Goal: Task Accomplishment & Management: Complete application form

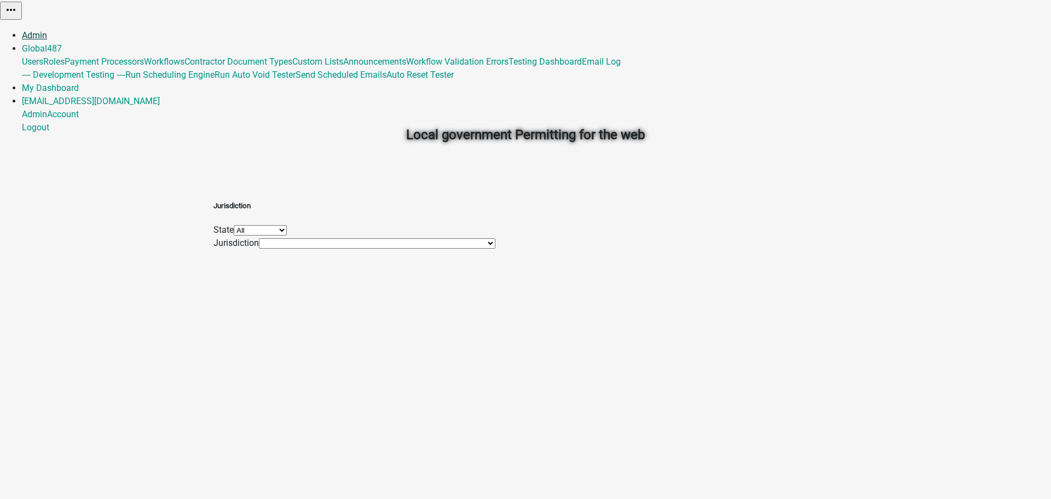
drag, startPoint x: 770, startPoint y: 12, endPoint x: 751, endPoint y: 19, distance: 19.9
click at [47, 30] on link "Admin" at bounding box center [34, 35] width 25 height 10
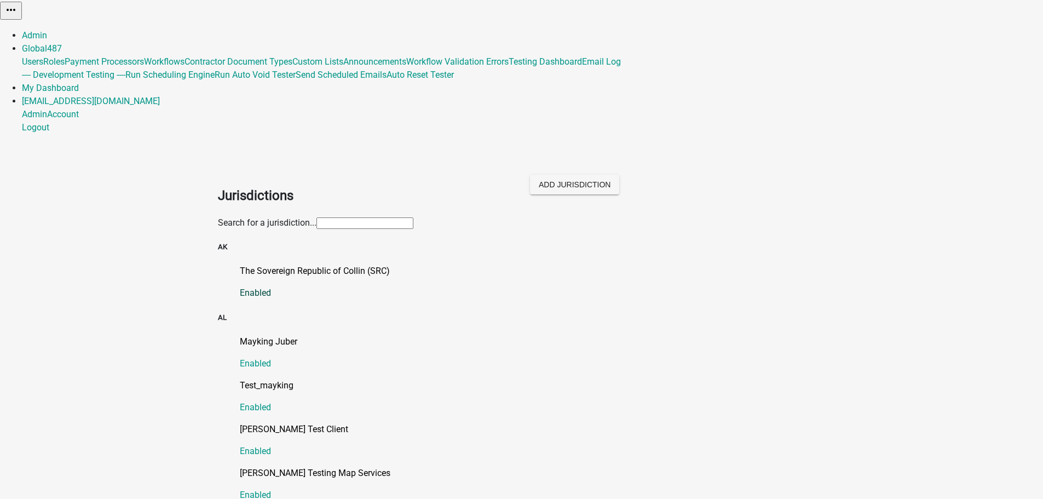
click at [320, 264] on p "The Sovereign Republic of Collin (SRC)" at bounding box center [533, 270] width 586 height 13
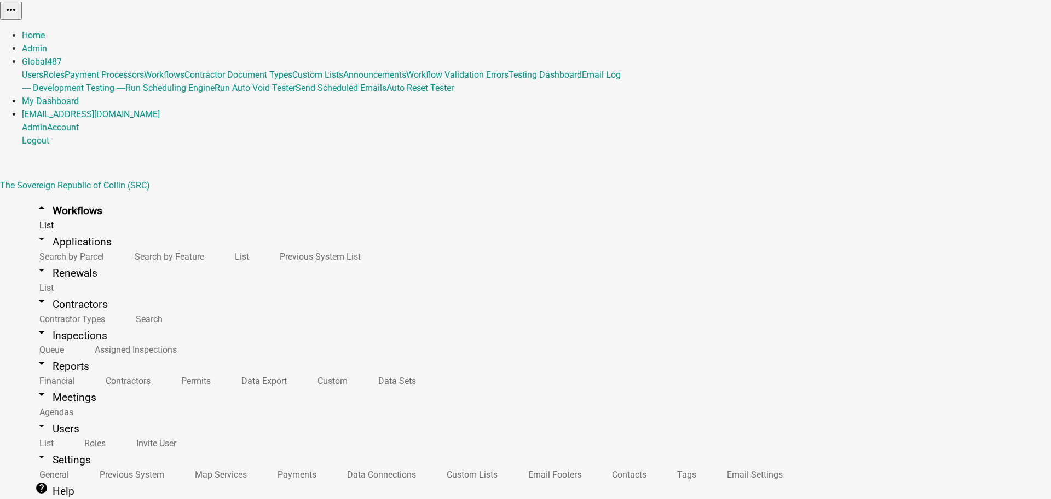
select select "3"
select select
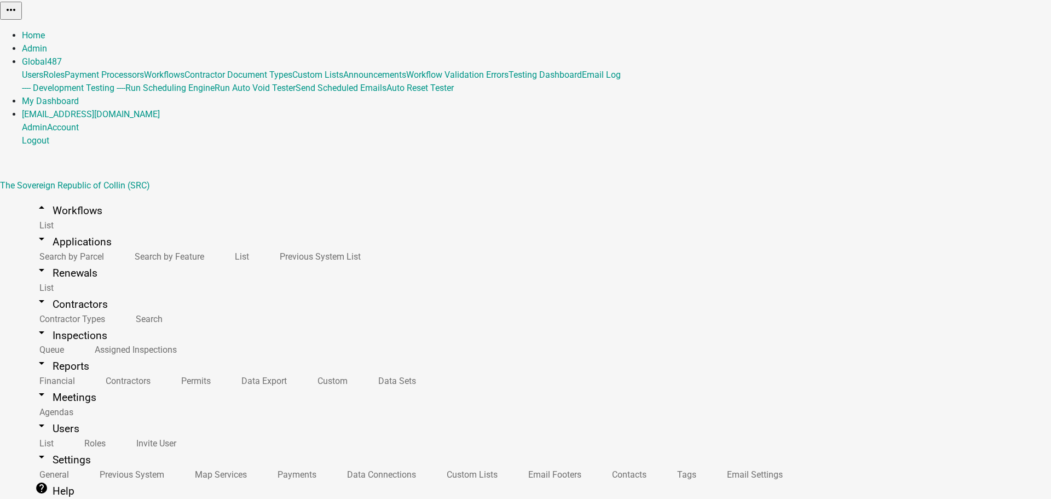
type input "H"
type input "Conditionally Hidden Fees Test"
drag, startPoint x: 259, startPoint y: 379, endPoint x: 251, endPoint y: 384, distance: 9.1
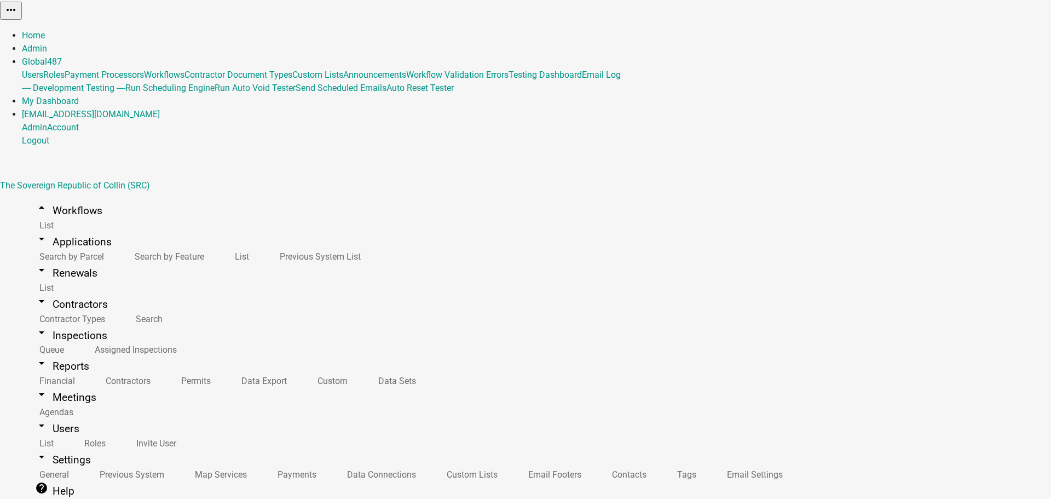
select select "79897ef5-ff32-470f-a3c8-8d023410b5ba"
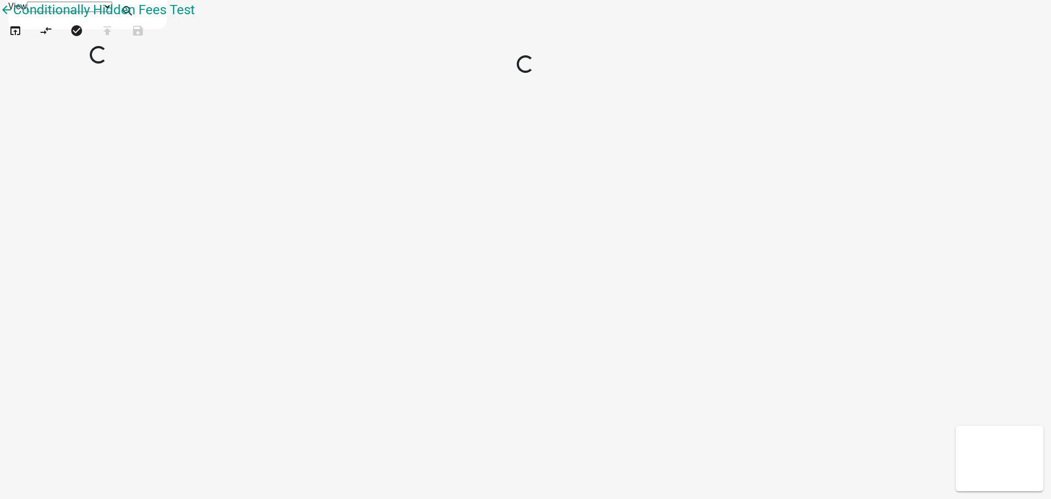
select select "1"
drag, startPoint x: 44, startPoint y: 286, endPoint x: 465, endPoint y: 307, distance: 420.9
click at [465, 55] on div "arrow_back Conditionally Hidden Fees Test open_in_browser compare_arrows error …" at bounding box center [525, 27] width 1051 height 55
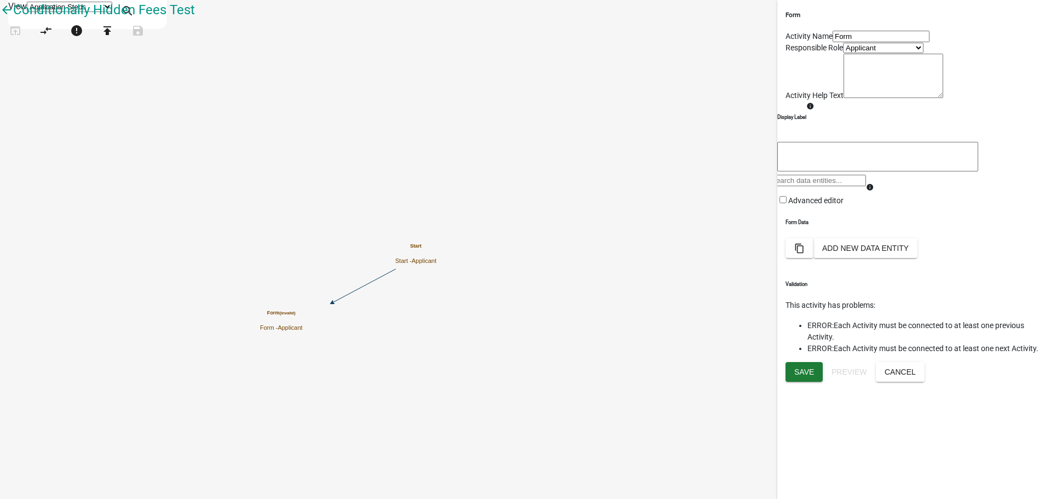
scroll to position [602, 0]
drag, startPoint x: 62, startPoint y: 408, endPoint x: 356, endPoint y: 201, distance: 359.8
click at [356, 55] on div "arrow_back Conditionally Hidden Fees Test open_in_browser compare_arrows error …" at bounding box center [525, 27] width 1051 height 55
click at [430, 293] on icon at bounding box center [430, 293] width 0 height 53
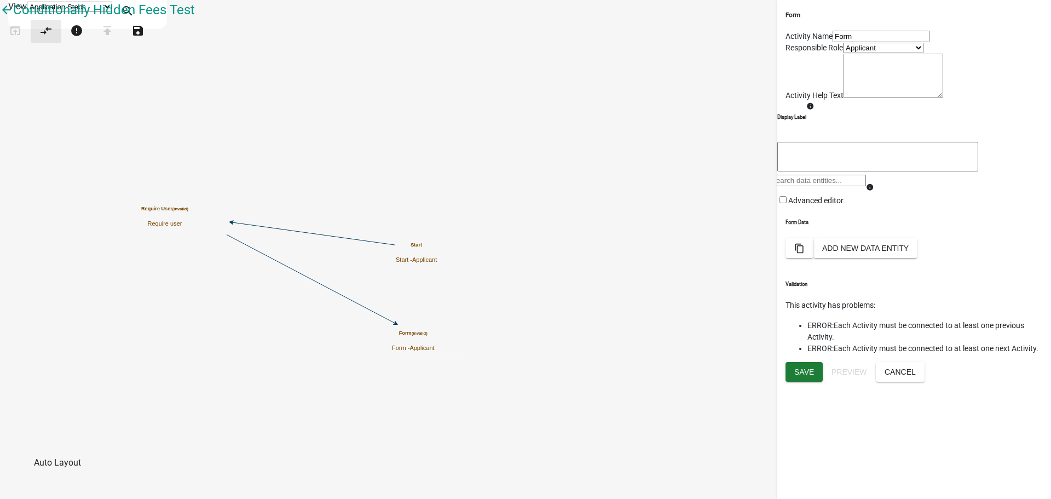
drag, startPoint x: 54, startPoint y: 53, endPoint x: 52, endPoint y: 65, distance: 12.2
click at [53, 39] on icon "compare_arrows" at bounding box center [45, 31] width 13 height 15
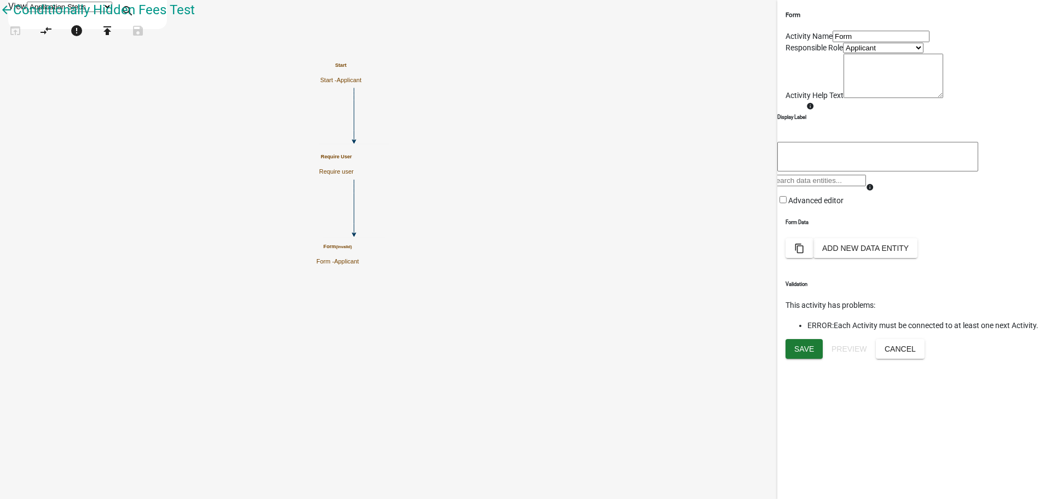
click at [855, 42] on input "Form" at bounding box center [881, 36] width 97 height 11
type input "F"
type input "Fee Form"
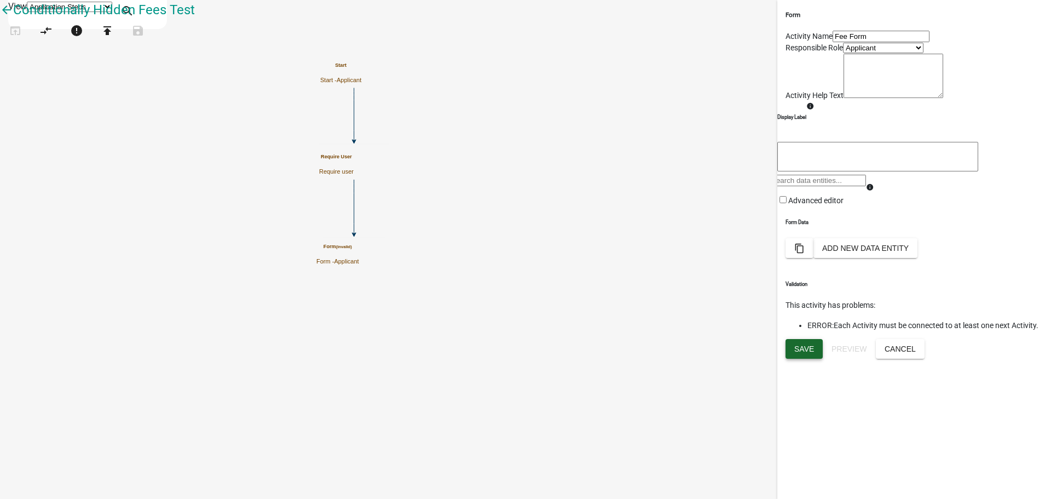
drag, startPoint x: 817, startPoint y: 481, endPoint x: 802, endPoint y: 475, distance: 15.7
click at [817, 359] on button "Save" at bounding box center [804, 349] width 37 height 20
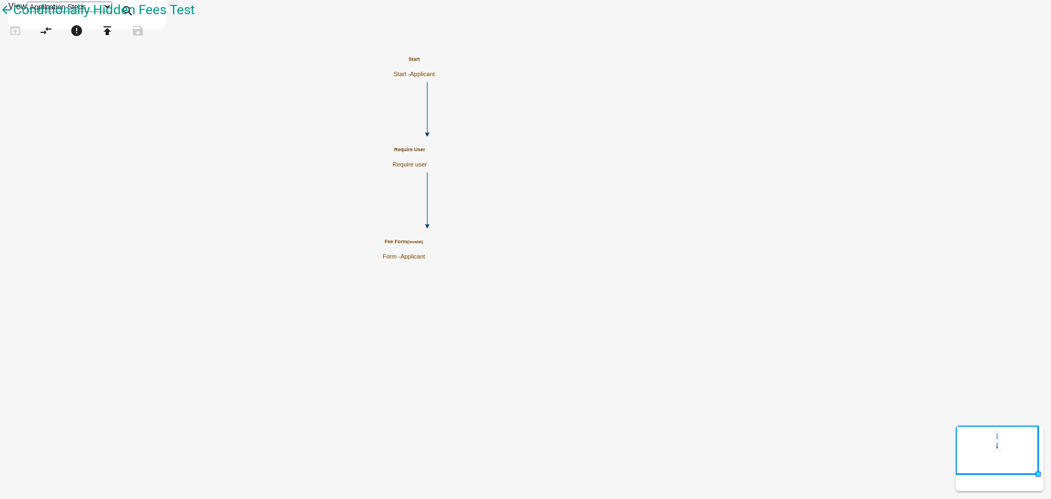
scroll to position [328, 0]
click at [425, 251] on div "Fee Form (invalid) Form - Applicant" at bounding box center [404, 249] width 43 height 21
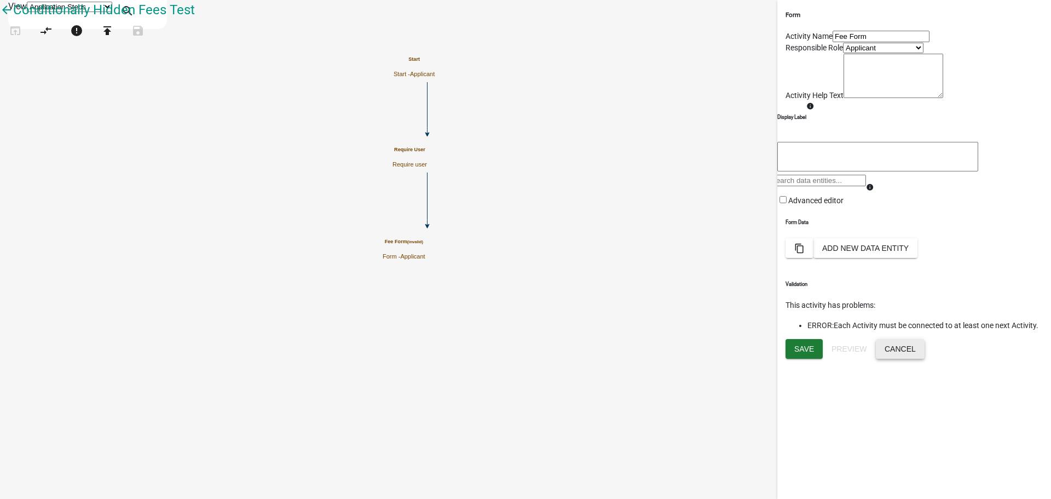
click at [925, 359] on button "Cancel" at bounding box center [900, 349] width 49 height 20
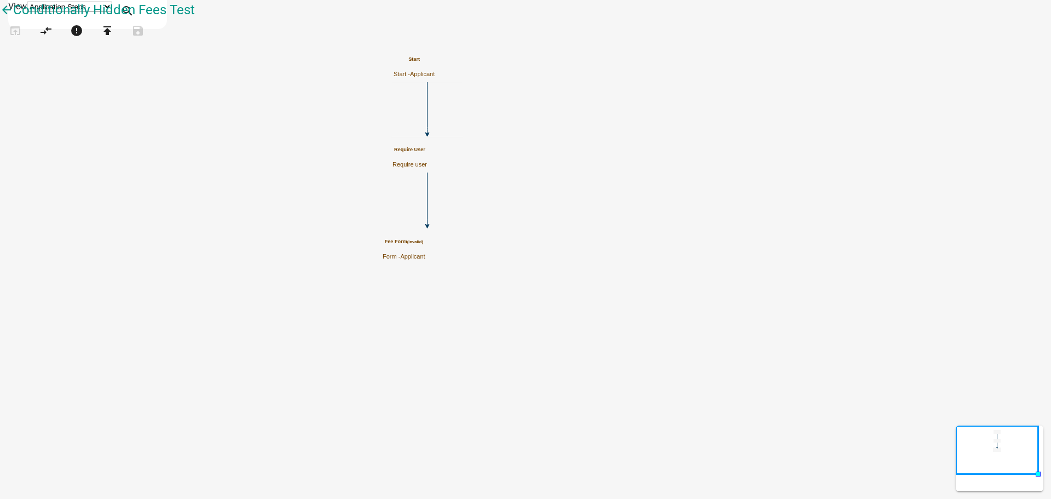
scroll to position [0, 0]
drag, startPoint x: 49, startPoint y: 295, endPoint x: 605, endPoint y: 339, distance: 557.9
click at [604, 55] on div "arrow_back Conditionally Hidden Fees Test open_in_browser compare_arrows error …" at bounding box center [525, 27] width 1051 height 55
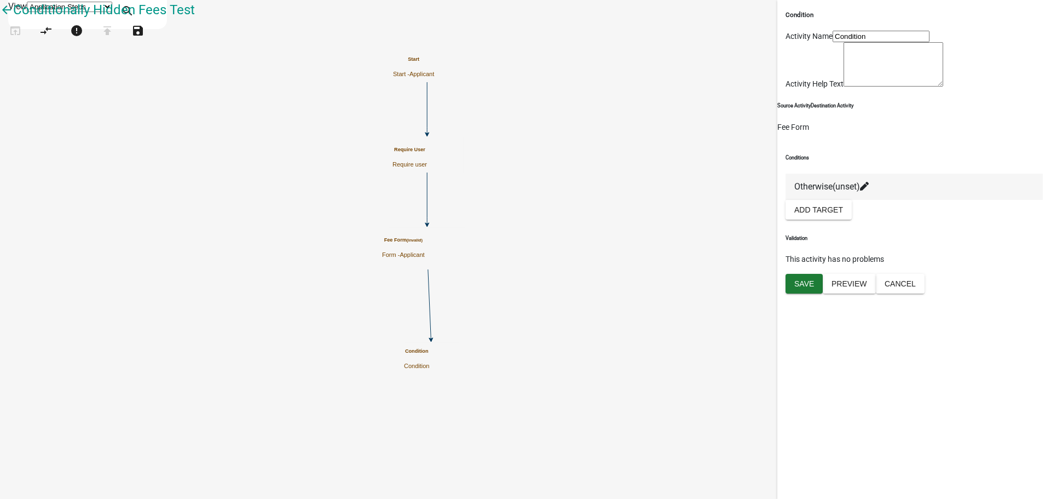
click at [852, 42] on input "Condition" at bounding box center [881, 36] width 97 height 11
click at [853, 42] on input "Condition" at bounding box center [881, 36] width 97 height 11
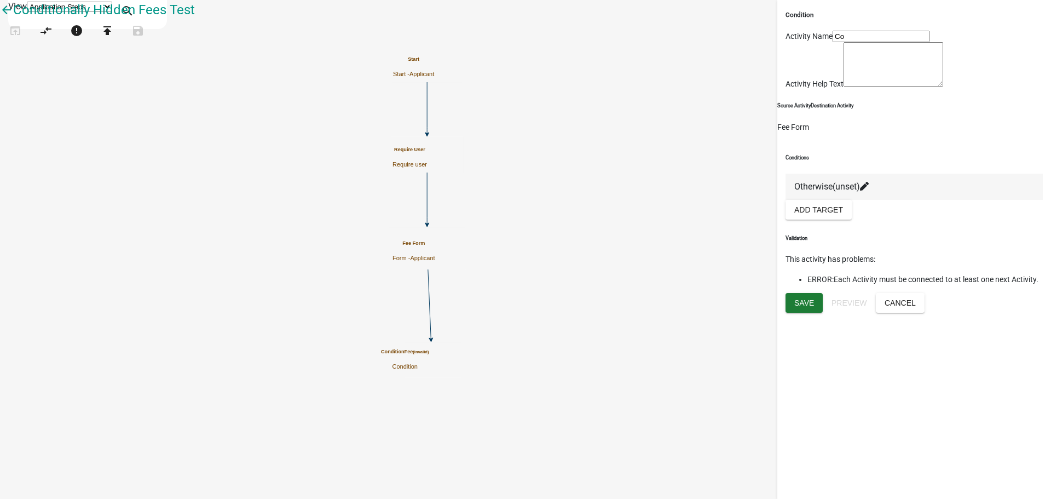
type input "C"
type input "Fee Loop condition"
click at [798, 307] on span "Save" at bounding box center [804, 302] width 20 height 9
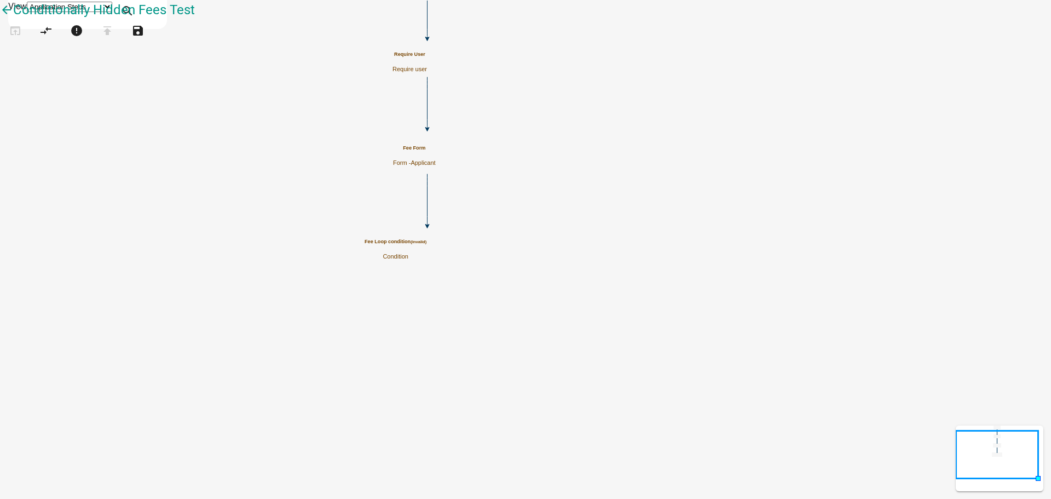
click at [382, 236] on icon "Start Start - Applicant Fee Form Form - Applicant Require User Require user Fee…" at bounding box center [526, 250] width 1050 height 498
drag, startPoint x: 47, startPoint y: 374, endPoint x: 536, endPoint y: 327, distance: 491.6
click at [483, 55] on div "arrow_back Conditionally Hidden Fees Test open_in_browser compare_arrows error …" at bounding box center [525, 27] width 1051 height 55
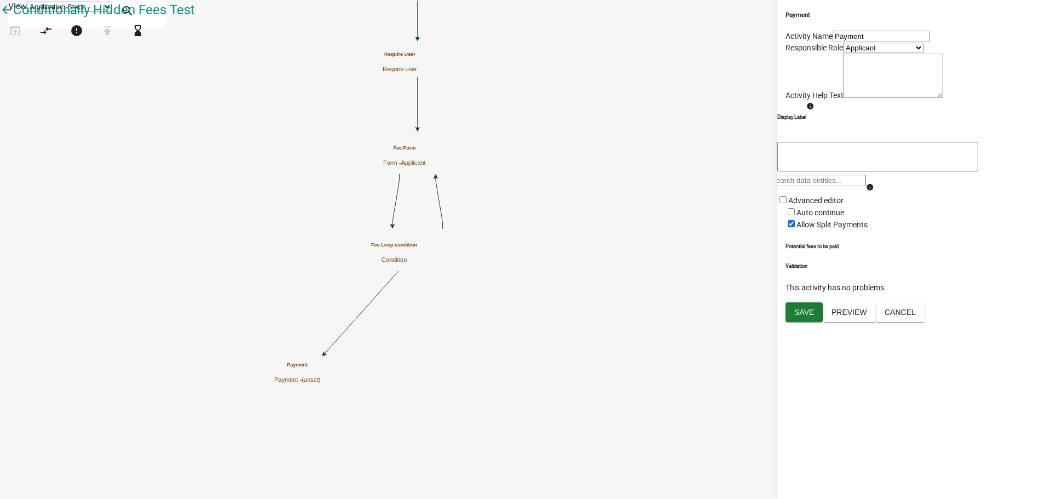
click at [435, 203] on icon "Start Start - Applicant Fee Form Form - Applicant Require User Require user Fee…" at bounding box center [526, 250] width 1050 height 498
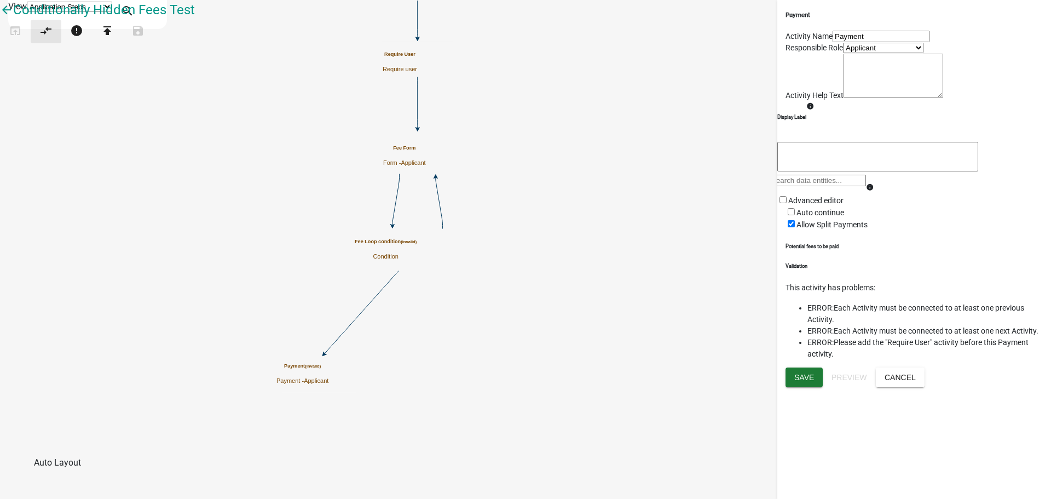
click at [53, 39] on icon "compare_arrows" at bounding box center [45, 31] width 13 height 15
click at [488, 158] on icon "Start Start - Applicant Fee Form Form - Applicant Require User Require user Fee…" at bounding box center [526, 250] width 1050 height 498
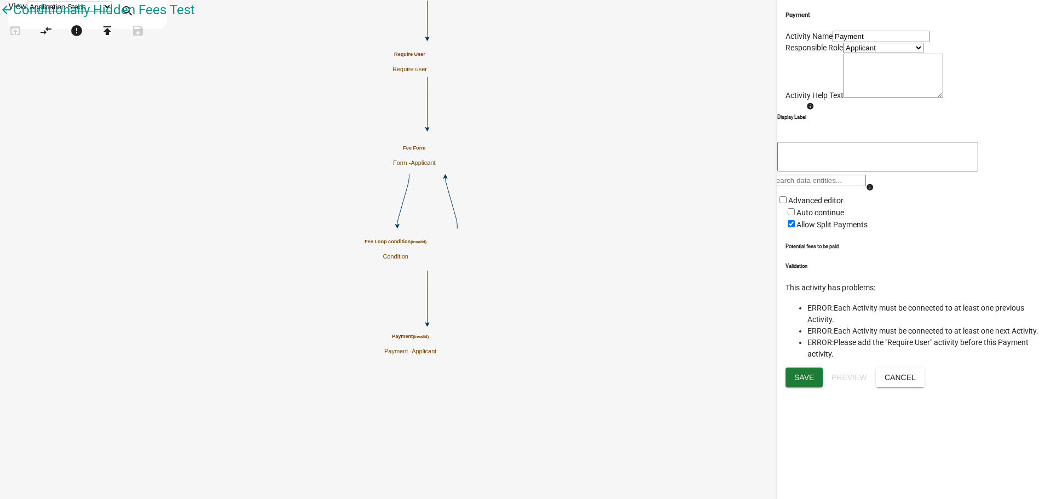
click at [428, 213] on icon "Start Start - Applicant Fee Form Form - Applicant Require User Require user Fee…" at bounding box center [526, 250] width 1050 height 498
click at [523, 235] on icon "Start Start - Applicant Fee Form Form - Applicant Require User Require user Fee…" at bounding box center [526, 250] width 1050 height 498
drag, startPoint x: 193, startPoint y: 212, endPoint x: 620, endPoint y: 368, distance: 454.6
click at [582, 55] on div "arrow_back Conditionally Hidden Fees Test open_in_browser compare_arrows error …" at bounding box center [525, 27] width 1051 height 55
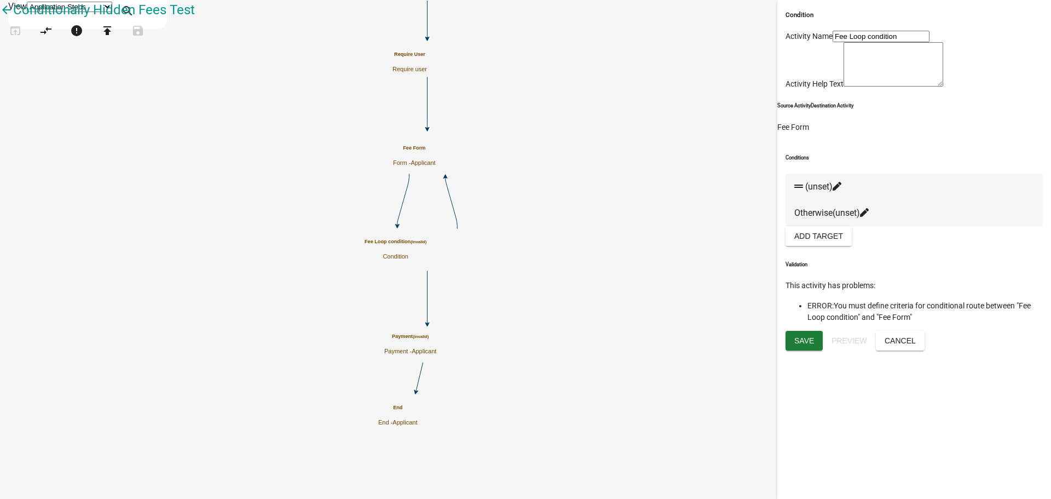
click at [869, 217] on icon at bounding box center [864, 212] width 9 height 9
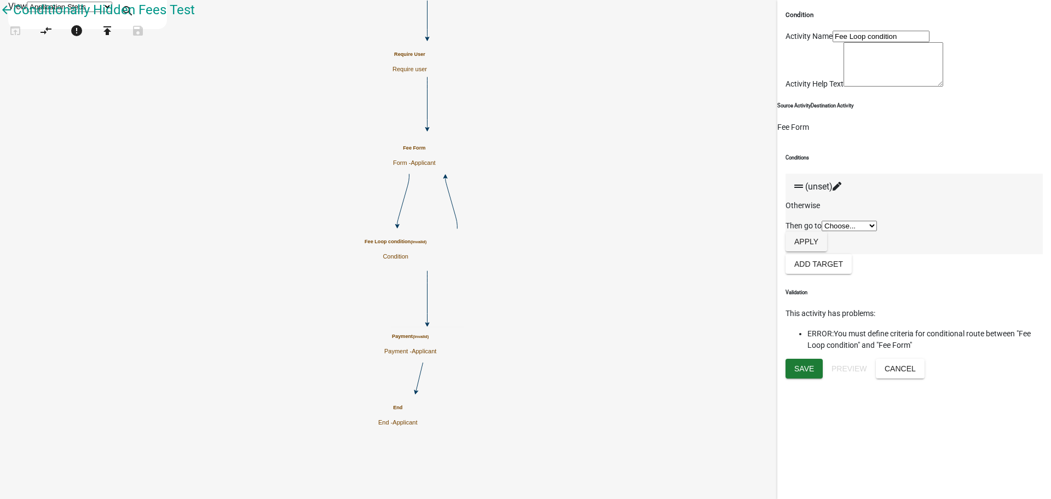
click at [877, 231] on select "Choose... Start Require User Payment End" at bounding box center [849, 226] width 55 height 10
select select "3: bbc066d0-b972-4724-8de4-381d19a4326c"
click at [822, 231] on select "Choose... Start Require User Payment End" at bounding box center [849, 226] width 55 height 10
click at [827, 251] on button "Apply" at bounding box center [807, 242] width 42 height 20
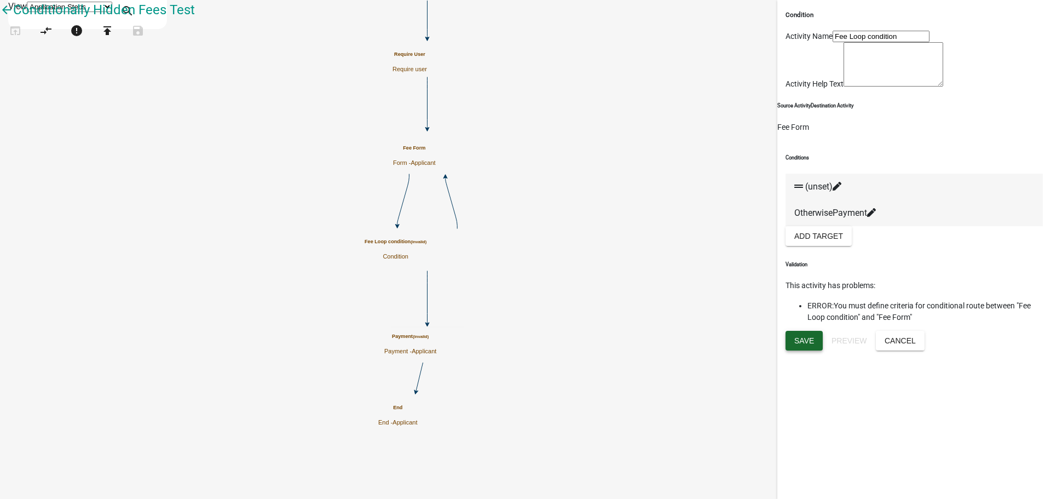
click at [810, 345] on span "Save" at bounding box center [804, 340] width 20 height 9
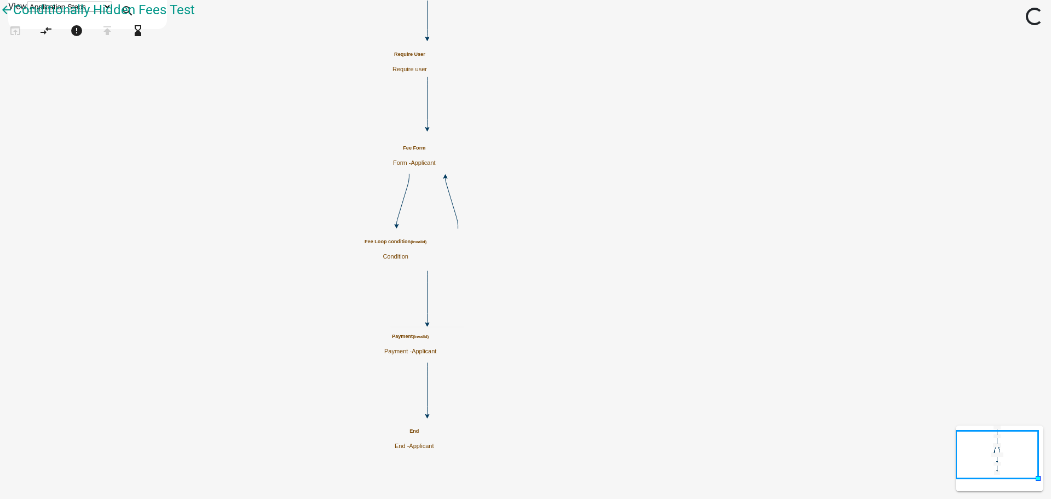
click at [436, 151] on h5 "Fee Form" at bounding box center [414, 148] width 43 height 6
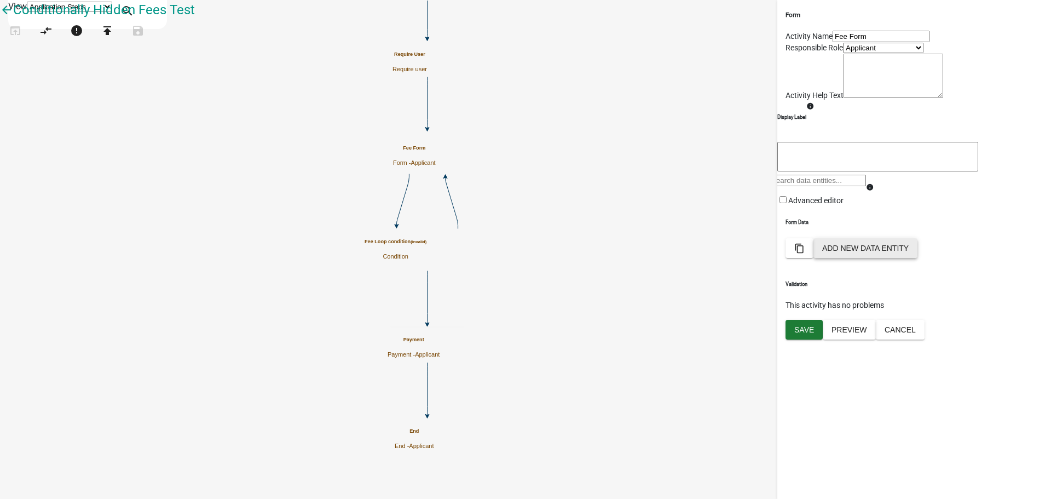
click at [917, 258] on button "Add New Data Entity" at bounding box center [865, 248] width 104 height 20
select select
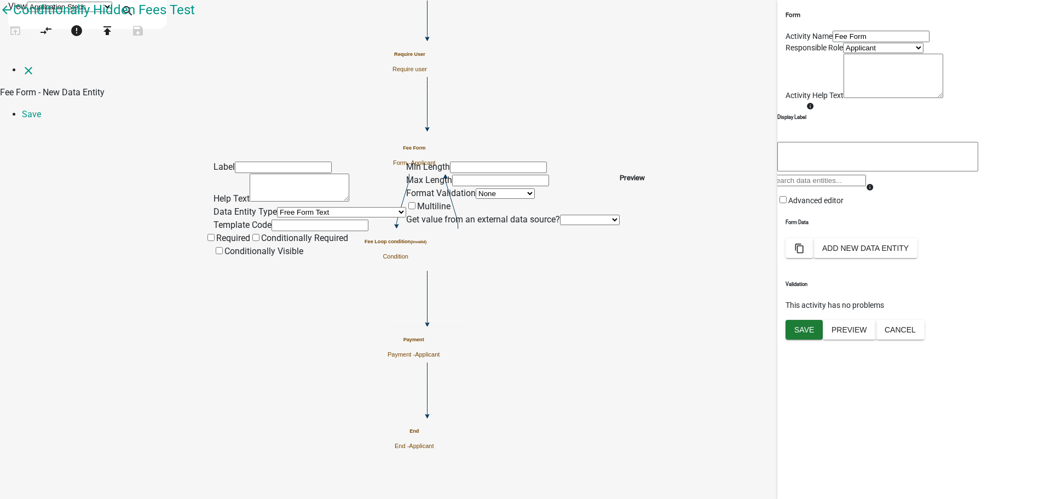
click at [149, 130] on div "Label Help Text Data Entity Type Free Form Text Document Display Entity Value F…" at bounding box center [525, 194] width 1051 height 128
click at [273, 161] on input "text" at bounding box center [283, 166] width 97 height 11
type input "Show the fee?"
click at [281, 222] on input "text" at bounding box center [320, 225] width 97 height 11
type input "showFee"
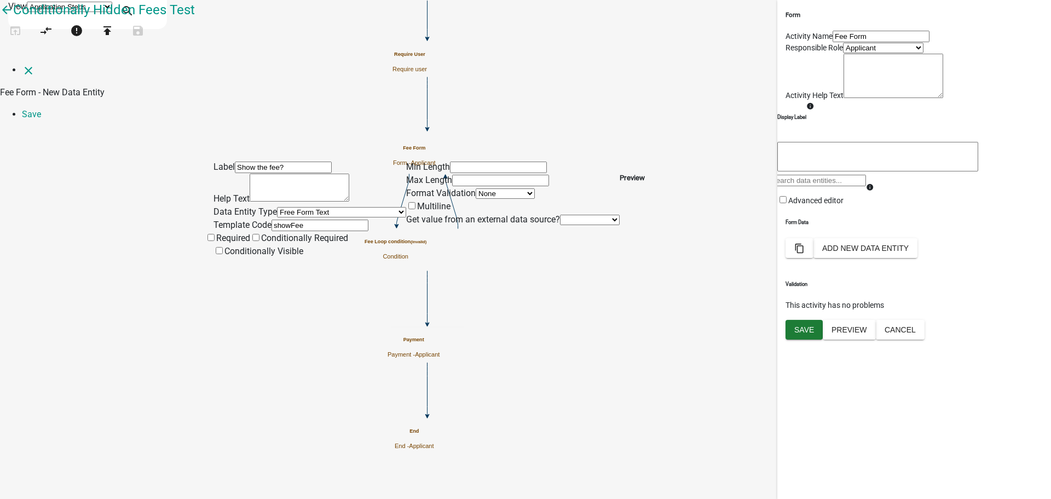
click at [216, 243] on span at bounding box center [216, 238] width 0 height 10
click at [215, 241] on input "Required" at bounding box center [210, 237] width 7 height 7
click at [277, 207] on select "Free Form Text Document Display Entity Value Fee Numeric Data Date Map Sketch D…" at bounding box center [341, 212] width 129 height 10
select select "list-data"
click at [277, 207] on select "Free Form Text Document Display Entity Value Fee Numeric Data Date Map Sketch D…" at bounding box center [341, 212] width 129 height 10
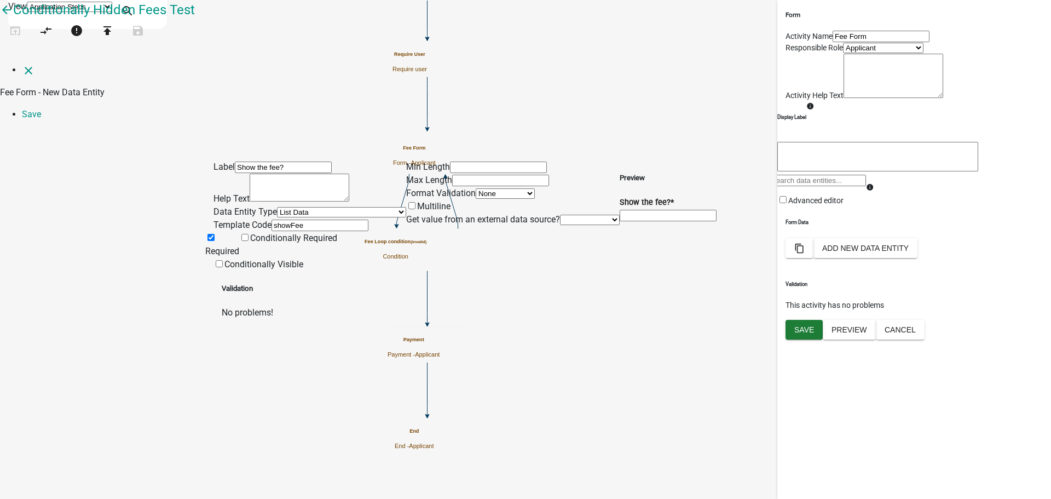
select select "list-data"
select select
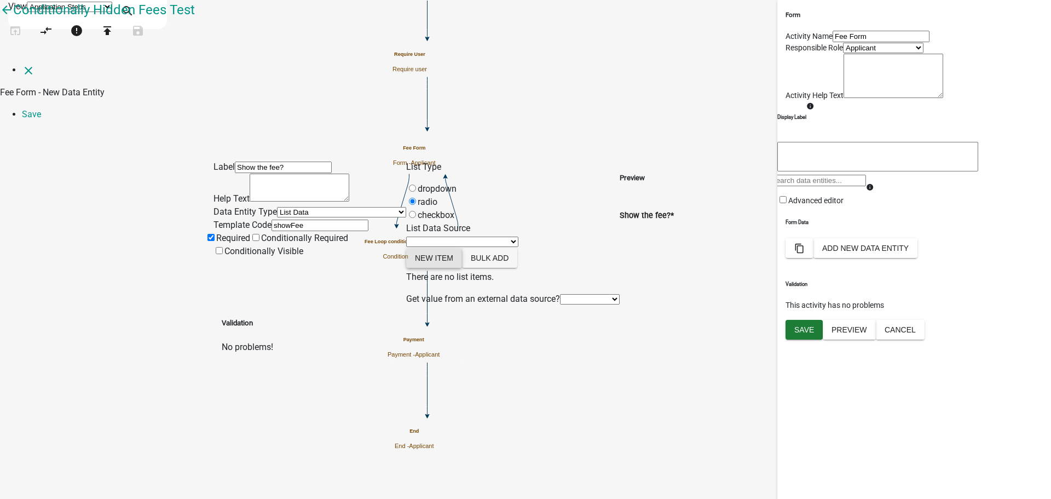
click at [462, 248] on button "New item" at bounding box center [434, 258] width 56 height 20
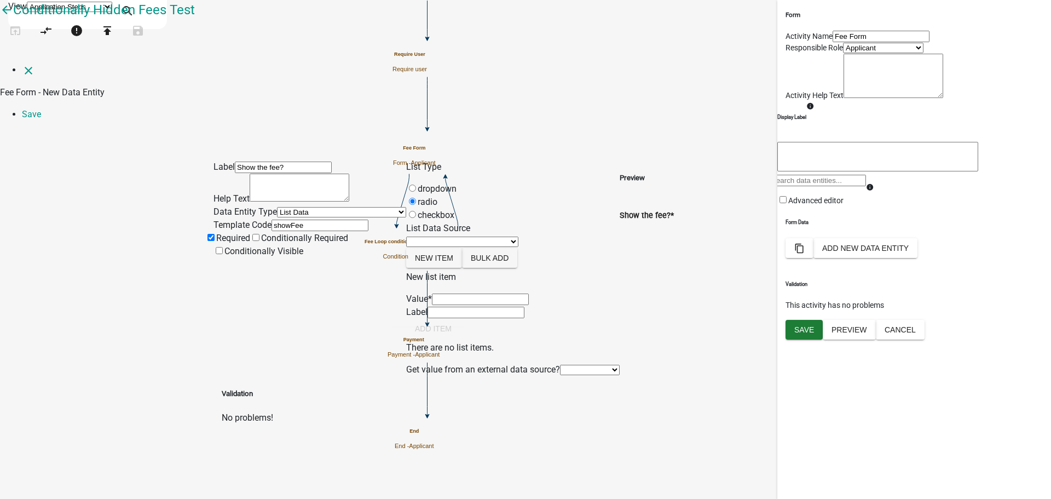
drag, startPoint x: 484, startPoint y: 276, endPoint x: 488, endPoint y: 290, distance: 14.7
click at [484, 293] on input "List Data Source" at bounding box center [480, 298] width 97 height 11
type input "Yes"
click at [460, 338] on button "Add item" at bounding box center [433, 329] width 54 height 20
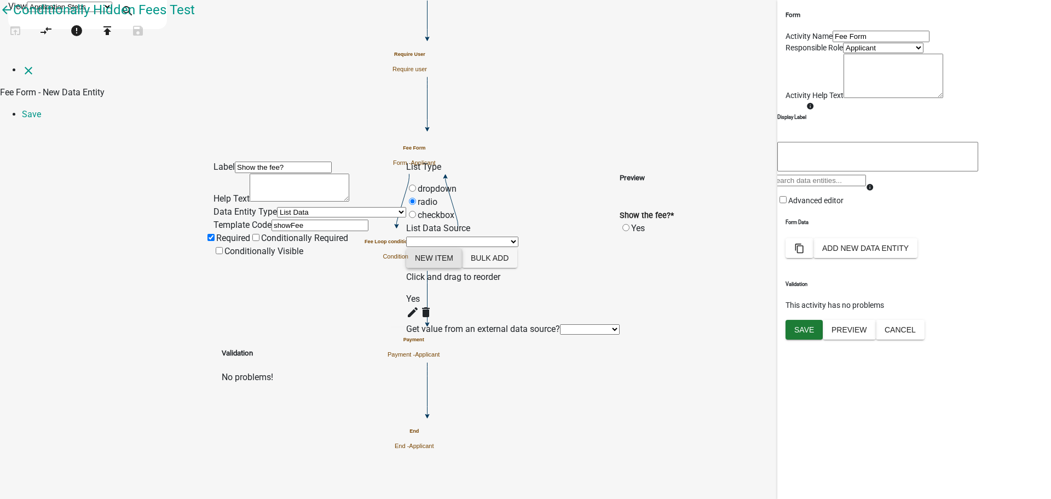
click at [462, 248] on button "New item" at bounding box center [434, 258] width 56 height 20
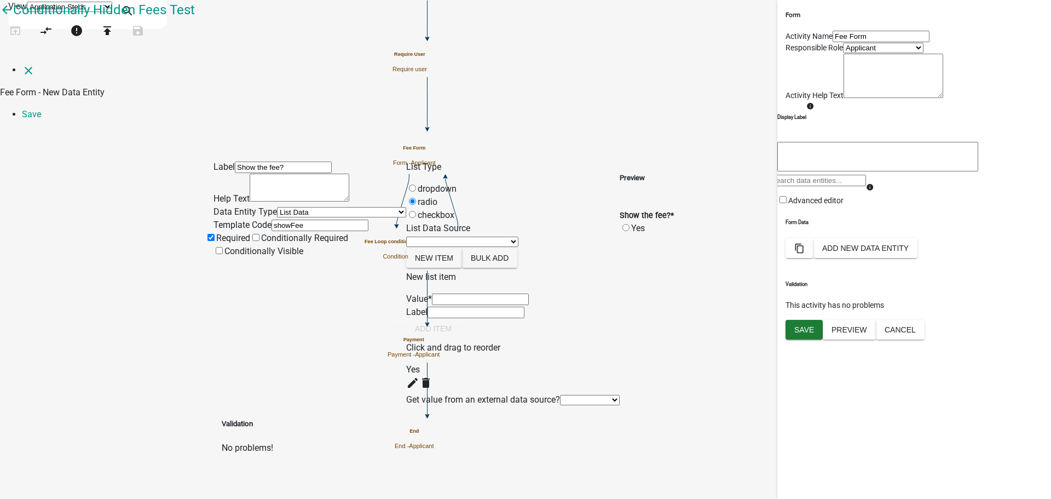
drag, startPoint x: 475, startPoint y: 266, endPoint x: 486, endPoint y: 279, distance: 17.1
click at [475, 293] on input "List Data Source" at bounding box center [480, 298] width 97 height 11
type input "No"
drag, startPoint x: 585, startPoint y: 351, endPoint x: 579, endPoint y: 345, distance: 7.7
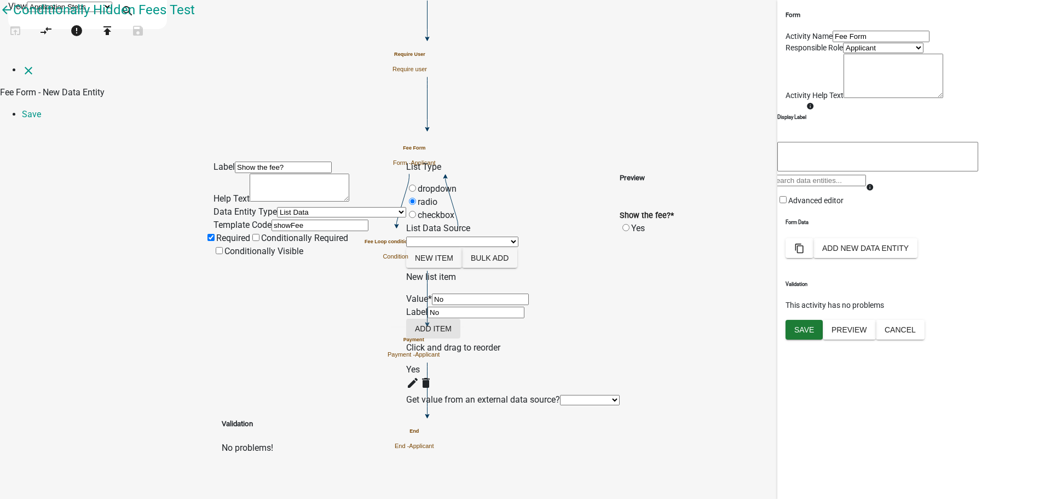
click at [460, 338] on button "Add item" at bounding box center [433, 329] width 54 height 20
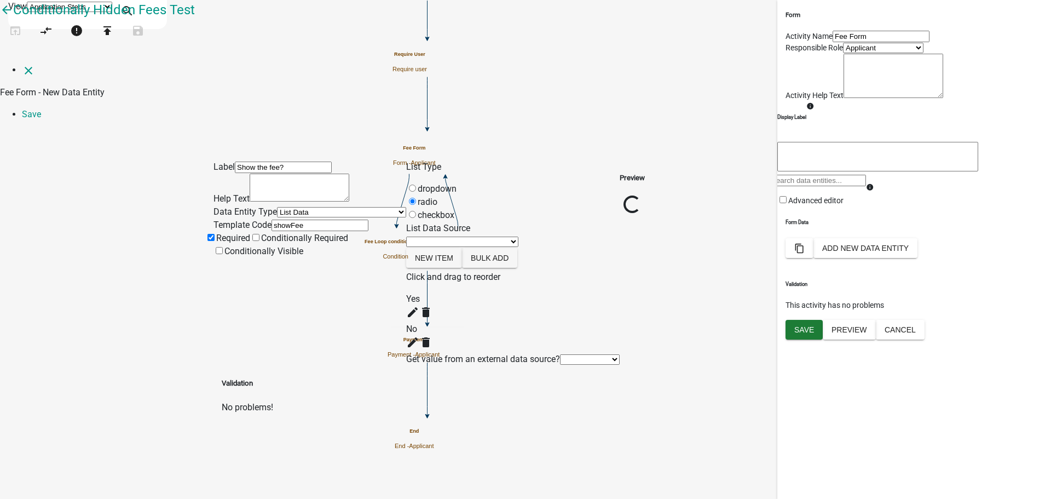
click at [645, 225] on div "Preview Loading..." at bounding box center [632, 262] width 25 height 205
click at [122, 203] on div "Label Show the fee? Help Text Data Entity Type Free Form Text Document Display …" at bounding box center [525, 272] width 1051 height 284
click at [41, 109] on link "Save" at bounding box center [31, 114] width 19 height 10
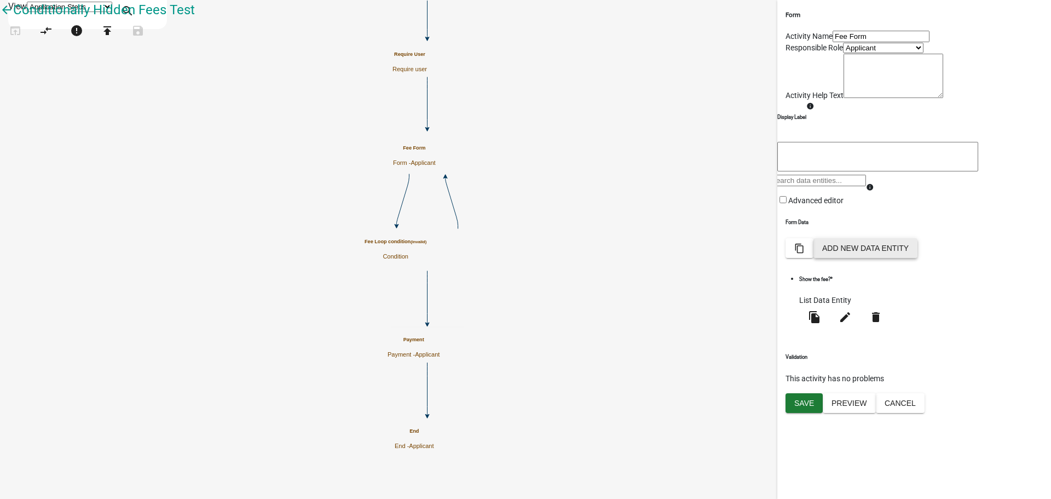
click at [917, 258] on button "Add New Data Entity" at bounding box center [865, 248] width 104 height 20
select select
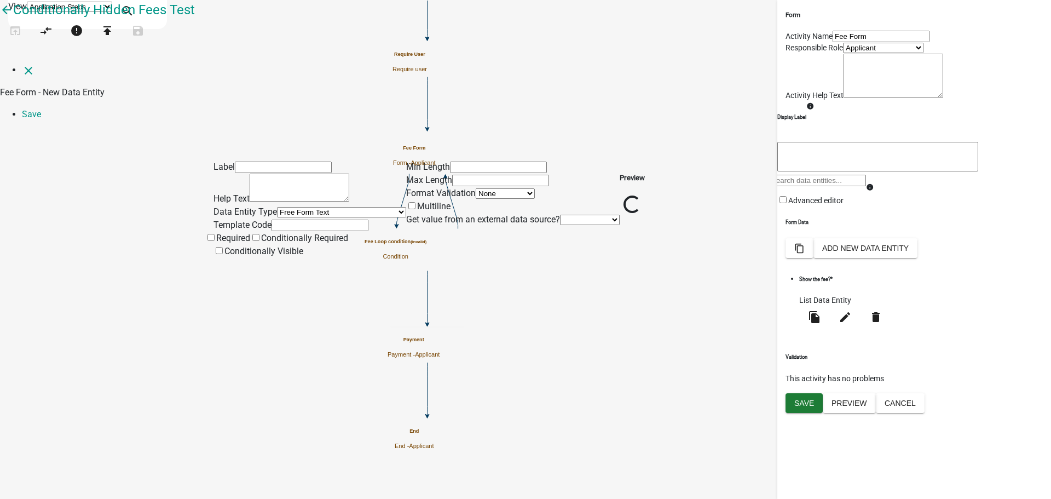
click at [174, 165] on div "Label Help Text Data Entity Type Free Form Text Document Display Entity Value F…" at bounding box center [525, 194] width 1051 height 128
click at [277, 207] on select "Free Form Text Document Display Entity Value Fee Numeric Data Date Map Sketch D…" at bounding box center [341, 212] width 129 height 10
select select "fee"
click at [277, 207] on select "Free Form Text Document Display Entity Value Fee Numeric Data Date Map Sketch D…" at bounding box center [341, 212] width 129 height 10
select select "fee"
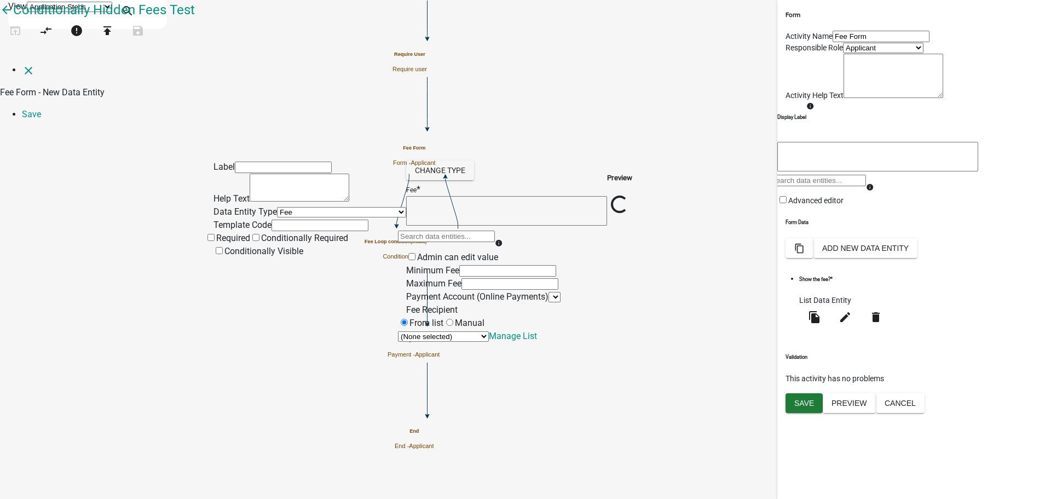
select select
click at [473, 196] on textarea at bounding box center [506, 211] width 201 height 30
type textarea "10"
click at [162, 130] on div "Label Help Text Data Entity Type Free Form Text Document Display Entity Value F…" at bounding box center [525, 236] width 1051 height 213
click at [272, 220] on input "text" at bounding box center [320, 225] width 97 height 11
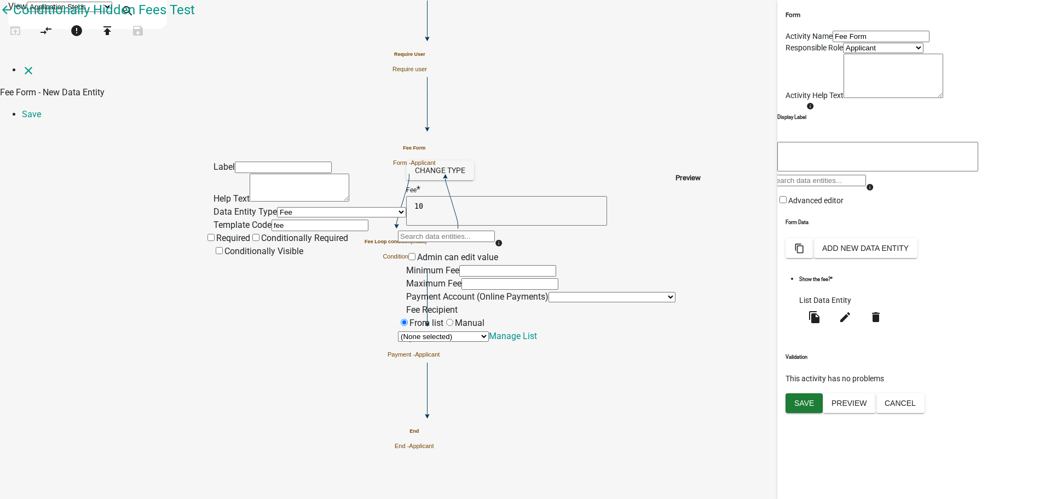
type input "fee"
click at [120, 195] on div "Label Help Text Data Entity Type Free Form Text Document Display Entity Value F…" at bounding box center [525, 236] width 1051 height 213
click at [213, 269] on span at bounding box center [213, 264] width 0 height 10
click at [223, 254] on input "Conditionally Visible" at bounding box center [219, 250] width 7 height 7
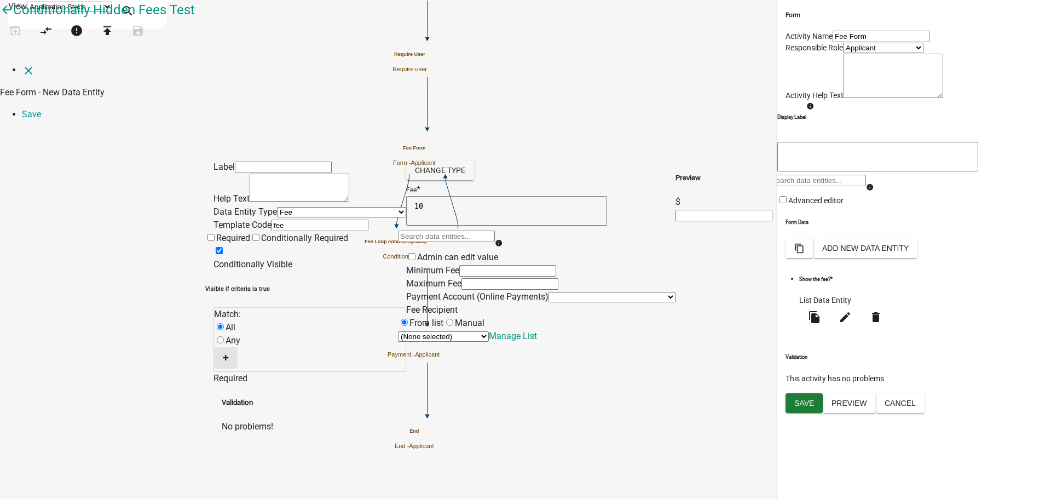
click at [238, 356] on button "button" at bounding box center [226, 357] width 24 height 21
click at [256, 355] on span "(unset)" at bounding box center [242, 360] width 27 height 10
click at [265, 360] on select "Choose... ALL_FEE_RECIPIENTS APPLICANT_CITY APPLICANT_EMAIL_ADDRESS APPLICANT_F…" at bounding box center [286, 354] width 133 height 10
select select "24: showFee"
click at [240, 360] on select "Choose... ALL_FEE_RECIPIENTS APPLICANT_CITY APPLICANT_EMAIL_ADDRESS APPLICANT_F…" at bounding box center [286, 354] width 133 height 10
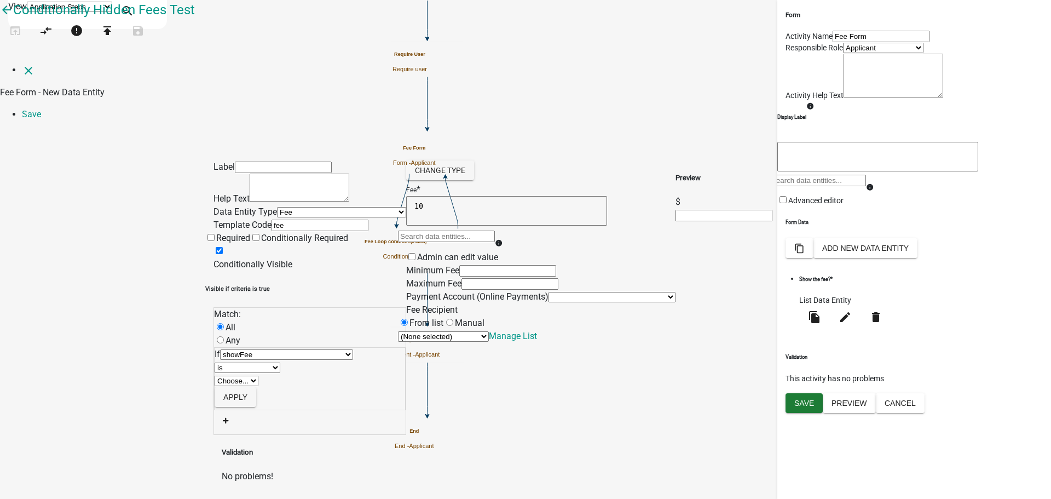
click at [258, 380] on select "Choose... No Yes" at bounding box center [237, 381] width 44 height 10
select select "2: Yes"
click at [258, 376] on select "Choose... No Yes" at bounding box center [237, 381] width 44 height 10
click at [256, 407] on button "Apply" at bounding box center [236, 397] width 42 height 20
click at [141, 250] on div "Label Help Text Data Entity Type Free Form Text Document Display Entity Value F…" at bounding box center [525, 288] width 1051 height 317
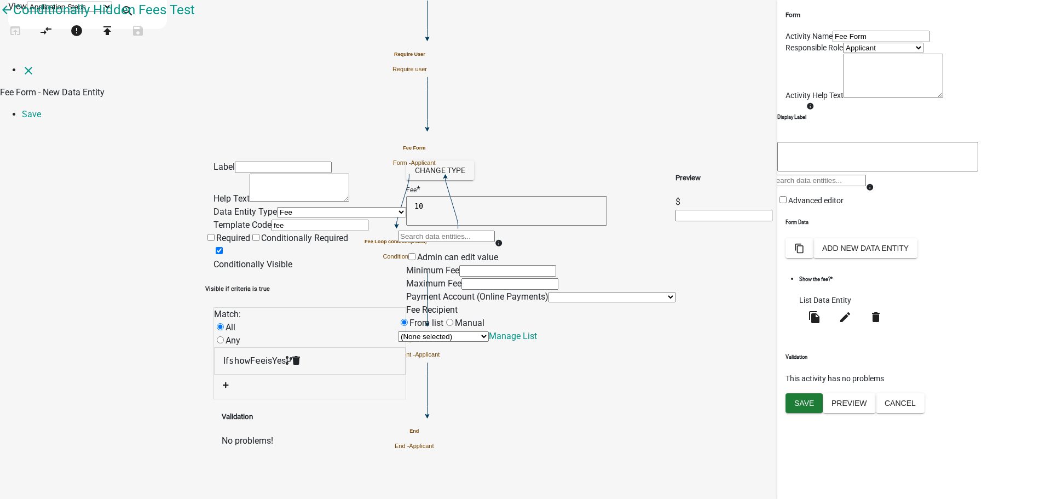
click at [276, 161] on input "text" at bounding box center [283, 166] width 97 height 11
type input "Fee"
drag, startPoint x: 97, startPoint y: 157, endPoint x: 105, endPoint y: 160, distance: 8.3
click at [97, 157] on div "Label Fee Help Text Data Entity Type Free Form Text Document Display Entity Val…" at bounding box center [525, 288] width 1051 height 317
click at [122, 263] on div "Label Fee Help Text Data Entity Type Free Form Text Document Display Entity Val…" at bounding box center [525, 288] width 1051 height 317
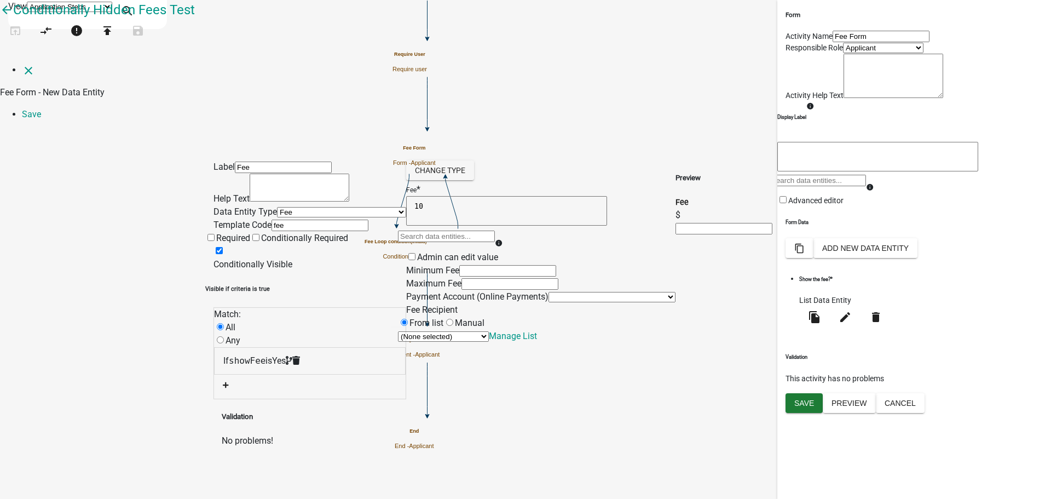
click at [772, 293] on div "Preview Fee $" at bounding box center [723, 279] width 97 height 239
click at [871, 285] on div "Label Fee Help Text Data Entity Type Free Form Text Document Display Entity Val…" at bounding box center [525, 288] width 1051 height 317
click at [41, 109] on link "Save" at bounding box center [31, 114] width 19 height 10
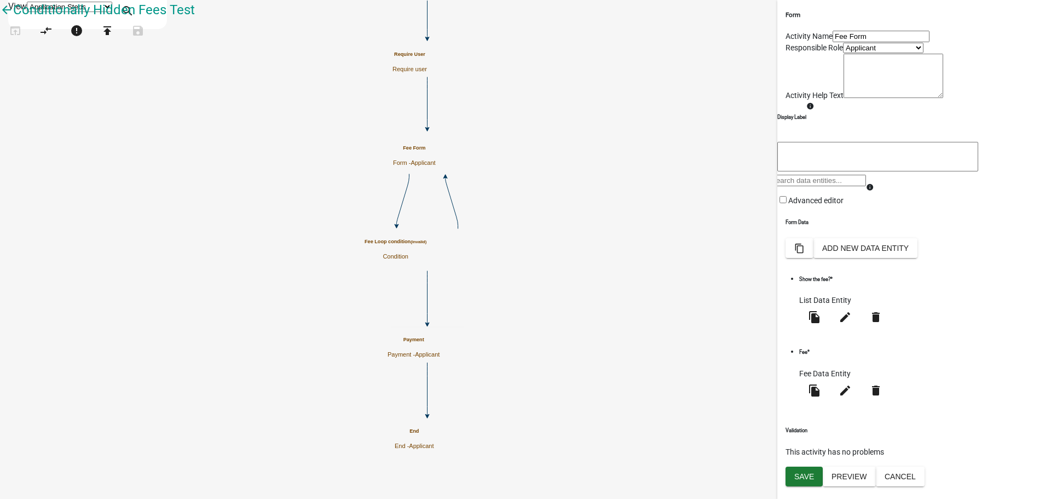
scroll to position [18, 0]
click at [917, 258] on button "Add New Data Entity" at bounding box center [865, 248] width 104 height 20
select select
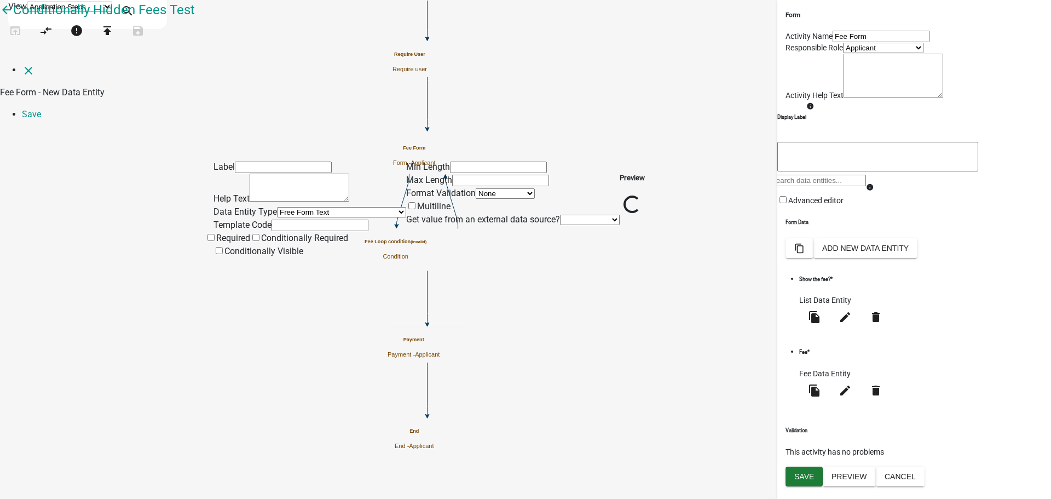
click at [305, 161] on input "text" at bounding box center [283, 166] width 97 height 11
type input "C"
type input "Do this form again?"
click at [277, 207] on select "Free Form Text Document Display Entity Value Fee Numeric Data Date Map Sketch D…" at bounding box center [341, 212] width 129 height 10
select select "list-data"
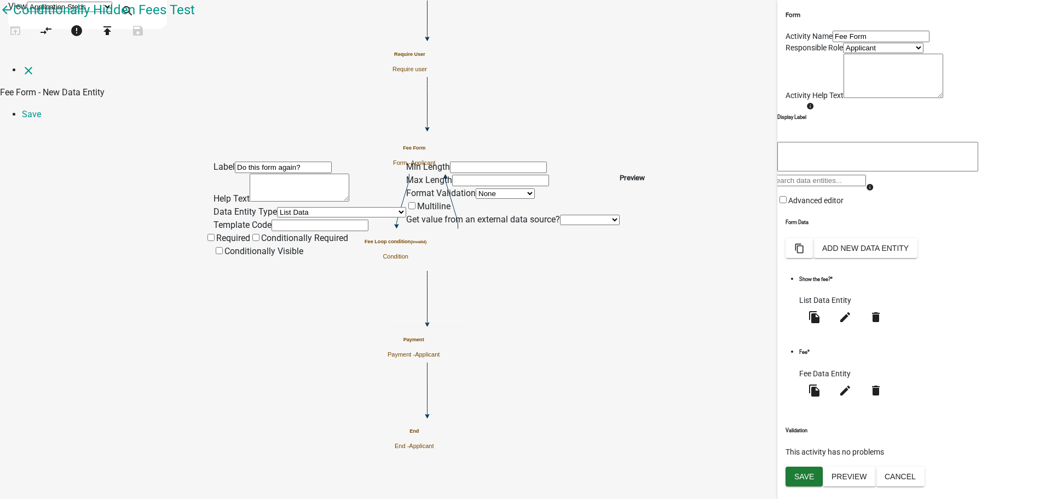
click at [277, 207] on select "Free Form Text Document Display Entity Value Fee Numeric Data Date Map Sketch D…" at bounding box center [341, 212] width 129 height 10
select select "list-data"
select select
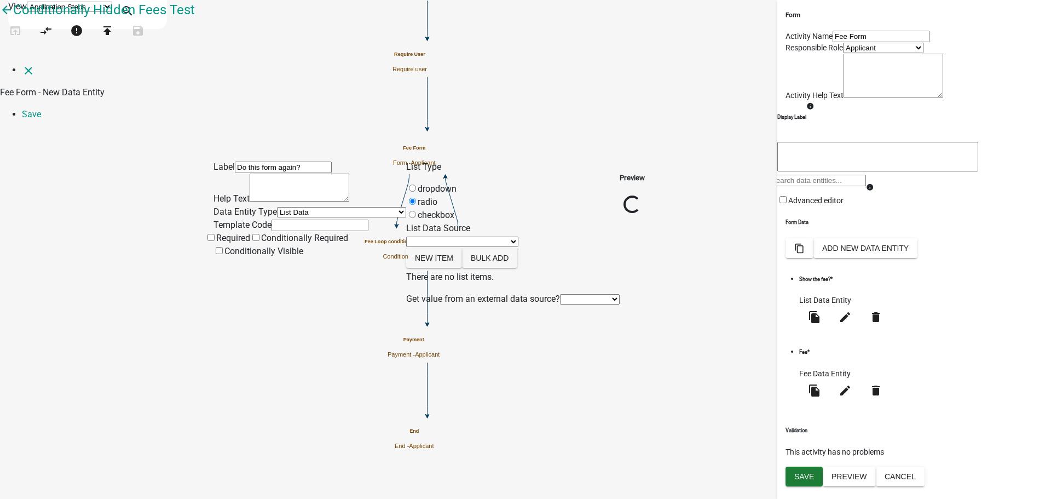
drag, startPoint x: 171, startPoint y: 251, endPoint x: 278, endPoint y: 232, distance: 108.9
click at [171, 250] on div "Label Do this form again? Help Text Data Entity Type Free Form Text Document Di…" at bounding box center [525, 218] width 1051 height 176
click at [272, 223] on input "text" at bounding box center [320, 225] width 97 height 11
type input "doAgain"
click at [216, 243] on span at bounding box center [216, 238] width 0 height 10
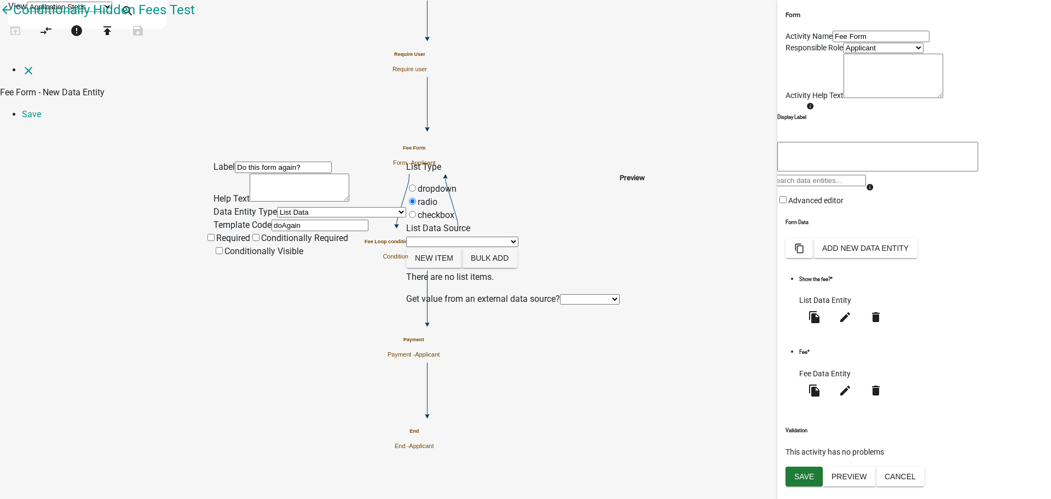
click at [215, 241] on input "Required" at bounding box center [210, 237] width 7 height 7
click at [183, 226] on div "Label Do this form again? Help Text Data Entity Type Free Form Text Document Di…" at bounding box center [525, 242] width 1051 height 224
click at [476, 236] on select "State List Inspection Types (Global) Inspection Types (Global) Members of the A…" at bounding box center [462, 241] width 112 height 10
select select "custom-list-d4b73f23-26a2-41b7-999d-e2cb5ffe2189"
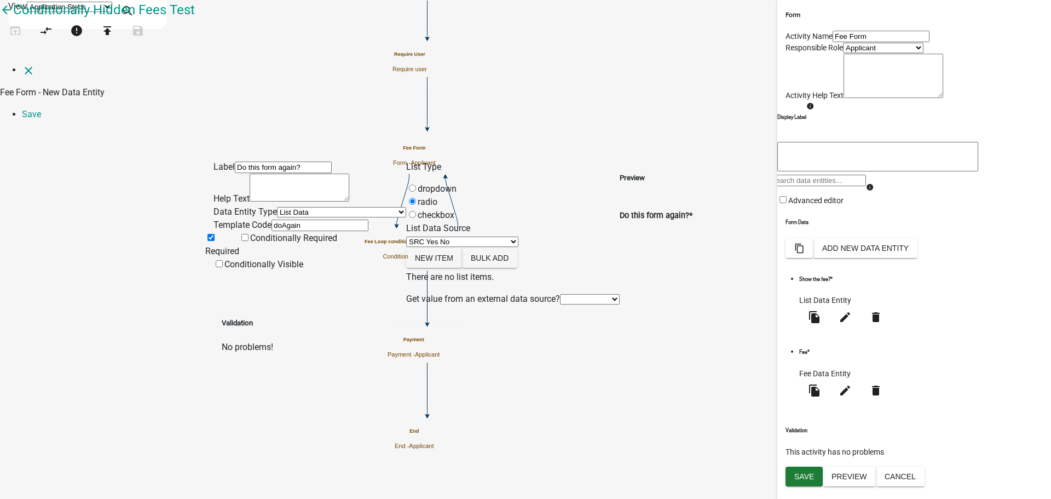
click at [429, 236] on select "State List Inspection Types (Global) Inspection Types (Global) Members of the A…" at bounding box center [462, 241] width 112 height 10
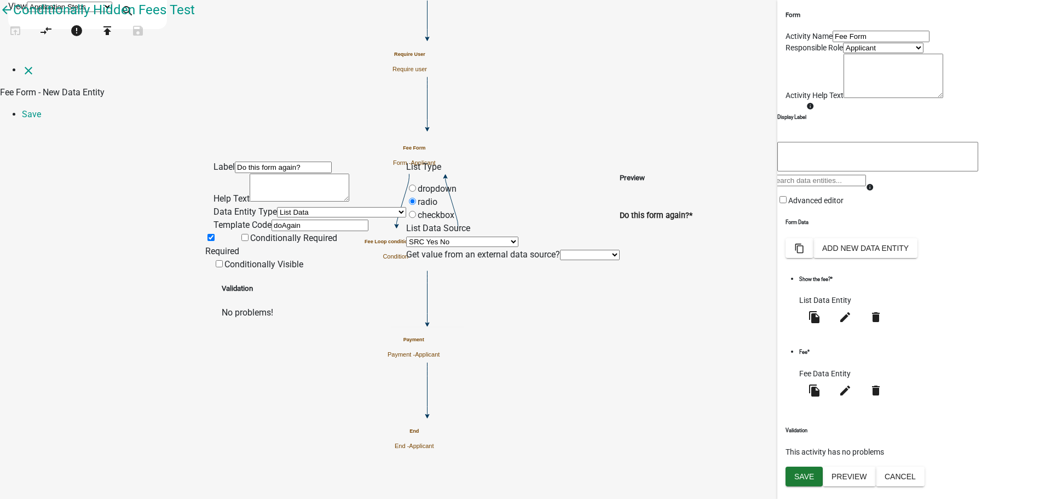
click at [468, 319] on div "close Fee Form - New Data Entity Save Label Do this form again? Help Text Data …" at bounding box center [525, 191] width 1051 height 256
click at [471, 236] on select "State List Inspection Types (Global) Inspection Types (Global) Members of the A…" at bounding box center [462, 241] width 112 height 10
select select
click at [429, 236] on select "State List Inspection Types (Global) Inspection Types (Global) Members of the A…" at bounding box center [462, 241] width 112 height 10
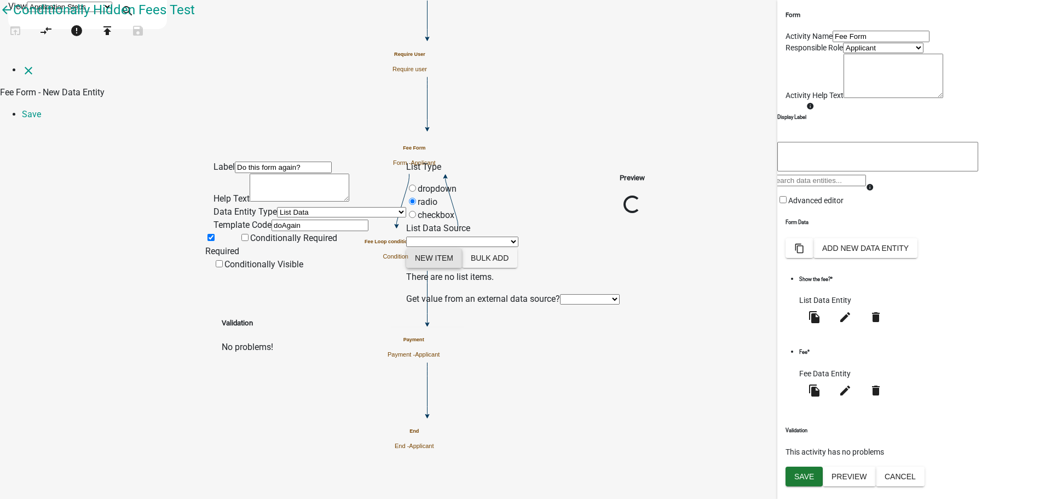
click at [462, 248] on button "New item" at bounding box center [434, 258] width 56 height 20
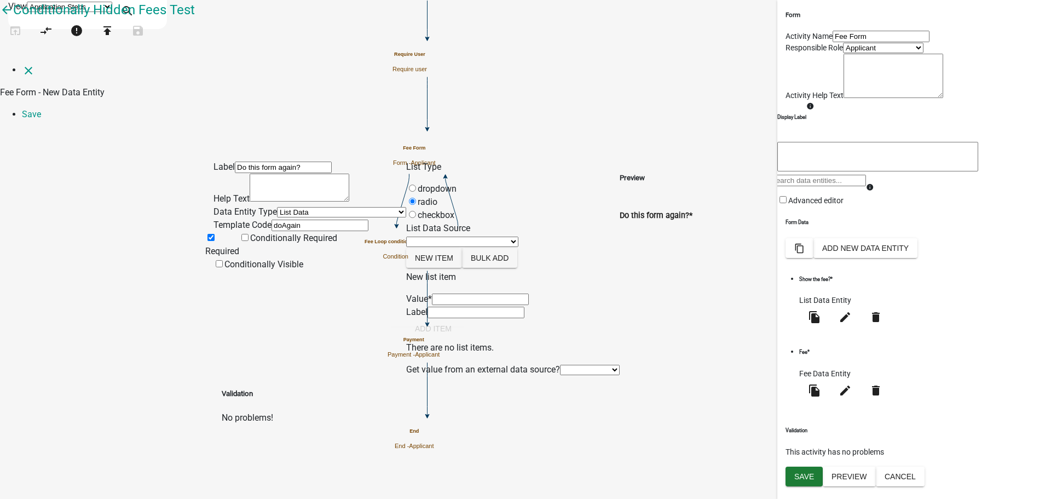
click at [487, 293] on input "List Data Source" at bounding box center [480, 298] width 97 height 11
type input "Yes"
click at [460, 338] on button "Add item" at bounding box center [433, 329] width 54 height 20
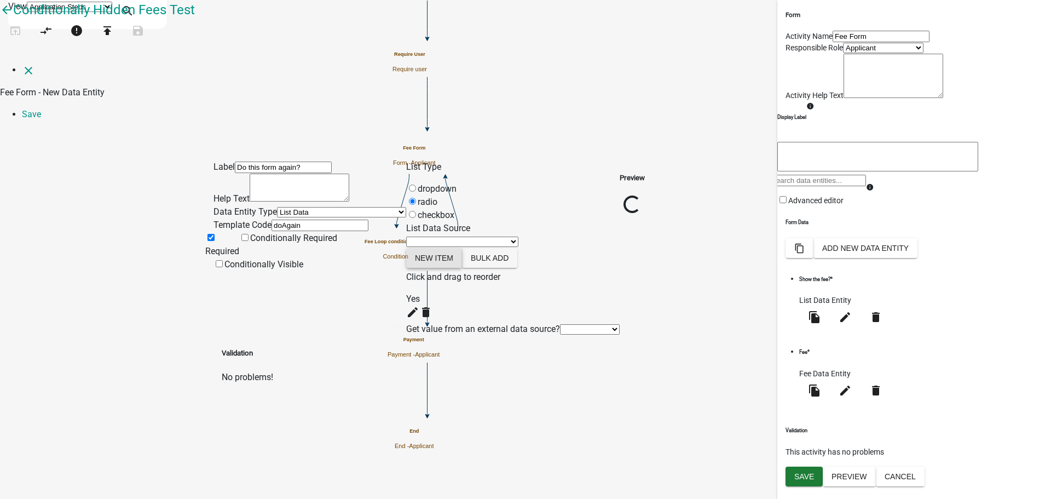
click at [451, 248] on button "New item" at bounding box center [434, 258] width 56 height 20
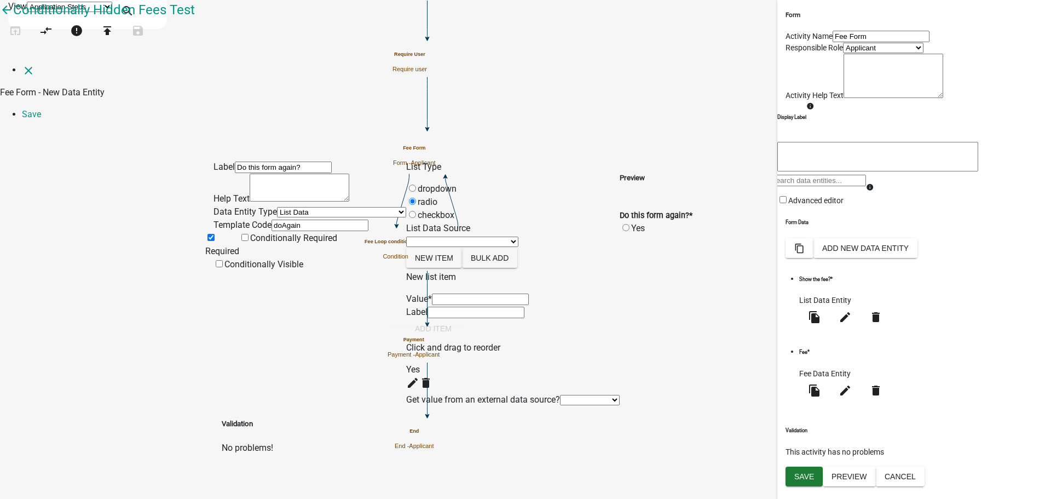
click at [479, 293] on input "List Data Source" at bounding box center [480, 298] width 97 height 11
type input "No"
click at [460, 338] on button "Add item" at bounding box center [433, 329] width 54 height 20
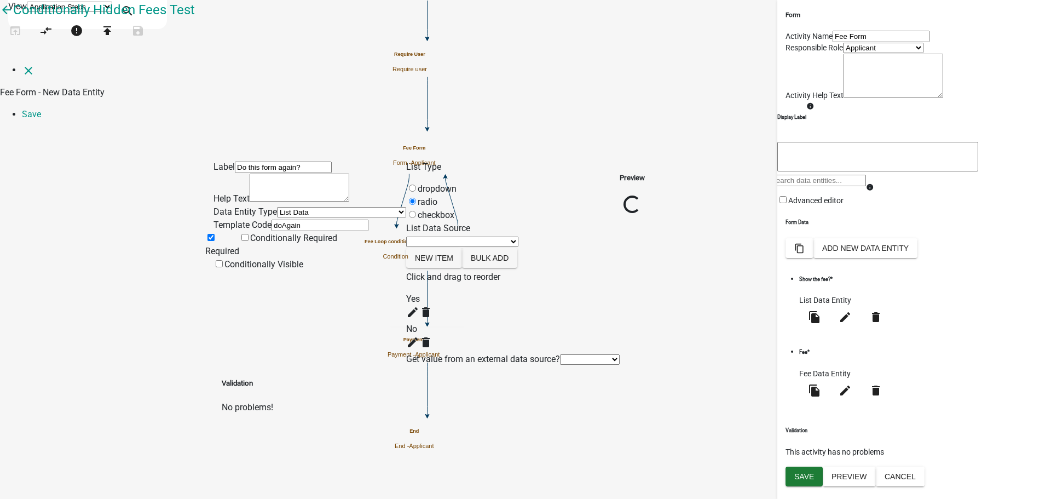
click at [645, 268] on div "Preview Loading..." at bounding box center [632, 262] width 25 height 205
drag, startPoint x: 751, startPoint y: 264, endPoint x: 765, endPoint y: 254, distance: 16.9
click at [692, 263] on div "Preview Do this form again? * Yes No" at bounding box center [656, 262] width 73 height 205
click at [41, 109] on link "Save" at bounding box center [31, 114] width 19 height 10
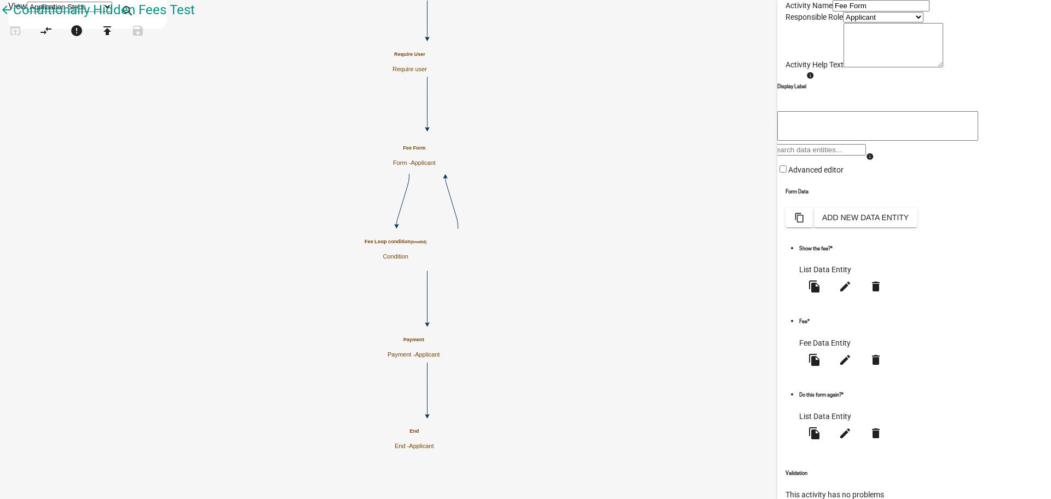
scroll to position [59, 0]
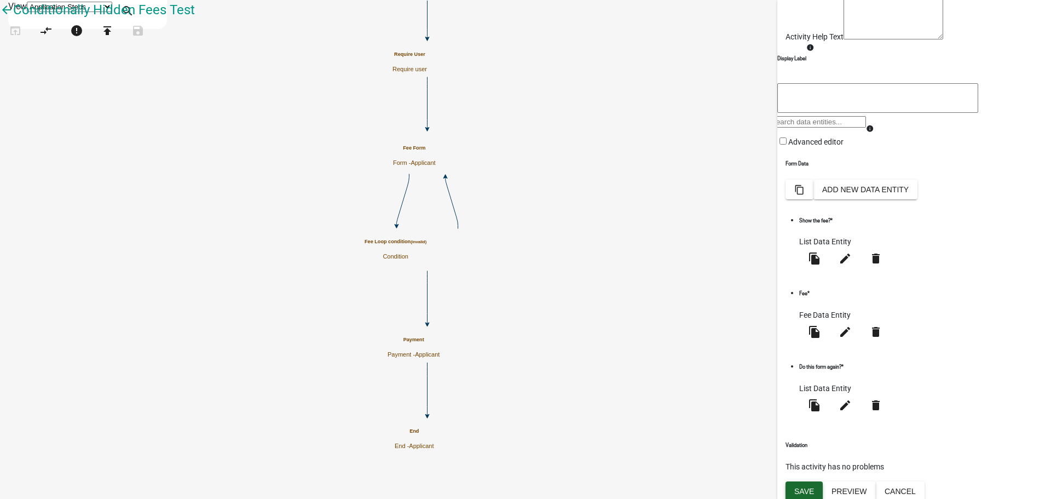
click at [801, 488] on span "Save" at bounding box center [804, 490] width 20 height 9
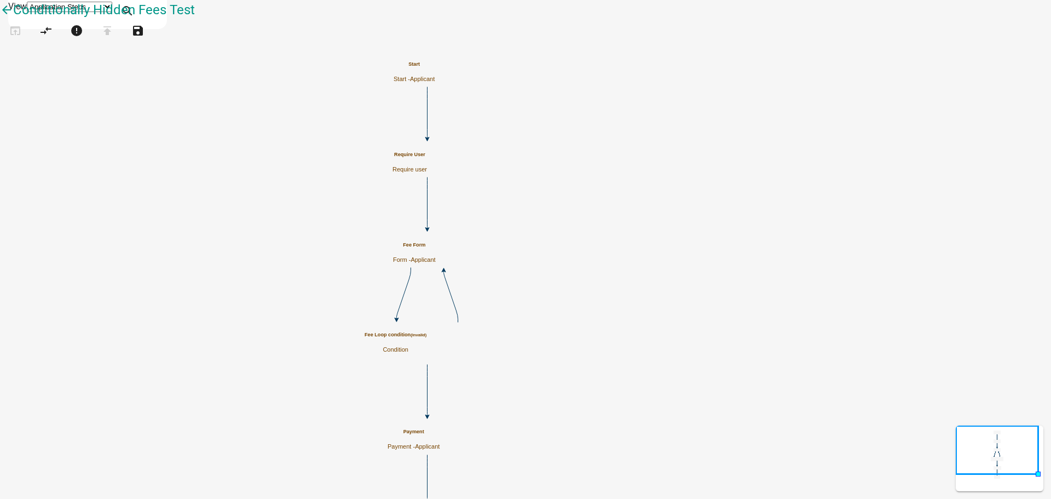
click at [426, 353] on p "Condition" at bounding box center [396, 349] width 62 height 7
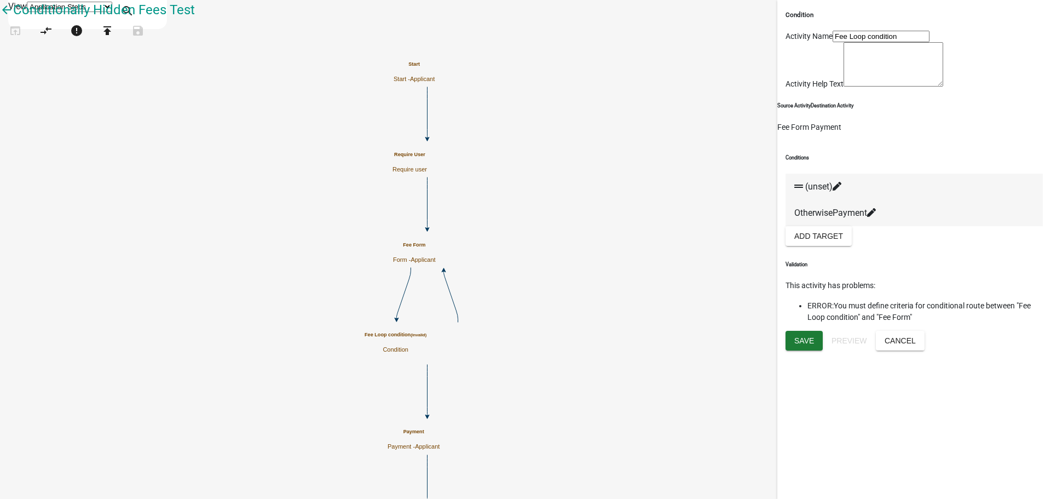
click at [841, 190] on icon at bounding box center [837, 186] width 9 height 9
click at [97, 128] on select "Choose... Start Require User Payment End" at bounding box center [69, 133] width 55 height 10
drag, startPoint x: 716, startPoint y: 219, endPoint x: 721, endPoint y: 234, distance: 16.1
click at [117, 219] on button "Close" at bounding box center [95, 214] width 43 height 20
click at [411, 297] on icon at bounding box center [403, 292] width 14 height 51
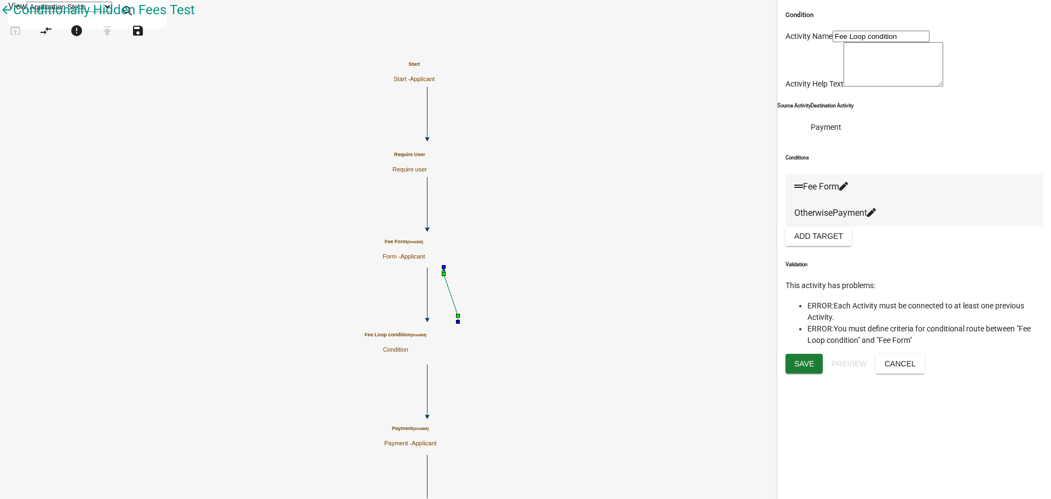
click at [458, 303] on icon at bounding box center [451, 296] width 14 height 51
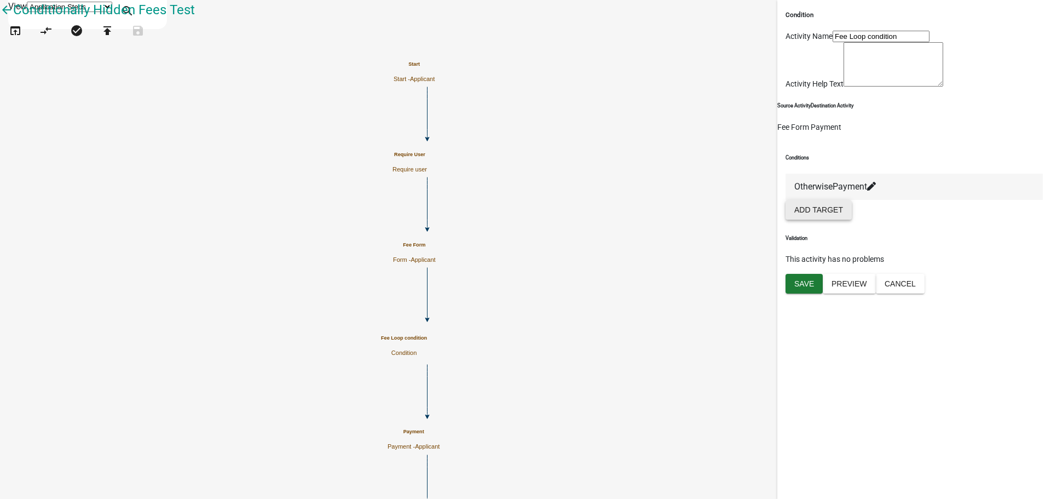
click at [830, 220] on button "Add Target" at bounding box center [819, 210] width 66 height 20
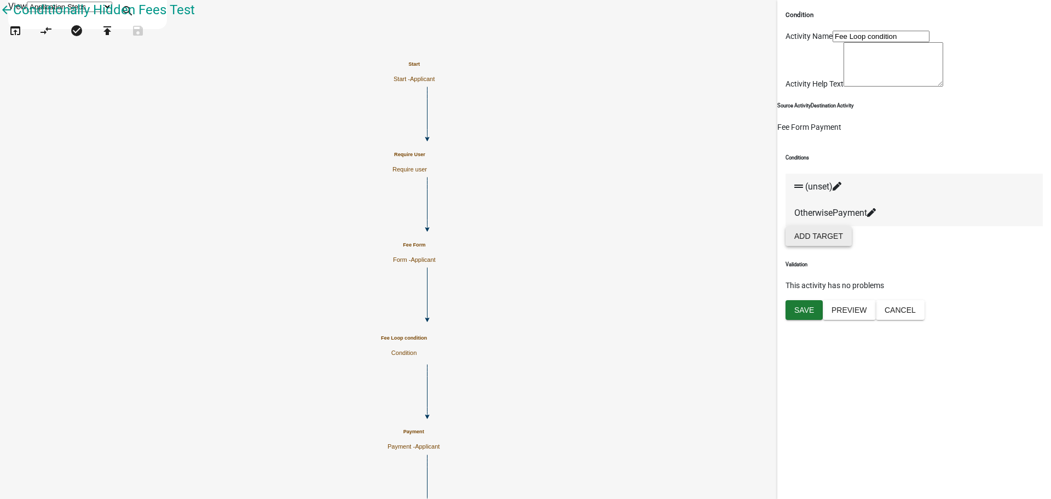
click at [841, 190] on icon at bounding box center [837, 186] width 9 height 9
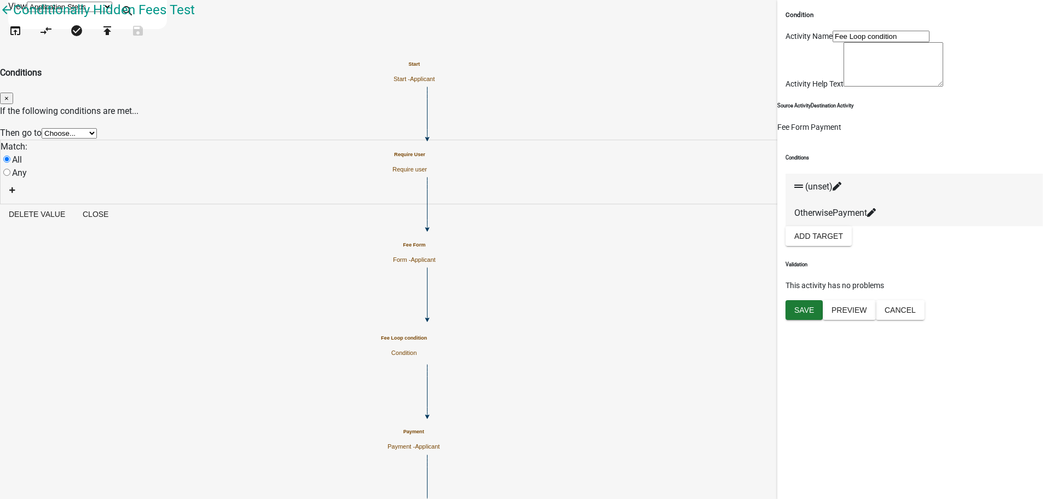
click at [97, 128] on select "Choose... Start Require User Payment End" at bounding box center [69, 133] width 55 height 10
drag, startPoint x: 405, startPoint y: 212, endPoint x: 419, endPoint y: 212, distance: 14.8
click at [405, 212] on div "Delete Value Close" at bounding box center [525, 215] width 1051 height 22
click at [117, 224] on button "Close" at bounding box center [95, 214] width 43 height 20
click at [809, 314] on span "Save" at bounding box center [804, 309] width 20 height 9
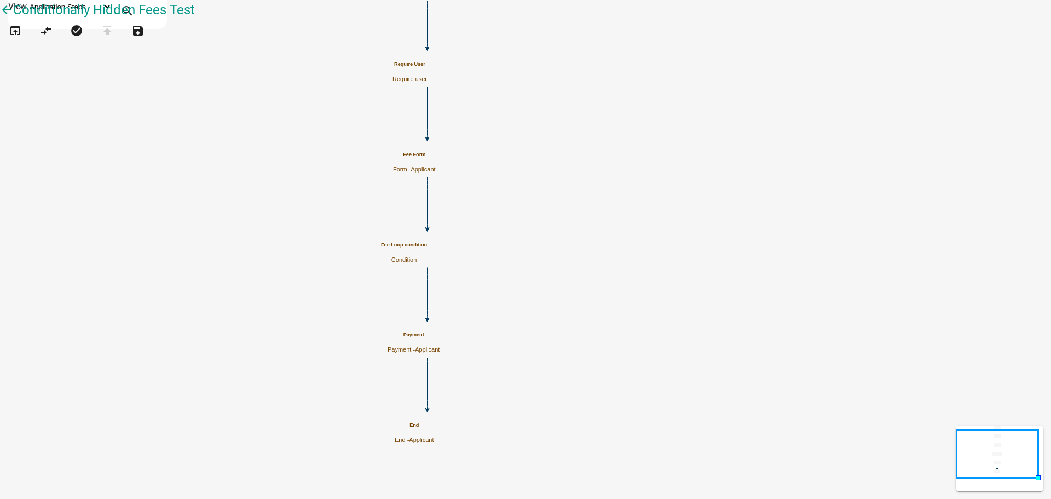
click at [334, 125] on icon "Start Start - Applicant Fee Form Form - Applicant Require User Require user Fee…" at bounding box center [526, 250] width 1050 height 498
click at [83, 39] on icon "error" at bounding box center [76, 31] width 13 height 15
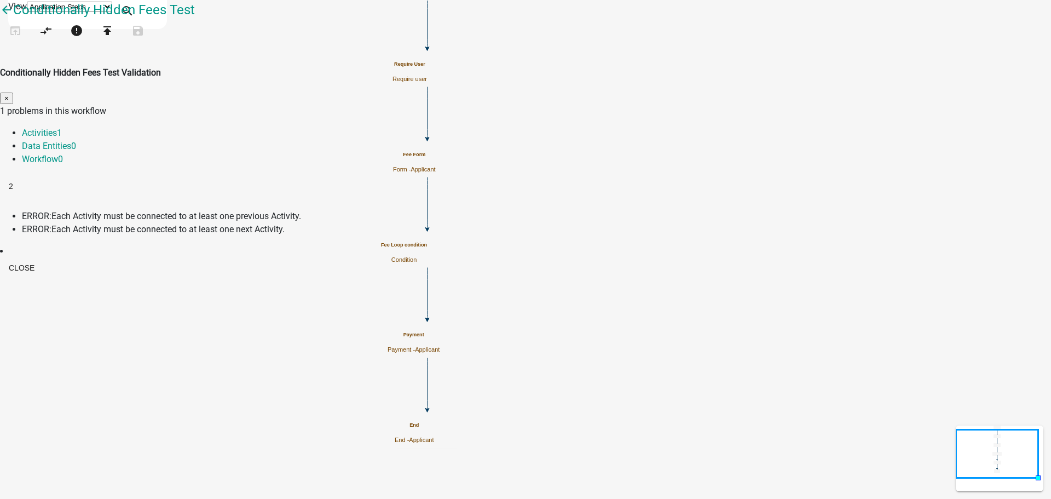
click at [301, 211] on span "Each Activity must be connected to at least one previous Activity." at bounding box center [176, 216] width 250 height 10
drag, startPoint x: 353, startPoint y: 95, endPoint x: 353, endPoint y: 103, distance: 7.7
click at [62, 128] on link "Activities 1" at bounding box center [42, 133] width 40 height 10
click at [13, 182] on span "2" at bounding box center [11, 186] width 4 height 9
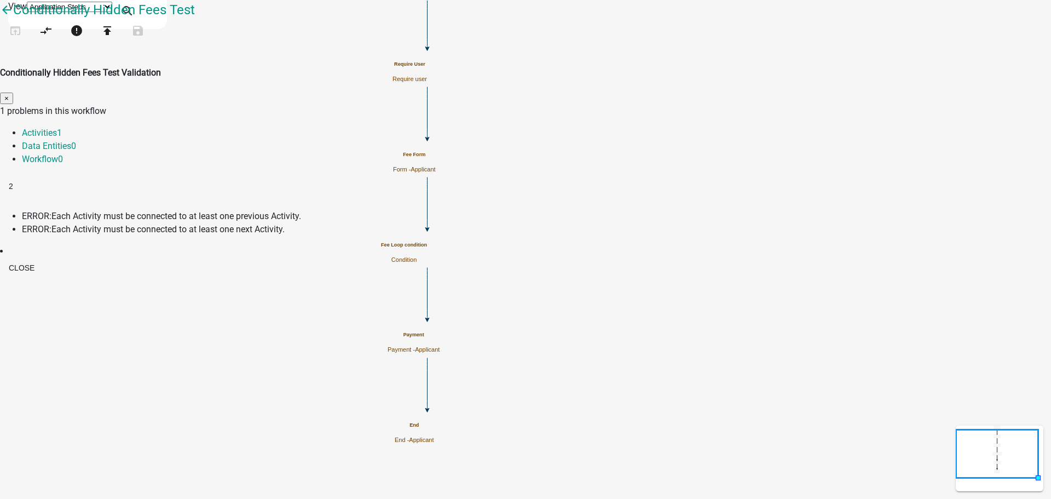
click at [301, 211] on span "Each Activity must be connected to at least one previous Activity." at bounding box center [176, 216] width 250 height 10
click at [429, 223] on li "ERROR: Each Activity must be connected to at least one next Activity." at bounding box center [536, 229] width 1029 height 13
click at [43, 258] on button "Close" at bounding box center [21, 268] width 43 height 20
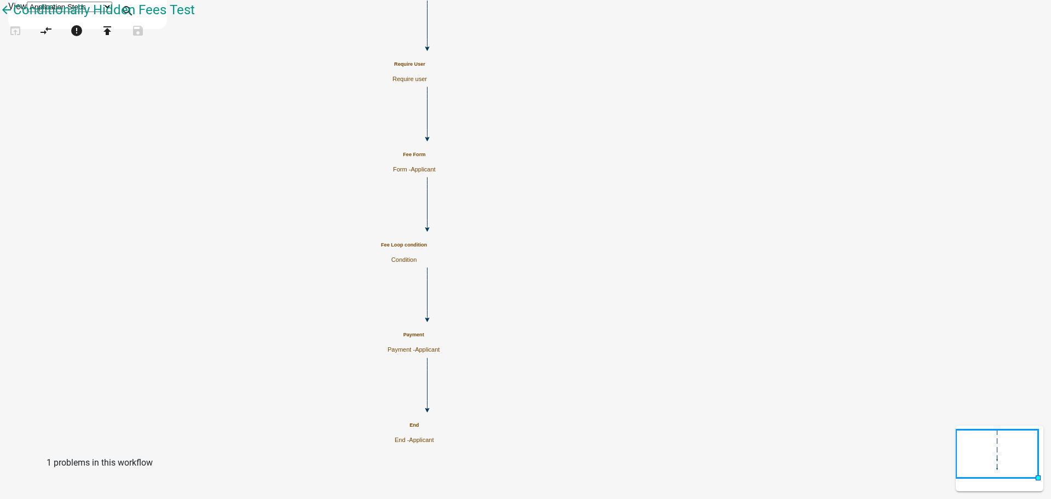
click at [773, 162] on icon "Start Start - Applicant Fee Form Form - Applicant Require User Require user Fee…" at bounding box center [526, 250] width 1050 height 498
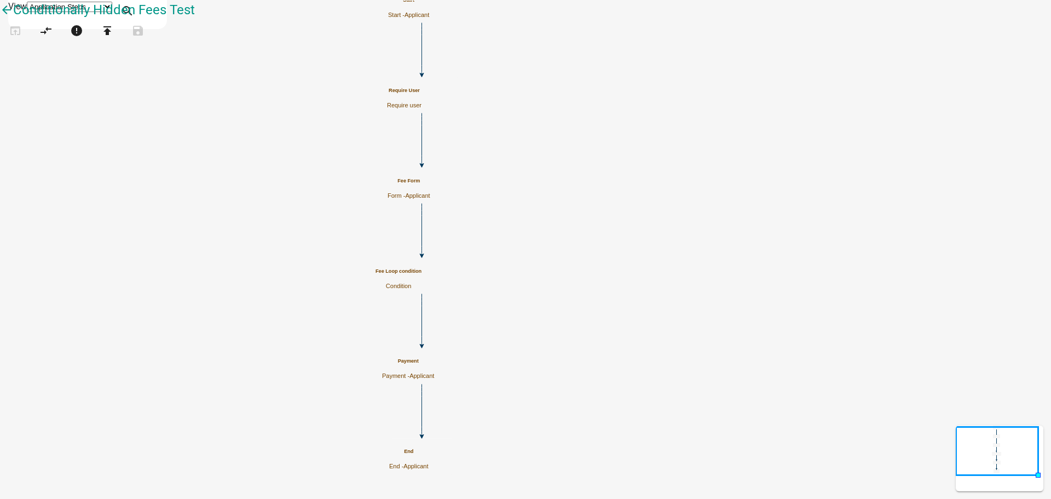
click at [430, 186] on div "Fee Form Form - Applicant" at bounding box center [409, 188] width 43 height 21
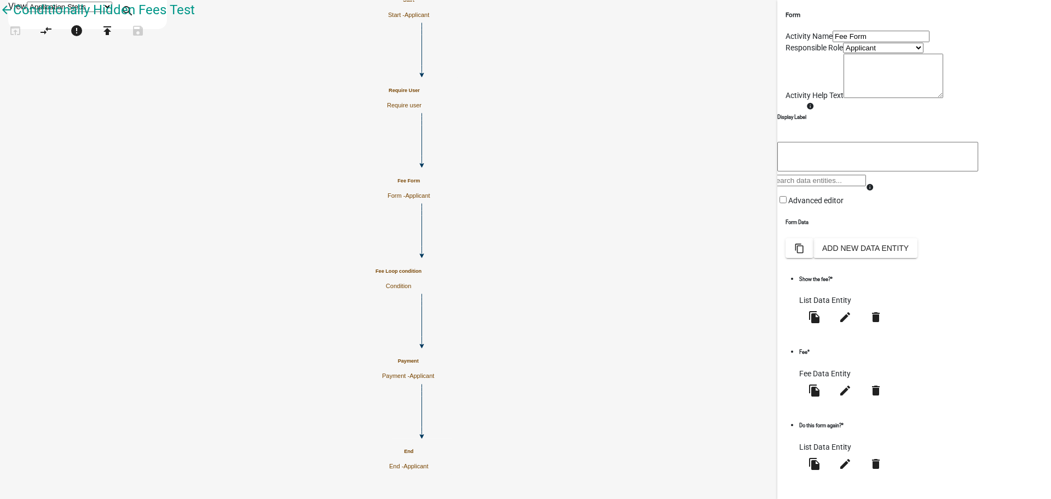
scroll to position [59, 0]
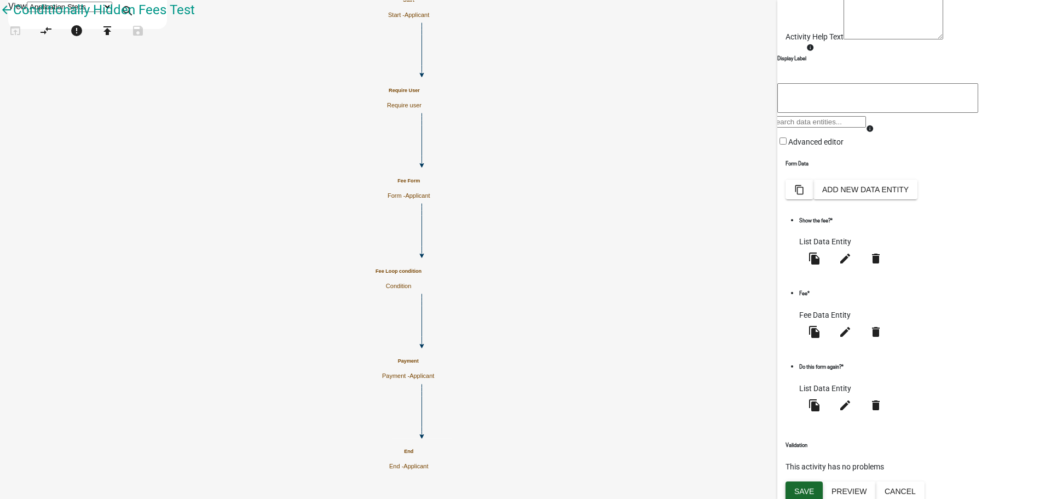
click at [811, 486] on span "Save" at bounding box center [804, 490] width 20 height 9
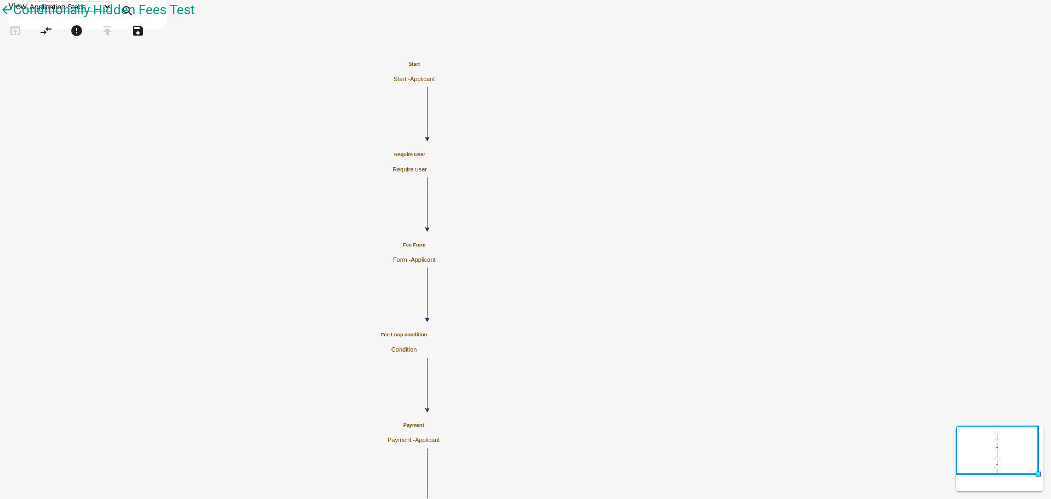
click at [461, 145] on icon "Start Start - Applicant Fee Form Form - Applicant Require User Require user Fee…" at bounding box center [526, 270] width 1050 height 538
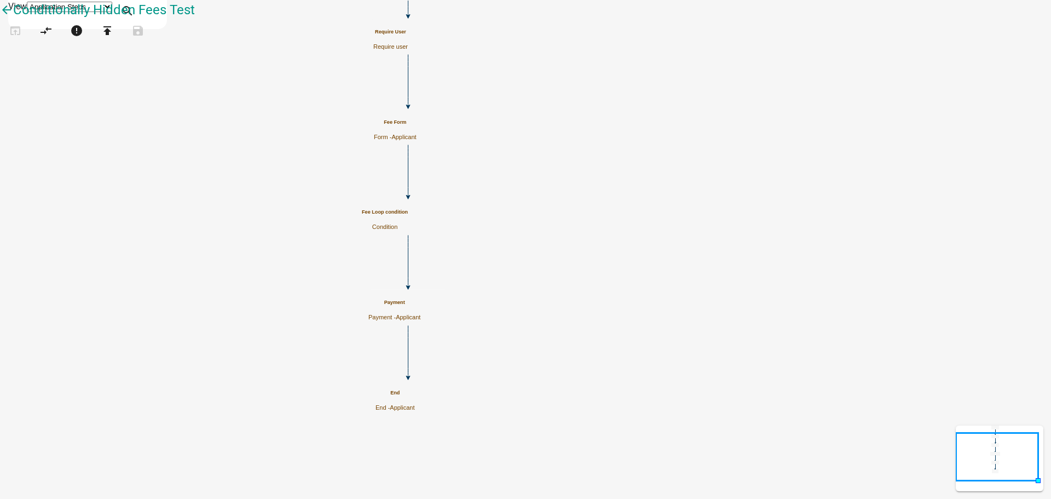
click at [408, 165] on icon at bounding box center [408, 170] width 0 height 51
click at [408, 262] on icon at bounding box center [408, 260] width 0 height 51
click at [736, 193] on icon "Start Start - Applicant Fee Form Form - Applicant Require User Require user Fee…" at bounding box center [526, 250] width 1050 height 498
click at [455, 102] on g "Start Start - Applicant Fee Form Form - Applicant Require User Require user Fee…" at bounding box center [408, 172] width 95 height 487
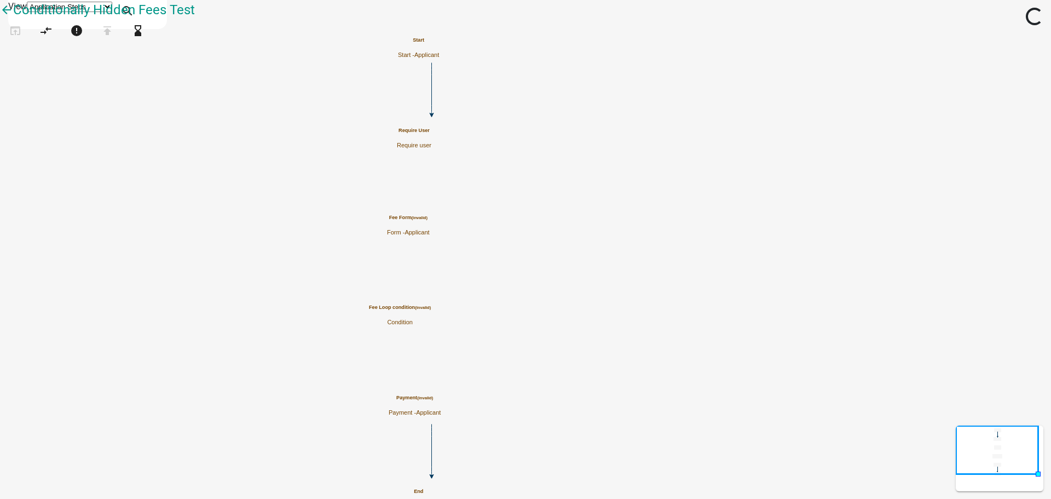
click at [432, 104] on icon at bounding box center [432, 88] width 0 height 51
click at [762, 165] on icon "Start Start - Applicant Fee Form (invalid) Form - Applicant Require User (inval…" at bounding box center [526, 258] width 1050 height 514
click at [747, 221] on icon "Start Start - Applicant Fee Form Form - Applicant Require User Require user Fee…" at bounding box center [526, 258] width 1050 height 514
click at [431, 319] on p "Condition" at bounding box center [400, 322] width 62 height 7
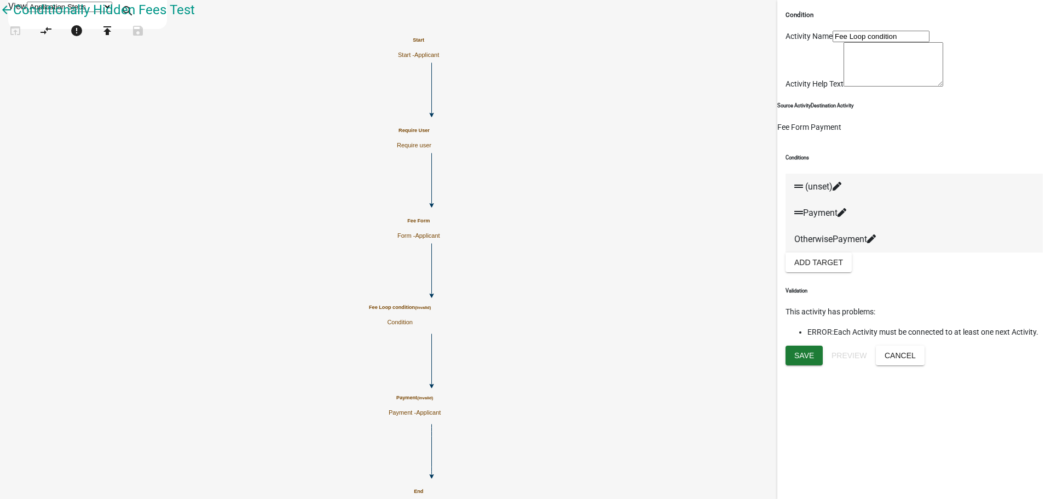
click at [846, 218] on fa-icon at bounding box center [842, 212] width 9 height 10
select select "3: bbc066d0-b972-4724-8de4-381d19a4326c"
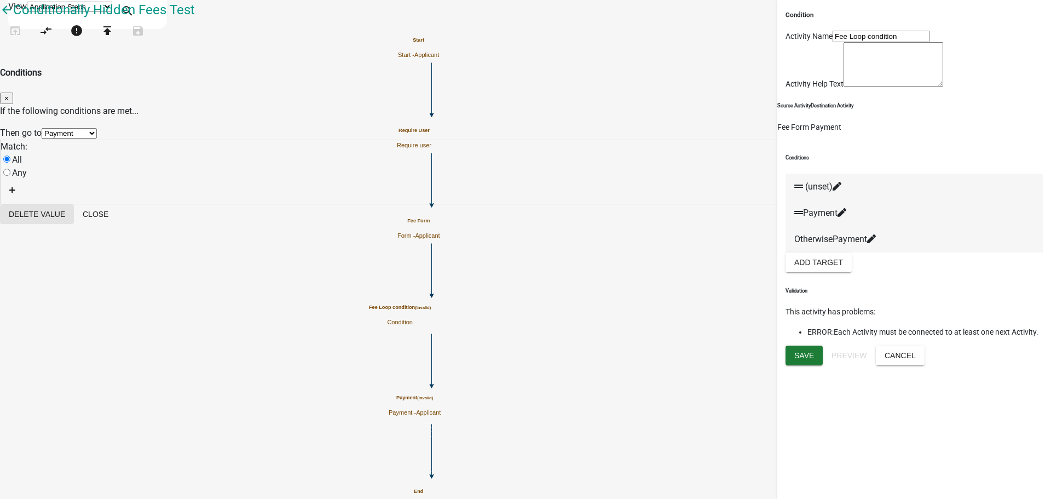
click at [74, 224] on button "Delete Value" at bounding box center [37, 214] width 74 height 20
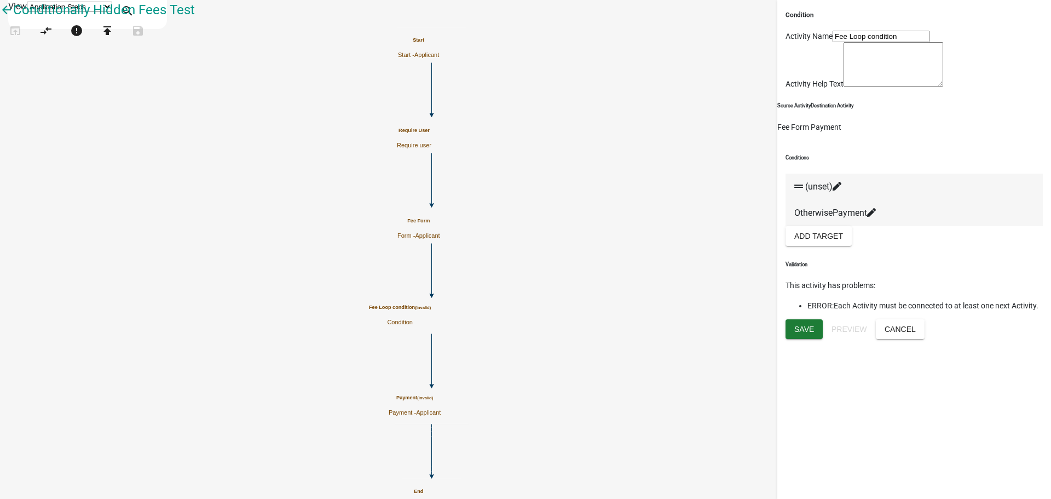
click at [841, 190] on icon at bounding box center [837, 186] width 9 height 9
click at [97, 128] on select "Choose... Start Require User Payment End" at bounding box center [69, 133] width 55 height 10
drag, startPoint x: 363, startPoint y: 207, endPoint x: 397, endPoint y: 209, distance: 34.0
click at [363, 204] on div "If the following conditions are met... Then go to Choose... Start Require User …" at bounding box center [525, 155] width 1051 height 100
click at [117, 218] on button "Close" at bounding box center [95, 214] width 43 height 20
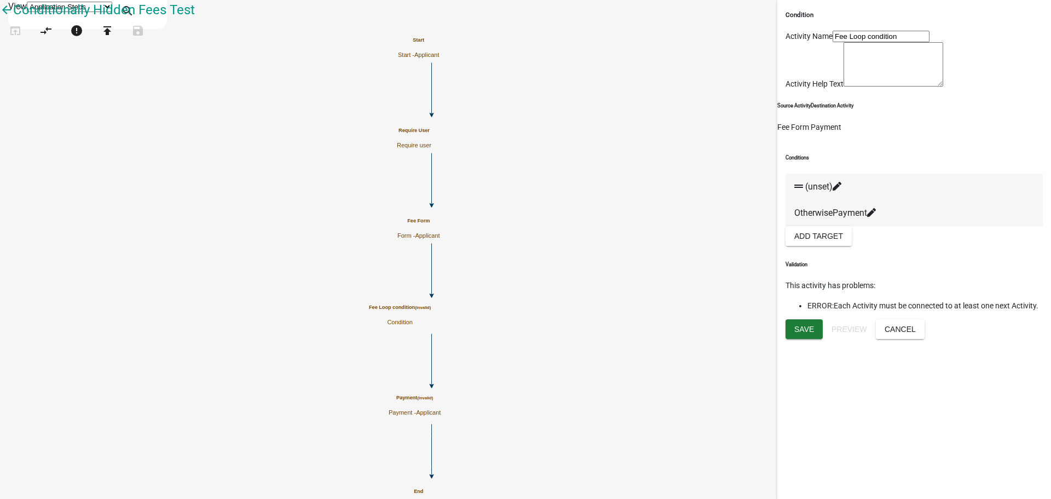
click at [457, 202] on icon "Start Start - Applicant Fee Form Form - Applicant Require User Require user Fee…" at bounding box center [526, 258] width 1050 height 514
drag, startPoint x: 86, startPoint y: 230, endPoint x: 437, endPoint y: 223, distance: 351.5
click at [437, 55] on div "arrow_back Conditionally Hidden Fees Test open_in_browser compare_arrows error …" at bounding box center [525, 27] width 1051 height 55
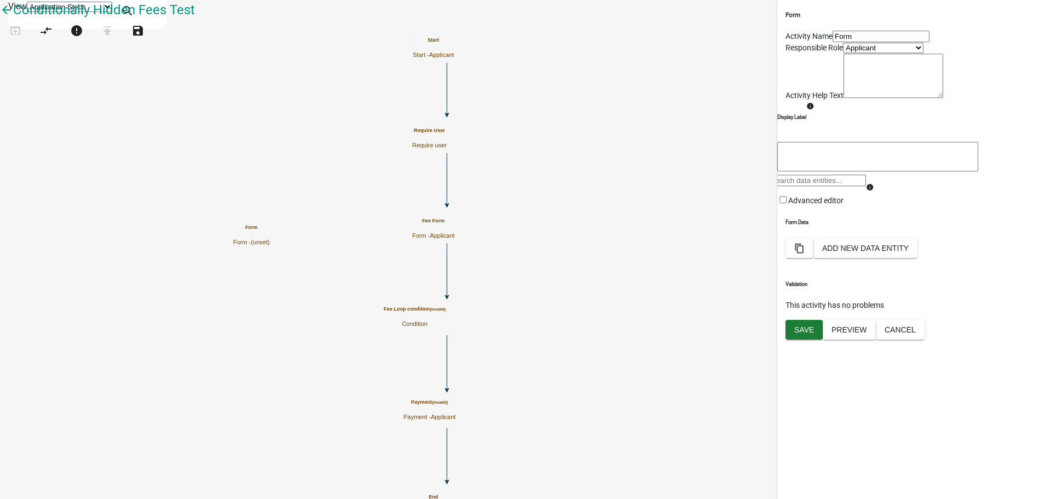
click at [853, 42] on input "Form" at bounding box center [881, 36] width 97 height 11
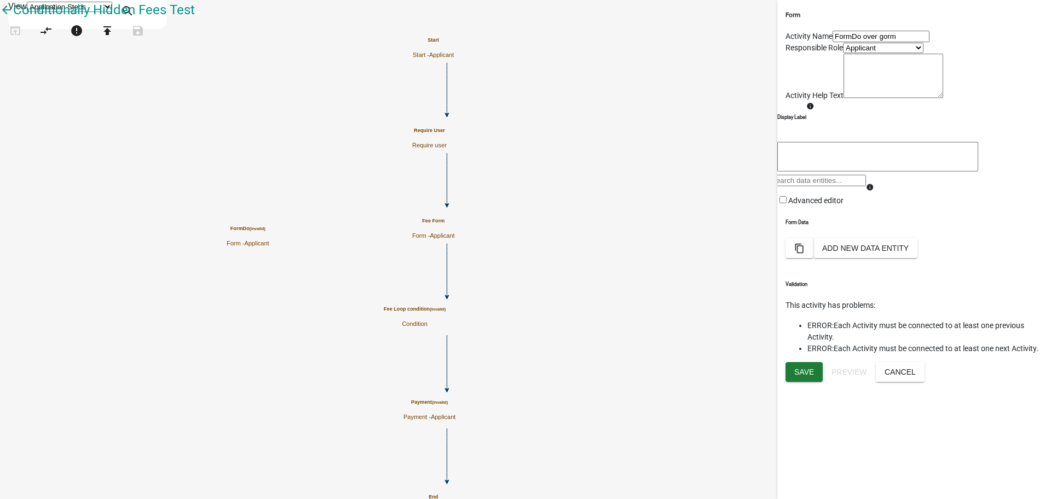
drag, startPoint x: 905, startPoint y: 59, endPoint x: 700, endPoint y: 55, distance: 205.3
click at [700, 63] on main "Start Start - Applicant Fee Form Form - Applicant Require User Require user Fee…" at bounding box center [624, 63] width 854 height 0
type input "Do over form"
click at [917, 258] on button "Add New Data Entity" at bounding box center [865, 248] width 104 height 20
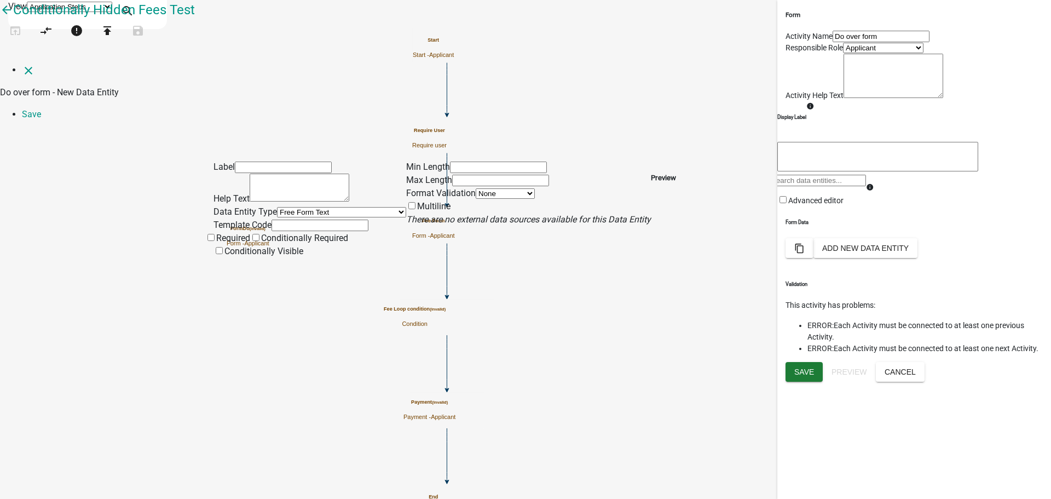
click at [284, 207] on select "Free Form Text Document Display Entity Value Fee Numeric Data Date Map Sketch D…" at bounding box center [341, 212] width 129 height 10
click at [123, 132] on div "Label Help Text Data Entity Type Free Form Text Document Display Entity Value F…" at bounding box center [525, 194] width 1051 height 128
click at [22, 64] on icon "close" at bounding box center [28, 70] width 13 height 13
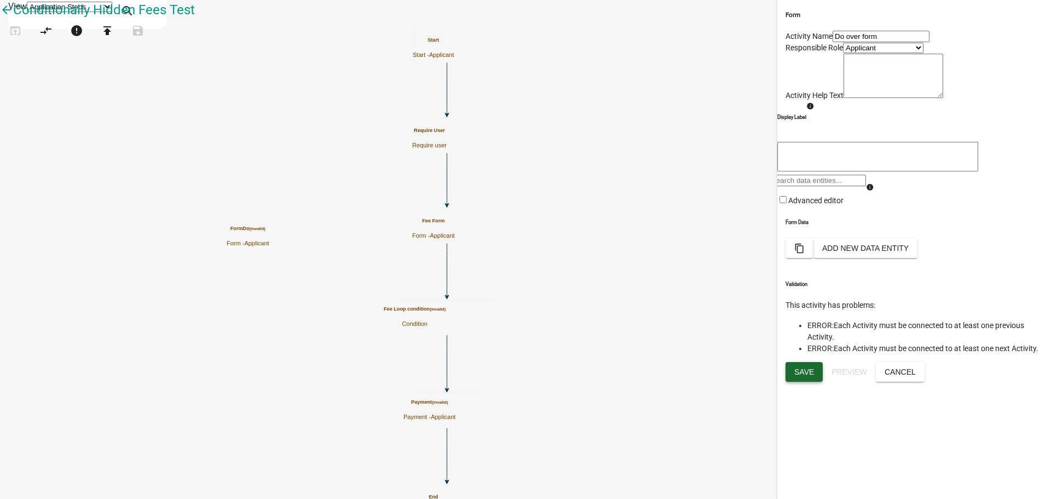
click at [804, 376] on span "Save" at bounding box center [804, 371] width 20 height 9
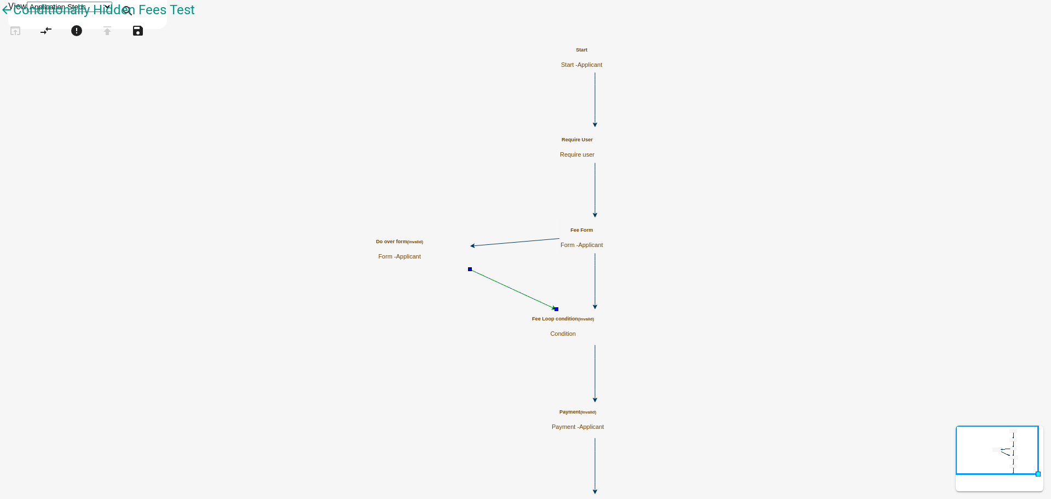
click at [789, 286] on icon "Start Start - Applicant Fee Form Form - Applicant Require User Require user Fee…" at bounding box center [526, 265] width 1050 height 529
click at [595, 284] on icon at bounding box center [595, 279] width 0 height 53
click at [881, 259] on icon "Start Start - Applicant Fee Form Form - Applicant Require User Require user Fee…" at bounding box center [526, 265] width 1050 height 529
click at [603, 233] on h5 "Fee Form" at bounding box center [582, 230] width 43 height 6
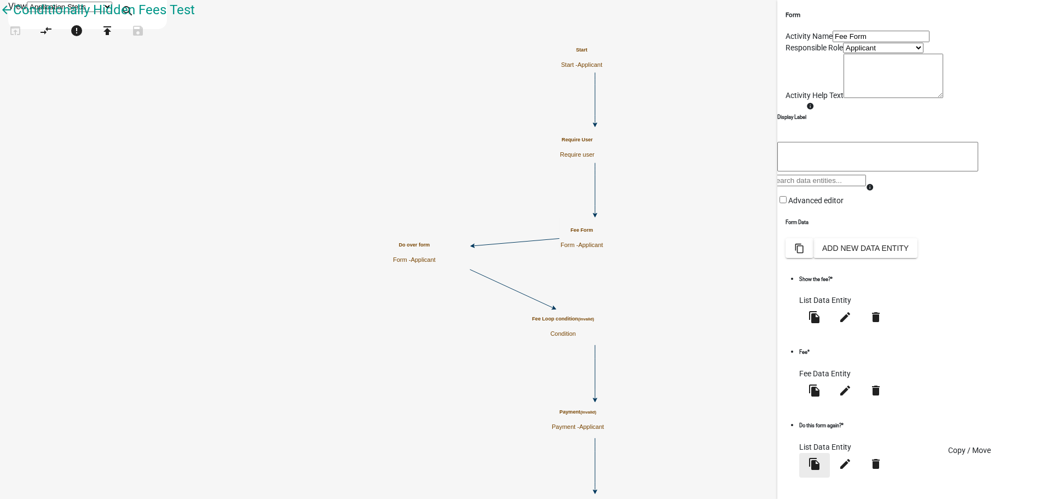
click at [821, 465] on icon "file_copy" at bounding box center [814, 463] width 13 height 13
click at [89, 146] on select "Select a form activity Fee Form Do over form" at bounding box center [49, 151] width 79 height 10
select select "a0eedda9-e6b7-4781-ba25-d159fc63baea"
click at [89, 146] on select "Select a form activity Fee Form Do over form" at bounding box center [49, 151] width 79 height 10
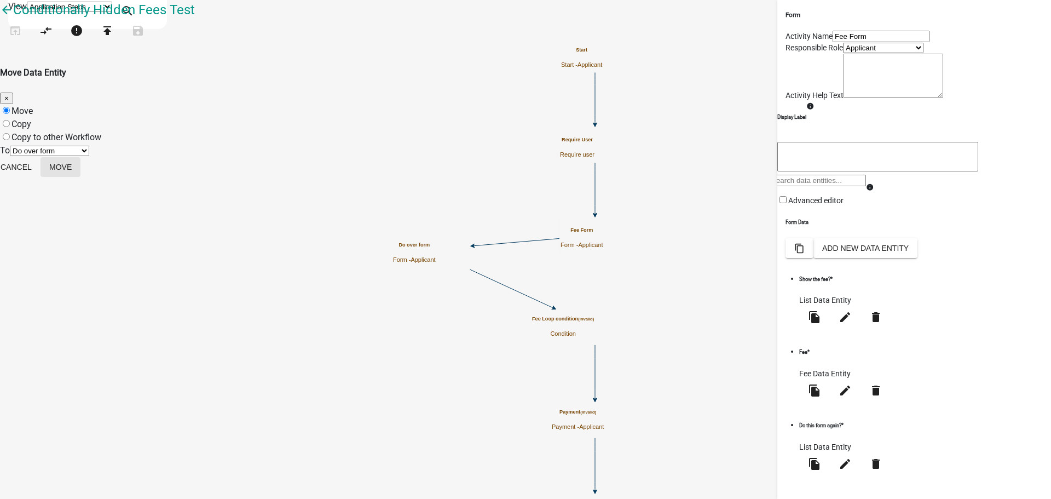
click at [80, 177] on button "Move" at bounding box center [61, 167] width 40 height 20
radio input "true"
select select
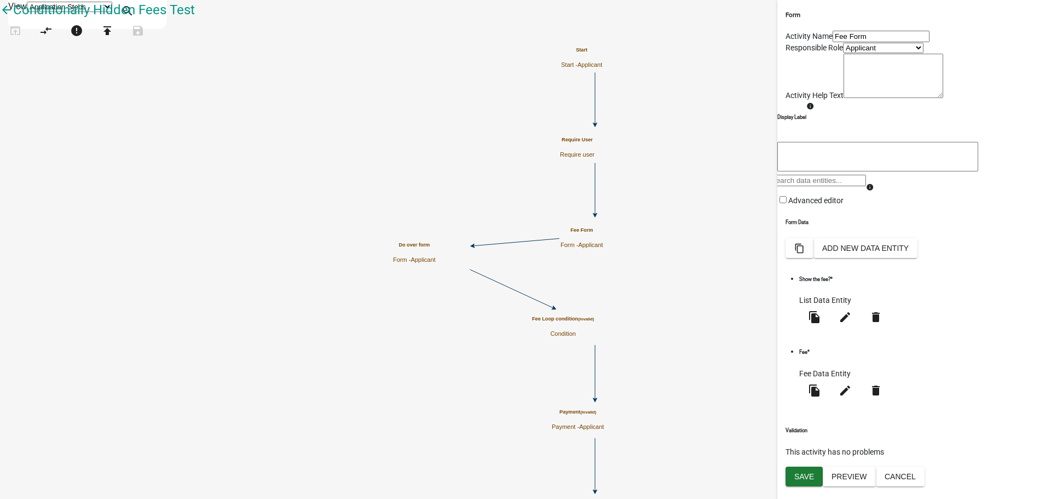
scroll to position [18, 0]
click at [810, 486] on button "Save" at bounding box center [804, 476] width 37 height 20
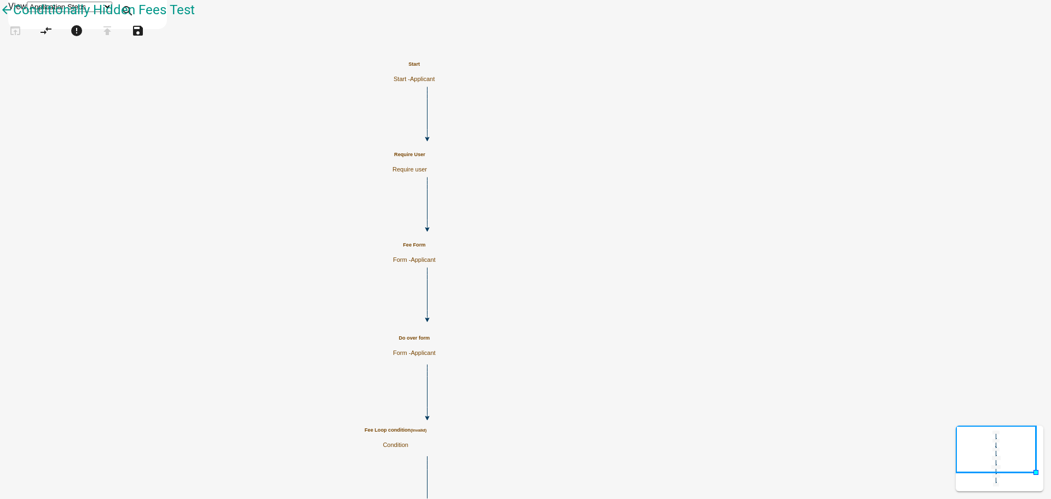
scroll to position [0, 0]
click at [321, 195] on icon "Start Start - Applicant Fee Form Form - Applicant Require User Require user Fee…" at bounding box center [526, 321] width 1050 height 640
click at [426, 446] on p "Condition" at bounding box center [396, 444] width 62 height 7
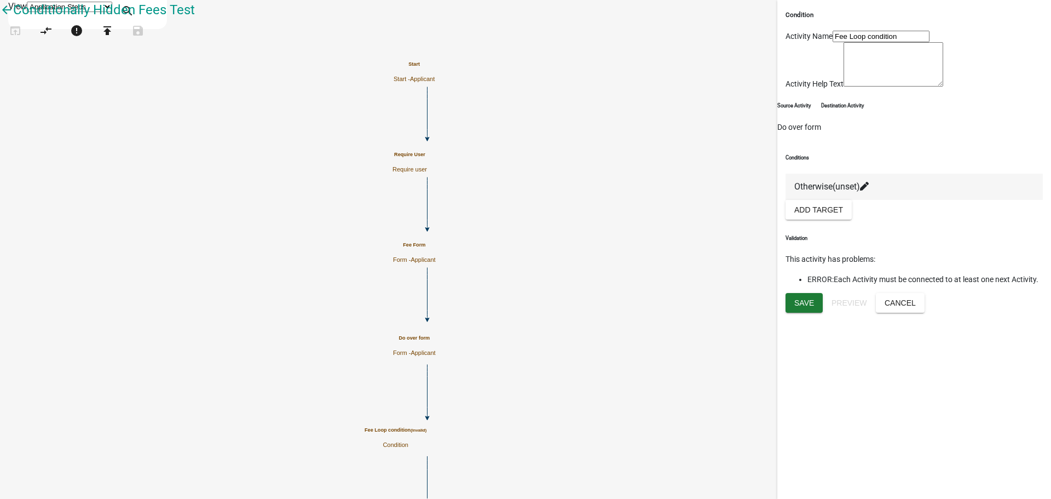
click at [869, 190] on icon at bounding box center [864, 186] width 9 height 9
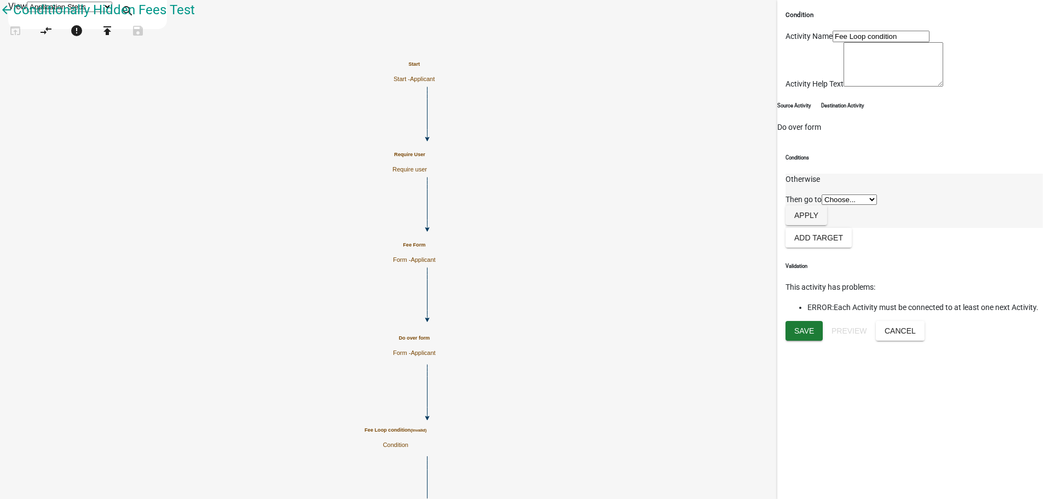
click at [857, 205] on select "Choose... Start Fee Form Require User Payment End" at bounding box center [849, 199] width 55 height 10
select select "4: bbc066d0-b972-4724-8de4-381d19a4326c"
click at [822, 205] on select "Choose... Start Fee Form Require User Payment End" at bounding box center [849, 199] width 55 height 10
click at [827, 225] on button "Apply" at bounding box center [807, 215] width 42 height 20
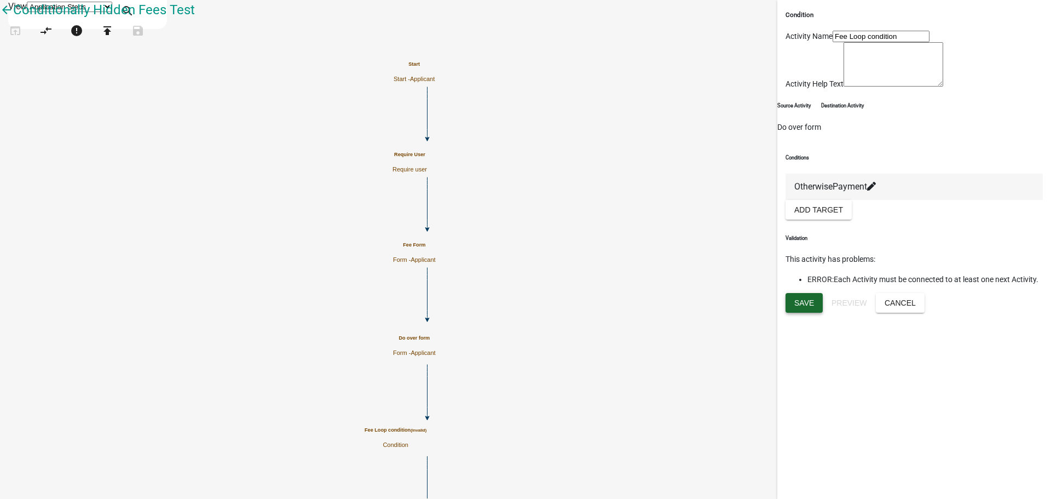
click at [800, 313] on button "Save" at bounding box center [804, 303] width 37 height 20
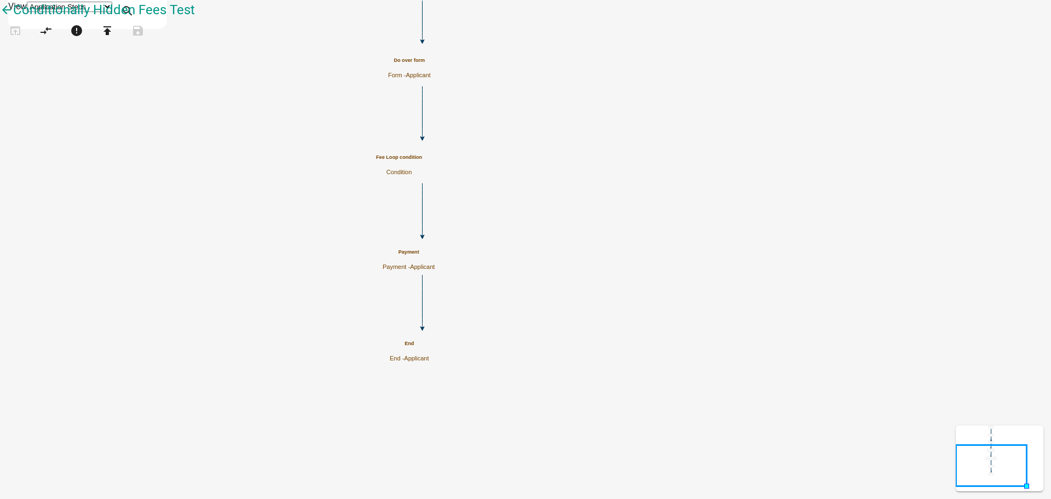
click at [430, 72] on span "Applicant" at bounding box center [418, 75] width 25 height 7
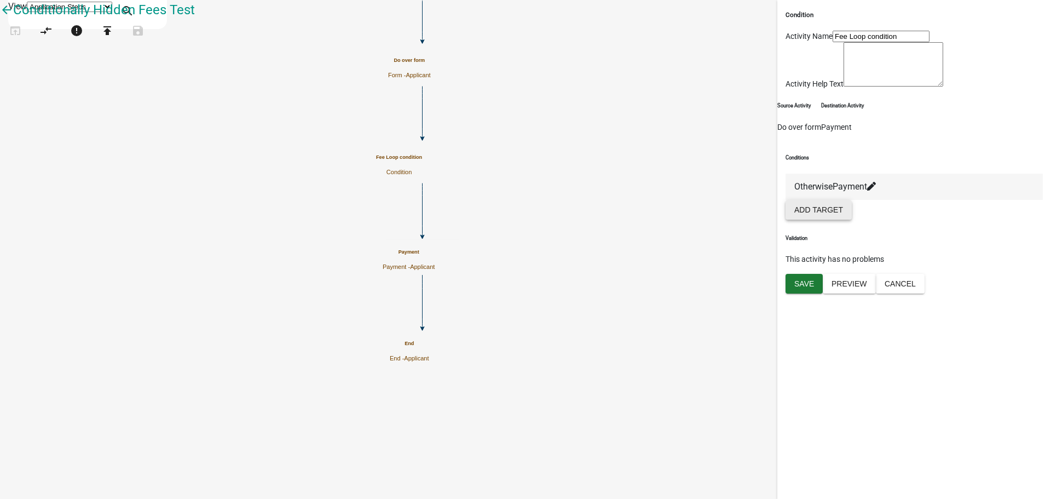
click at [816, 220] on button "Add Target" at bounding box center [819, 210] width 66 height 20
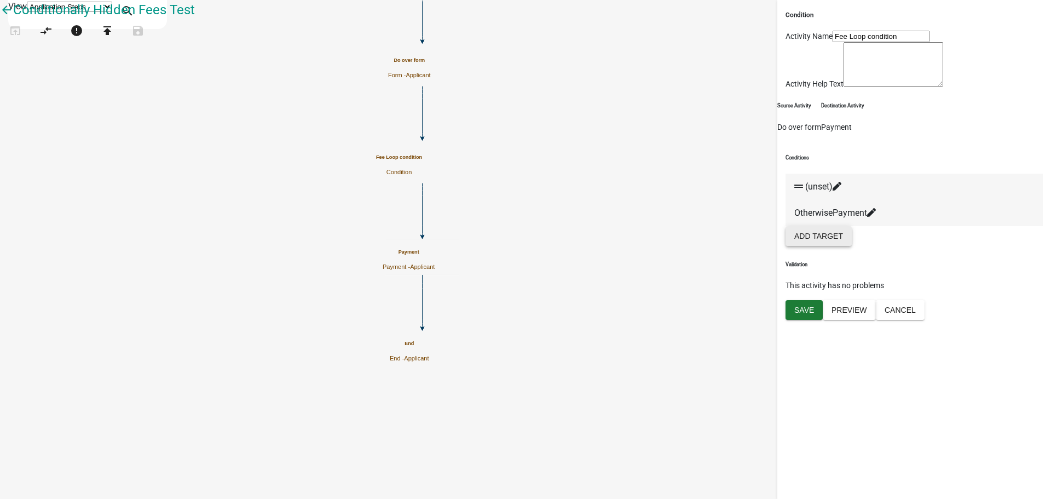
click at [841, 190] on icon at bounding box center [837, 186] width 9 height 9
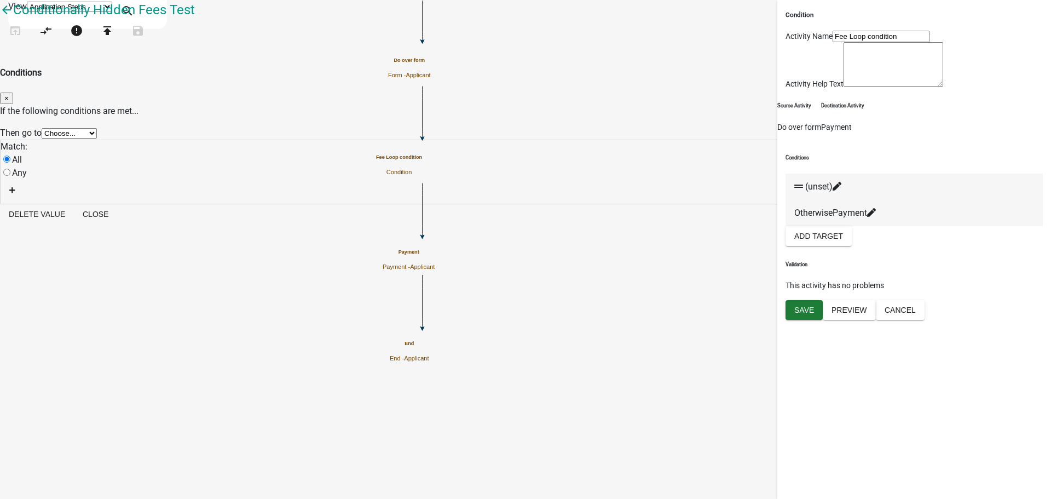
click at [97, 128] on select "Choose... Start Fee Form Require User Payment End" at bounding box center [69, 133] width 55 height 10
select select "2: cee0b160-d0c9-49ea-9dd2-056e4dd8fa48"
click at [97, 128] on select "Choose... Start Fee Form Require User Payment End" at bounding box center [69, 133] width 55 height 10
click at [15, 187] on icon "button" at bounding box center [12, 190] width 6 height 6
click at [43, 188] on span "(unset)" at bounding box center [28, 193] width 27 height 10
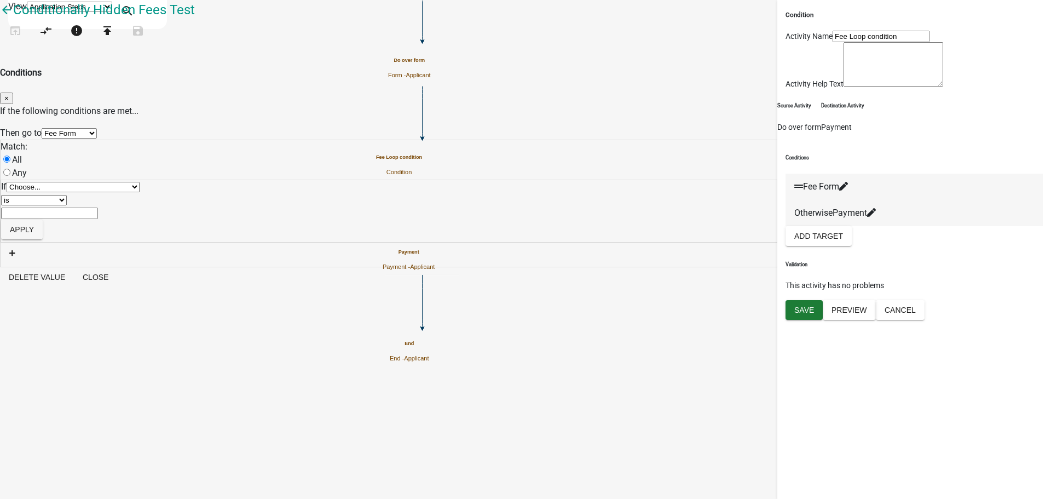
click at [140, 190] on select "Choose... ALL_FEE_RECIPIENTS APPLICANT_CITY APPLICANT_EMAIL_ADDRESS APPLICANT_F…" at bounding box center [73, 187] width 133 height 10
select select "17: doAgain"
click at [140, 182] on select "Choose... ALL_FEE_RECIPIENTS APPLICANT_CITY APPLICANT_EMAIL_ADDRESS APPLICANT_F…" at bounding box center [73, 187] width 133 height 10
click at [45, 208] on select "Choose... No Yes" at bounding box center [23, 213] width 44 height 10
select select "2: Yes"
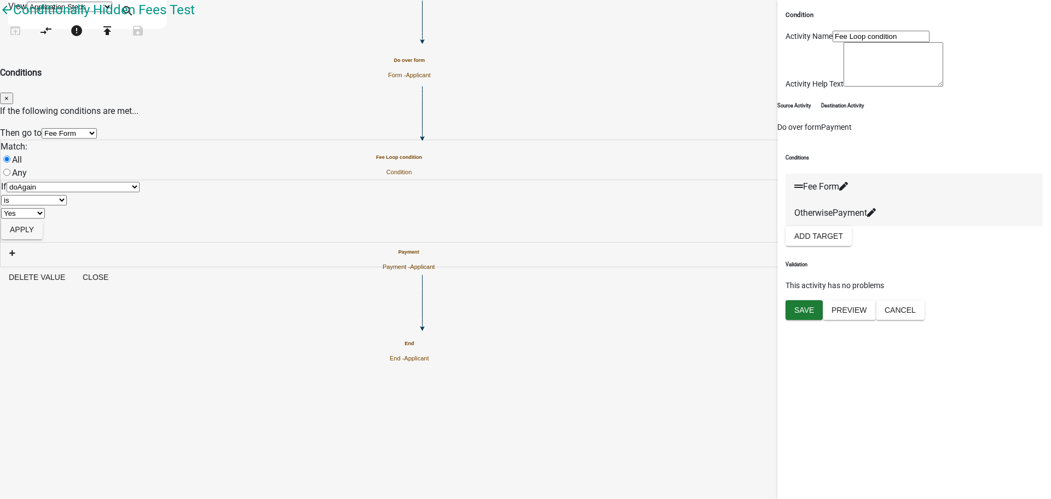
click at [45, 208] on select "Choose... No Yes" at bounding box center [23, 213] width 44 height 10
click at [43, 223] on button "Apply" at bounding box center [22, 230] width 42 height 20
click at [117, 251] on button "Close" at bounding box center [95, 242] width 43 height 20
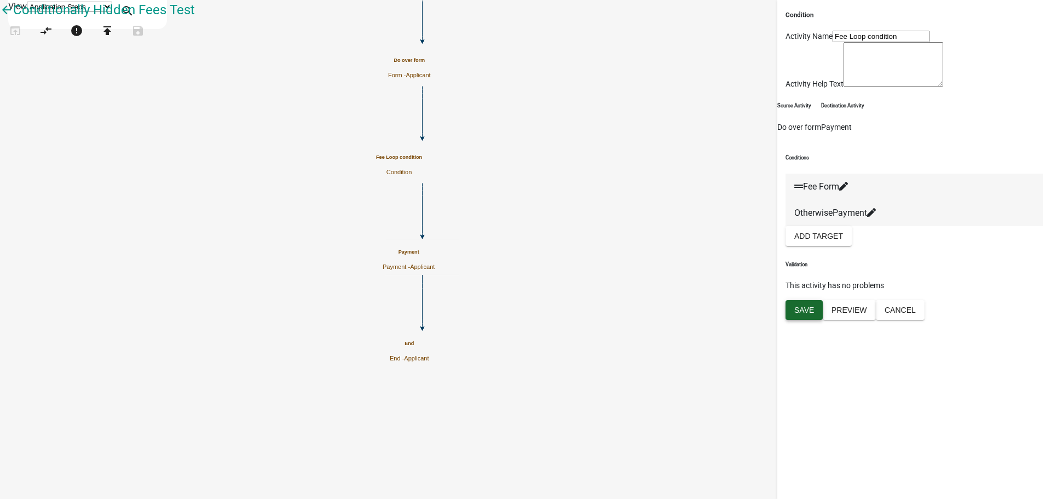
click at [807, 314] on span "Save" at bounding box center [804, 309] width 20 height 9
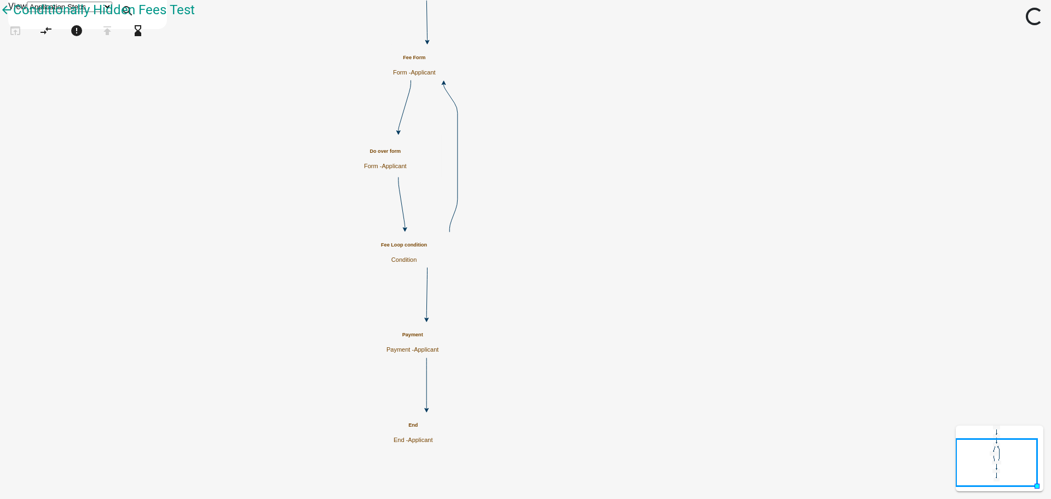
click at [465, 178] on icon "Start Start - Applicant Fee Form Form - Applicant Require User Require user Fee…" at bounding box center [526, 250] width 1050 height 498
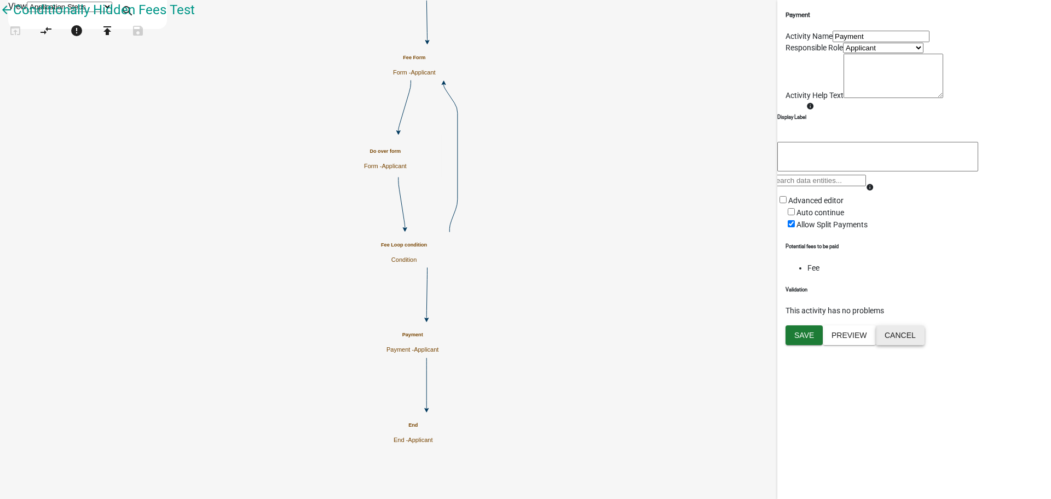
click at [925, 345] on button "Cancel" at bounding box center [900, 335] width 49 height 20
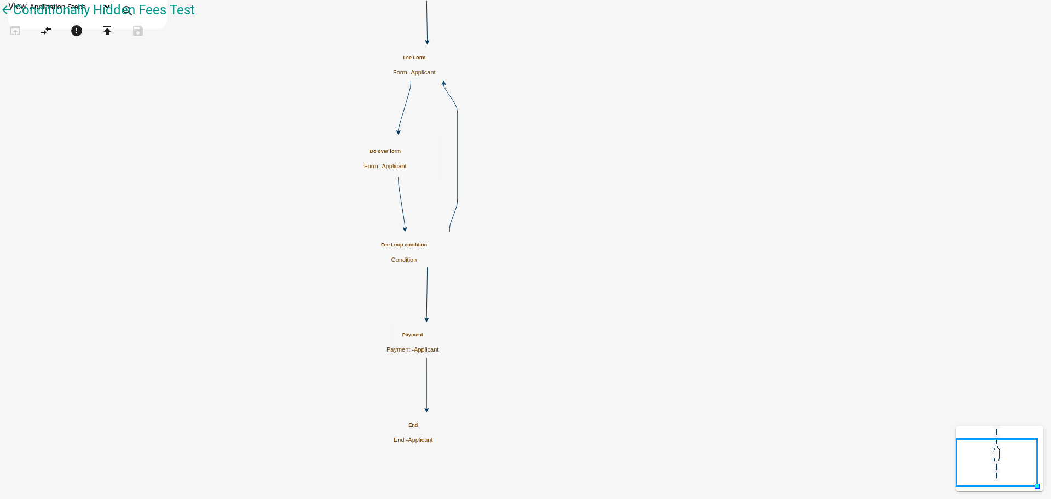
click at [359, 201] on icon "Start Start - Applicant Fee Form Form - Applicant Require User Require user Fee…" at bounding box center [526, 250] width 1050 height 498
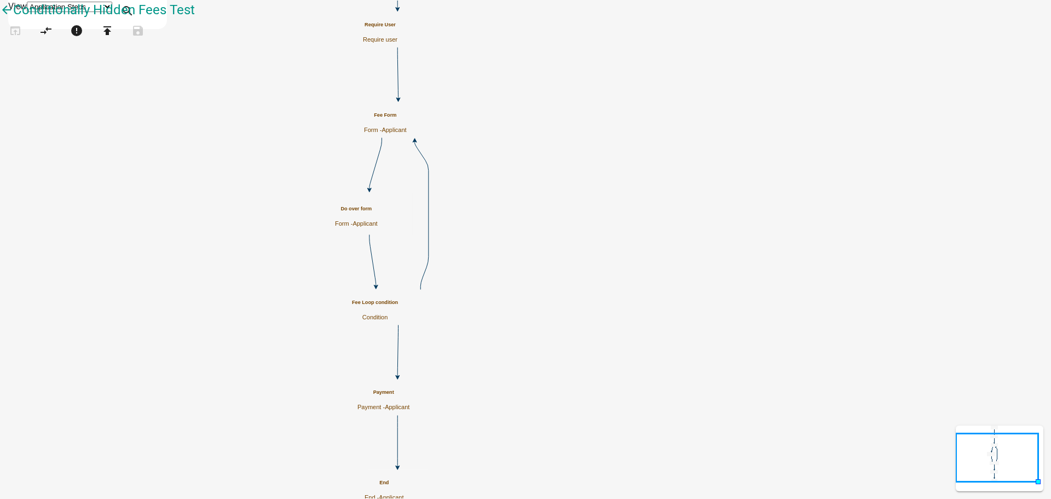
click at [399, 244] on icon "Start Start - Applicant Fee Form Form - Applicant Require User Require user Fee…" at bounding box center [526, 253] width 1050 height 505
click at [667, 172] on icon "Start Start - Applicant Fee Form Form - Applicant Require User Require user Fee…" at bounding box center [526, 253] width 1050 height 505
click at [300, 135] on icon "Start Start - Applicant Fee Form Form - Applicant Require User Require user Fee…" at bounding box center [526, 253] width 1050 height 505
click at [83, 39] on icon "error" at bounding box center [76, 31] width 13 height 15
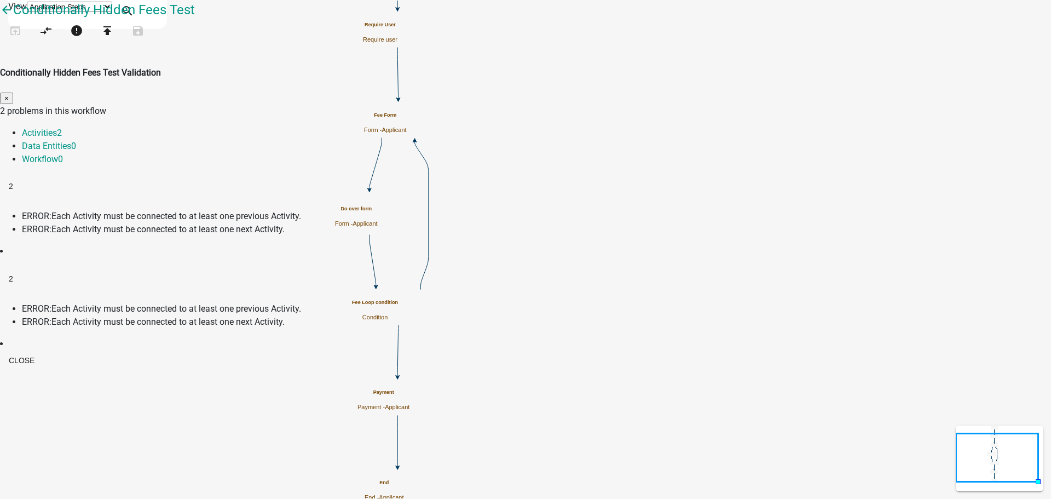
click at [301, 211] on span "Each Activity must be connected to at least one previous Activity." at bounding box center [176, 216] width 250 height 10
click at [13, 182] on span "2" at bounding box center [11, 186] width 4 height 9
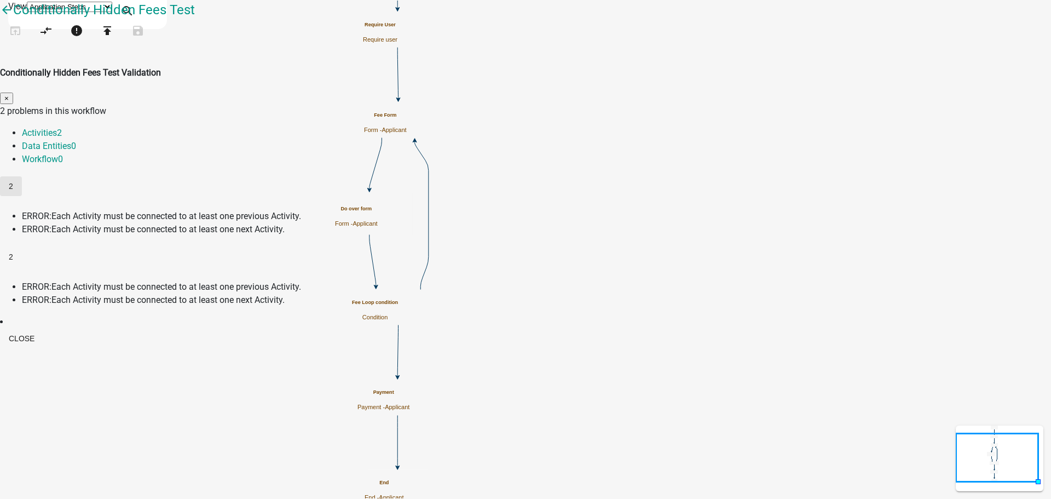
click at [13, 182] on span "2" at bounding box center [11, 186] width 4 height 9
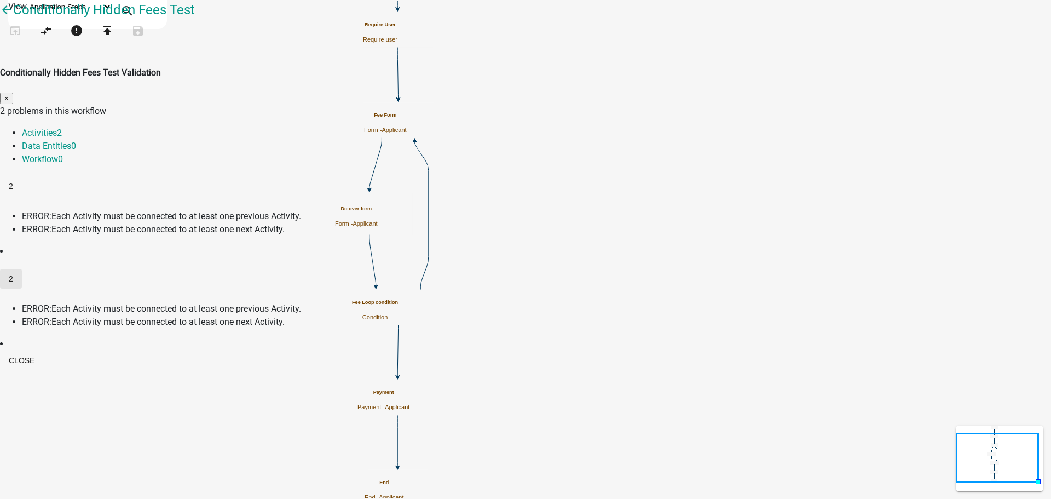
click at [13, 274] on span "2" at bounding box center [11, 278] width 4 height 9
drag, startPoint x: 495, startPoint y: 255, endPoint x: 502, endPoint y: 255, distance: 7.1
click at [495, 269] on h2 "2" at bounding box center [525, 280] width 1051 height 22
drag, startPoint x: 538, startPoint y: 301, endPoint x: 576, endPoint y: 311, distance: 39.7
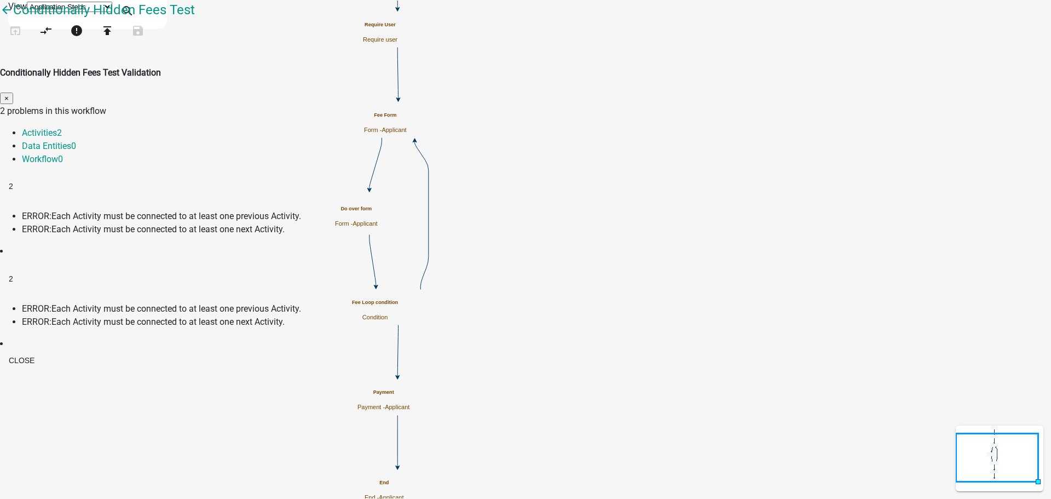
click at [285, 316] on span "Each Activity must be connected to at least one next Activity." at bounding box center [167, 321] width 233 height 10
click at [76, 141] on link "Data Entities 0" at bounding box center [49, 146] width 54 height 10
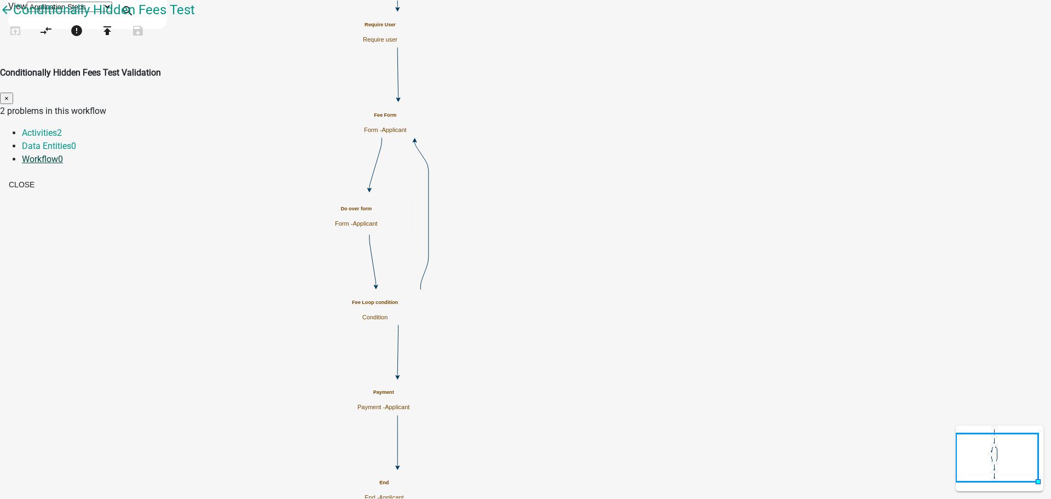
click at [63, 154] on link "Workflow 0" at bounding box center [42, 159] width 41 height 10
click at [76, 141] on link "Data Entities 0" at bounding box center [49, 146] width 54 height 10
click at [62, 128] on link "Activities 2" at bounding box center [42, 133] width 40 height 10
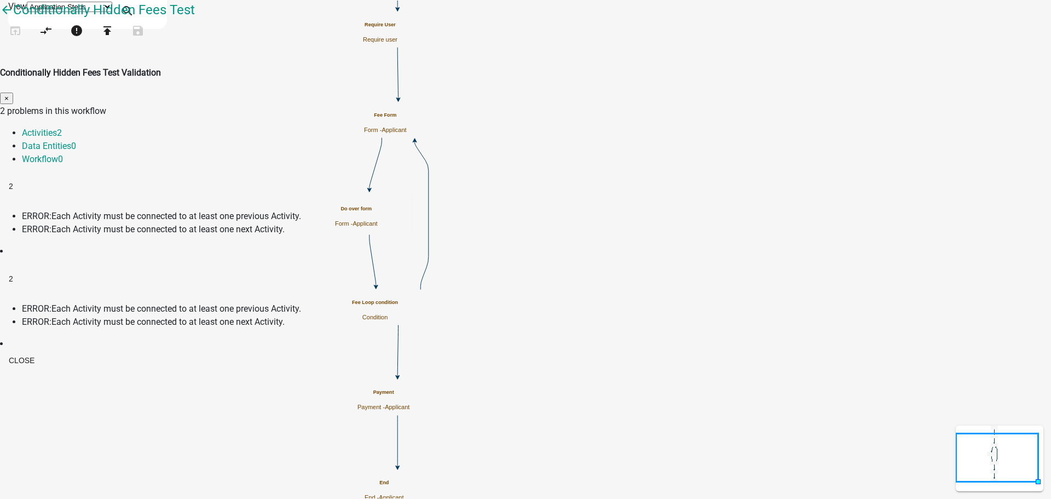
click at [301, 211] on span "Each Activity must be connected to at least one previous Activity." at bounding box center [176, 216] width 250 height 10
click at [13, 182] on span "2" at bounding box center [11, 186] width 4 height 9
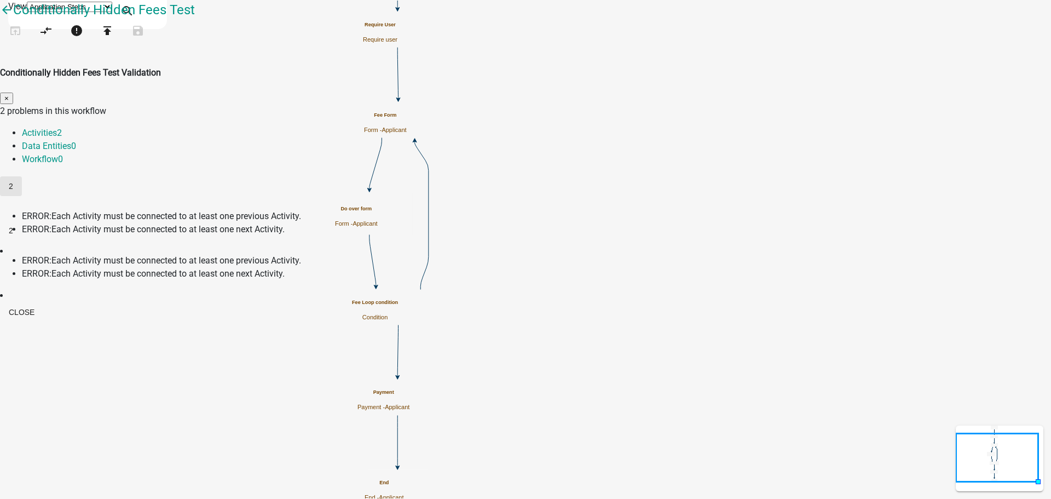
click at [13, 182] on span "2" at bounding box center [11, 186] width 4 height 9
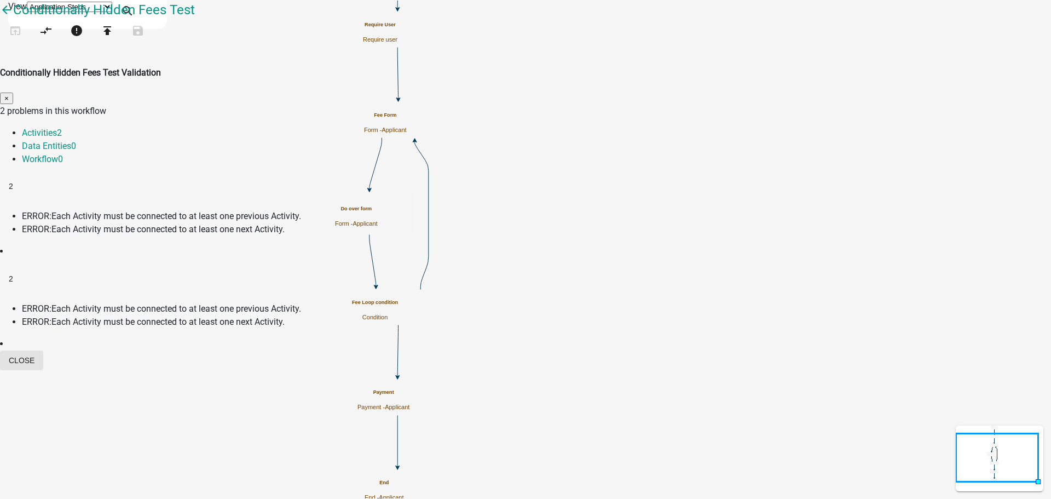
click at [43, 366] on button "Close" at bounding box center [21, 360] width 43 height 20
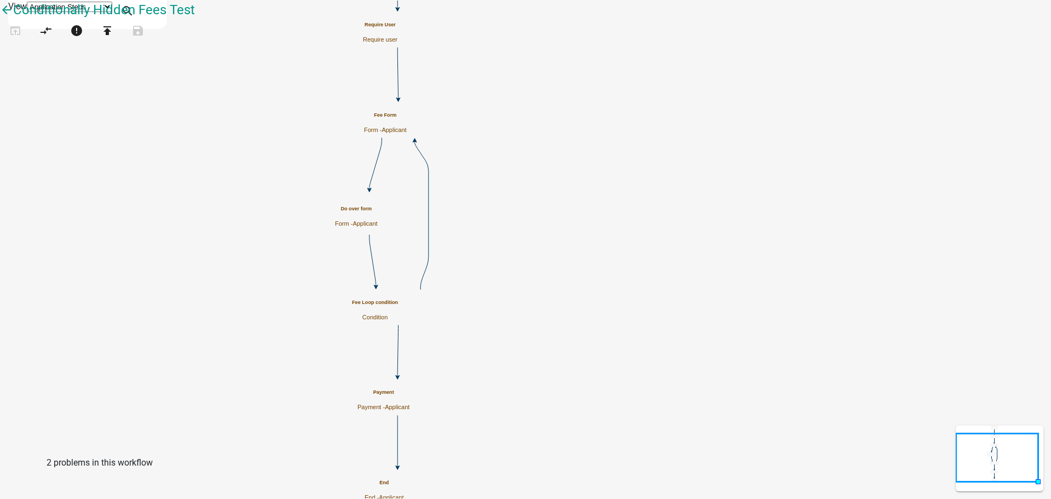
click at [310, 145] on icon "Start Start - Applicant Fee Form Form - Applicant Require User Require user Fee…" at bounding box center [526, 253] width 1050 height 505
click at [114, 39] on icon "publish" at bounding box center [107, 31] width 13 height 15
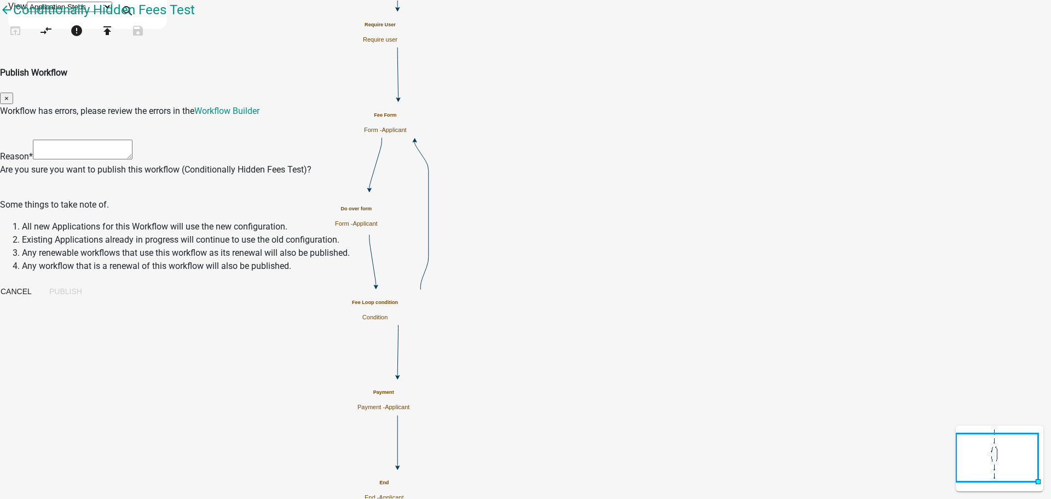
click at [132, 140] on textarea at bounding box center [83, 150] width 100 height 20
click at [259, 106] on link "Workflow Builder" at bounding box center [226, 111] width 65 height 10
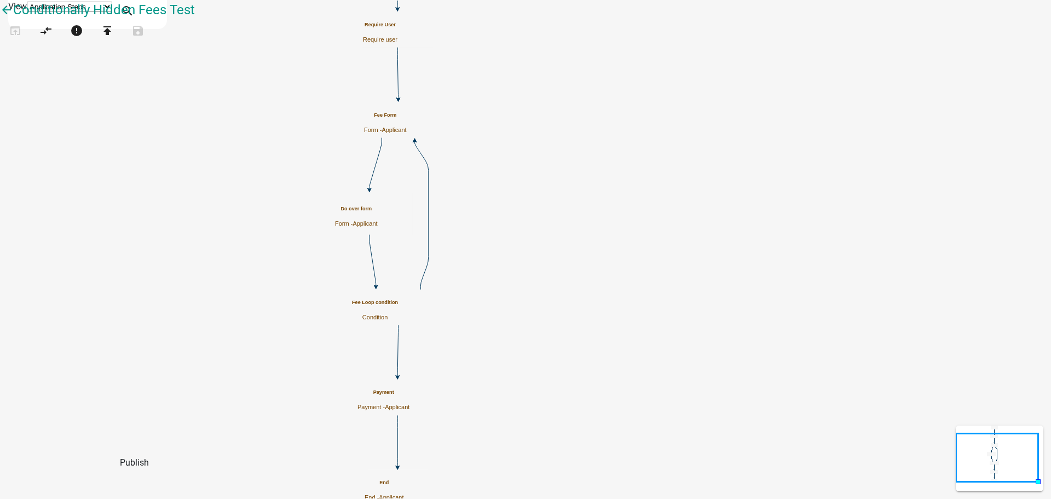
click at [439, 257] on icon "Start Start - Applicant Fee Form Form - Applicant Require User Require user Fee…" at bounding box center [526, 253] width 1050 height 505
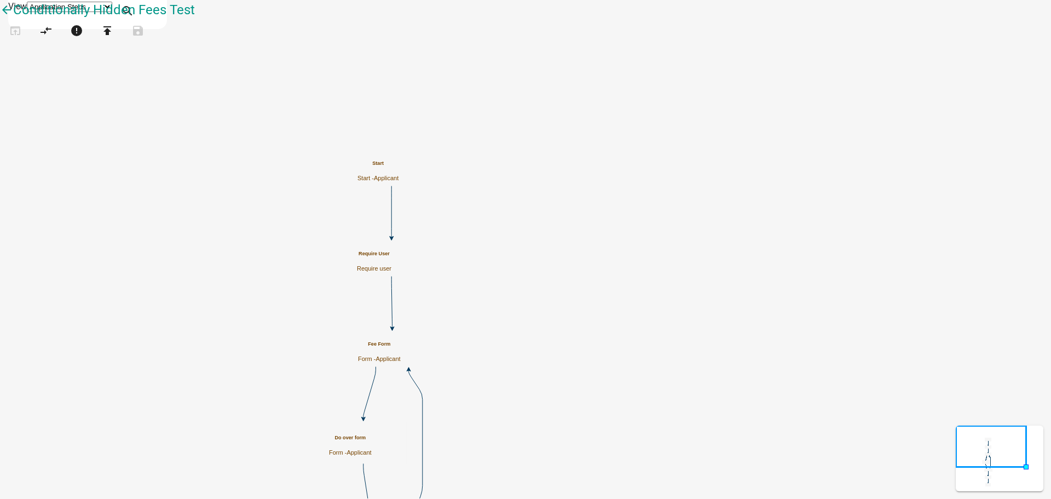
click at [666, 213] on icon "Start Start - Applicant Fee Form Form - Applicant Require User Require user Fee…" at bounding box center [526, 368] width 1050 height 734
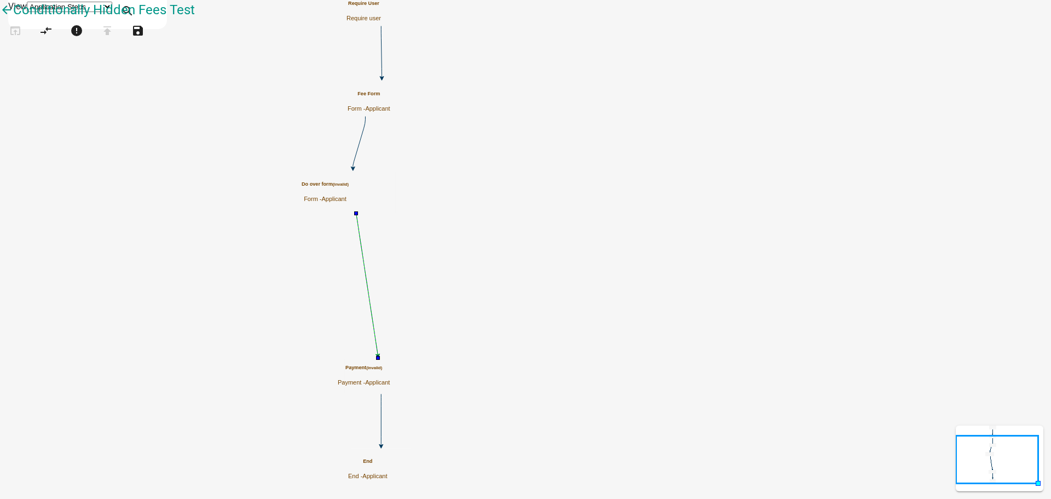
click at [365, 121] on icon "Start Start - Applicant Fee Form Form - Applicant Require User Require user Pay…" at bounding box center [526, 250] width 1050 height 498
click at [305, 130] on icon "Start Start - Applicant Fee Form Form - Applicant Require User Require user Pay…" at bounding box center [526, 250] width 1050 height 498
click at [83, 39] on icon "error" at bounding box center [76, 31] width 13 height 15
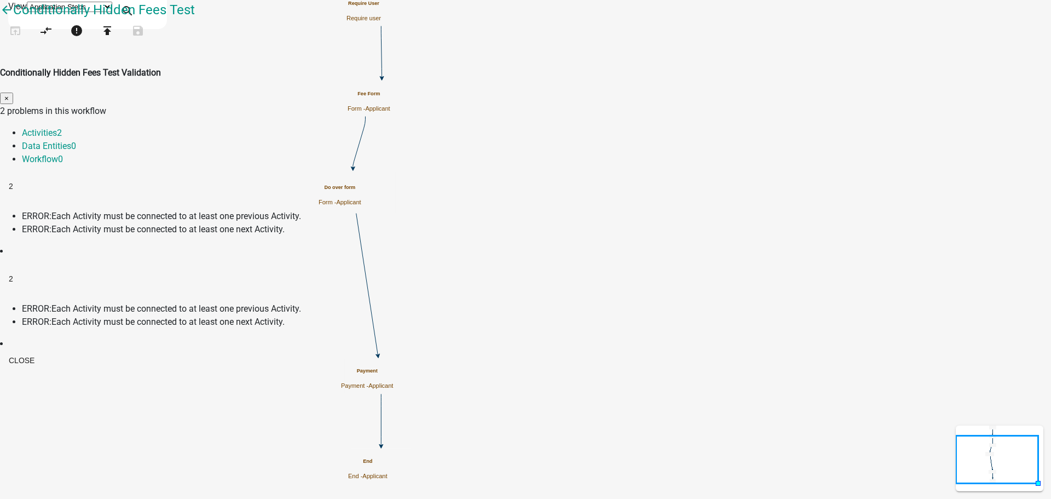
click at [338, 176] on h2 "2" at bounding box center [525, 187] width 1051 height 22
click at [13, 182] on span "2" at bounding box center [11, 186] width 4 height 9
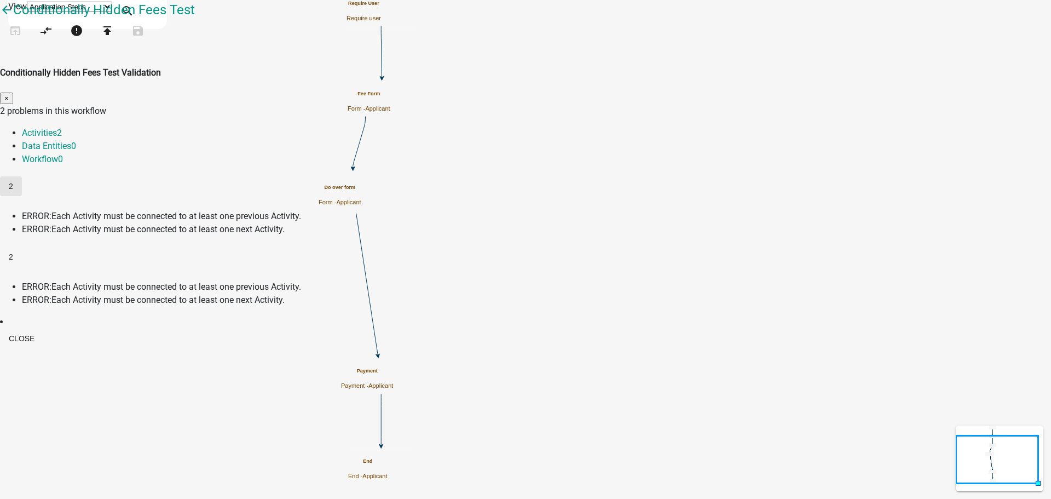
click at [13, 182] on span "2" at bounding box center [11, 186] width 4 height 9
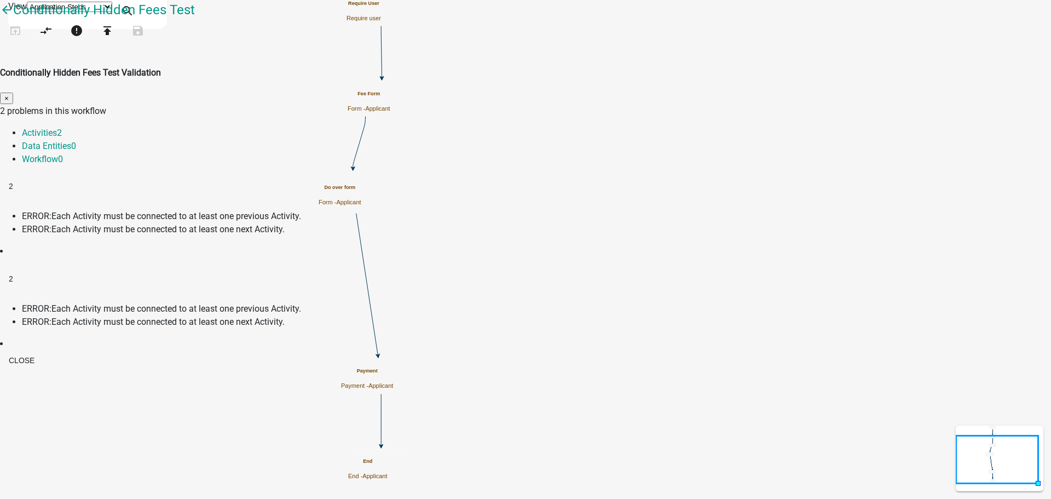
click at [432, 210] on li "ERROR: Each Activity must be connected to at least one previous Activity." at bounding box center [536, 216] width 1029 height 13
click at [301, 211] on span "Each Activity must be connected to at least one previous Activity." at bounding box center [176, 216] width 250 height 10
drag, startPoint x: 508, startPoint y: 193, endPoint x: 515, endPoint y: 188, distance: 8.2
click at [285, 224] on span "Each Activity must be connected to at least one next Activity." at bounding box center [167, 229] width 233 height 10
click at [301, 211] on span "Each Activity must be connected to at least one previous Activity." at bounding box center [176, 216] width 250 height 10
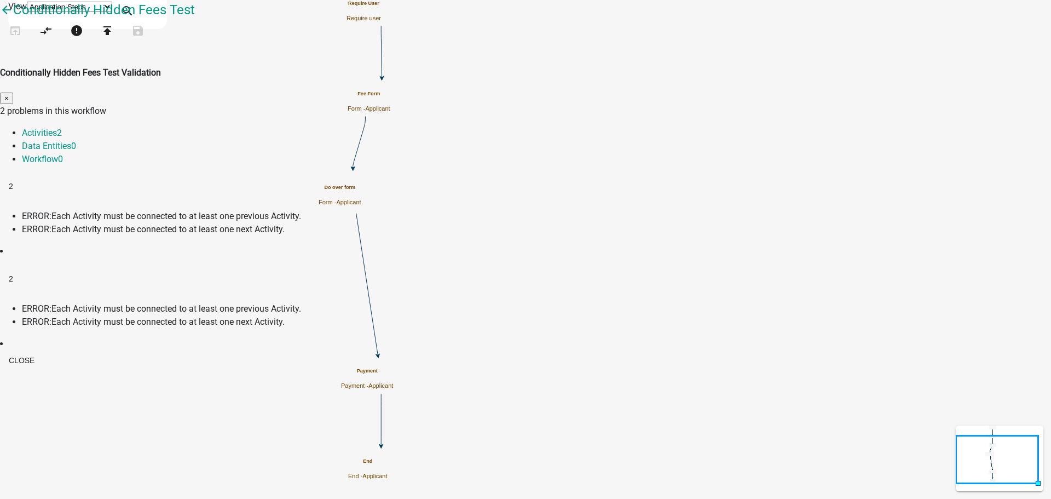
click at [437, 302] on li "ERROR: Each Activity must be connected to at least one previous Activity." at bounding box center [536, 308] width 1029 height 13
click at [285, 316] on span "Each Activity must be connected to at least one next Activity." at bounding box center [167, 321] width 233 height 10
click at [43, 363] on button "Close" at bounding box center [21, 360] width 43 height 20
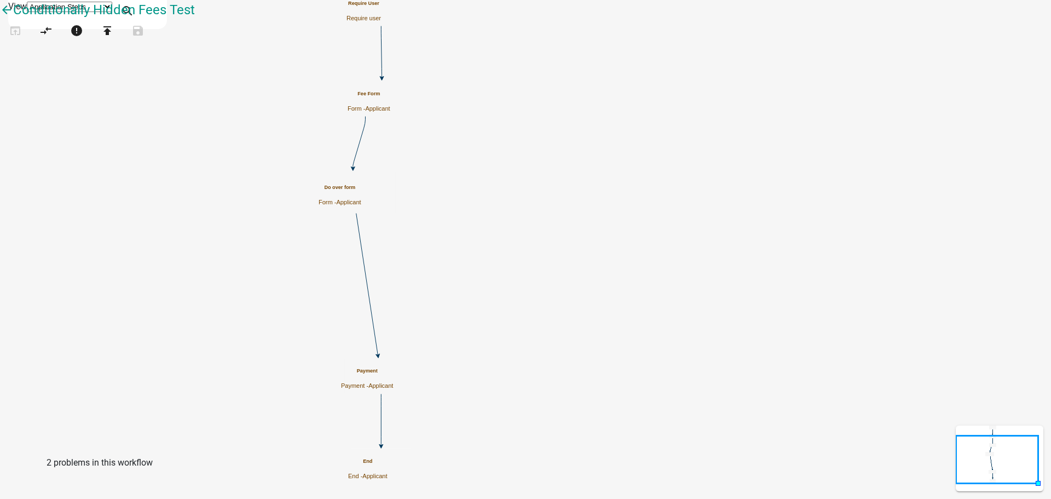
click at [385, 143] on icon "Start Start - Applicant Fee Form Form - Applicant Require User Require user Pay…" at bounding box center [526, 250] width 1050 height 498
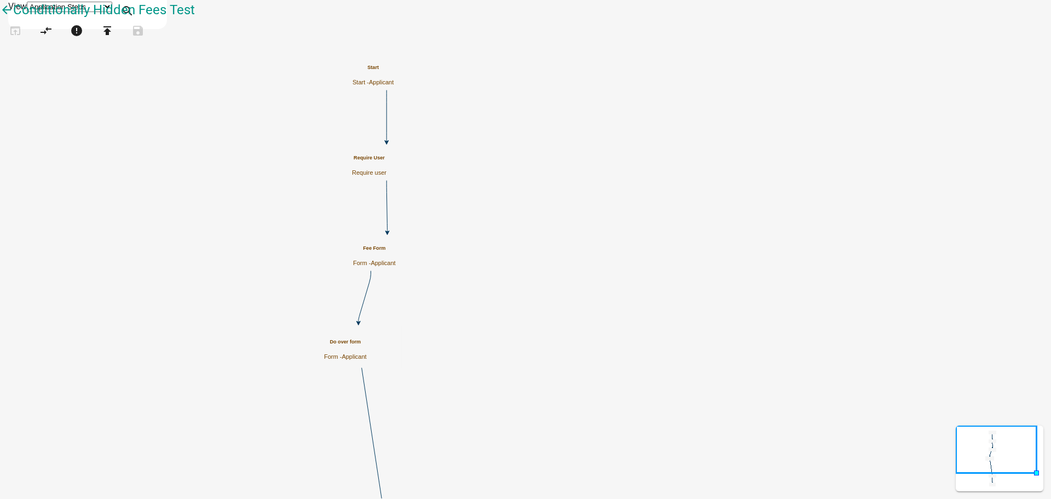
click at [386, 124] on icon at bounding box center [386, 115] width 0 height 51
click at [693, 131] on icon "Start Start - Applicant Fee Form Form - Applicant Require User Require user Pay…" at bounding box center [526, 320] width 1050 height 638
click at [386, 111] on icon at bounding box center [386, 115] width 0 height 51
click at [654, 136] on icon "Start Start - Applicant Fee Form Form - Applicant Require User Require user Pay…" at bounding box center [526, 320] width 1050 height 638
click at [465, 77] on icon "Start Start - Applicant Fee Form Form - Applicant Require User Require user Pay…" at bounding box center [526, 320] width 1050 height 638
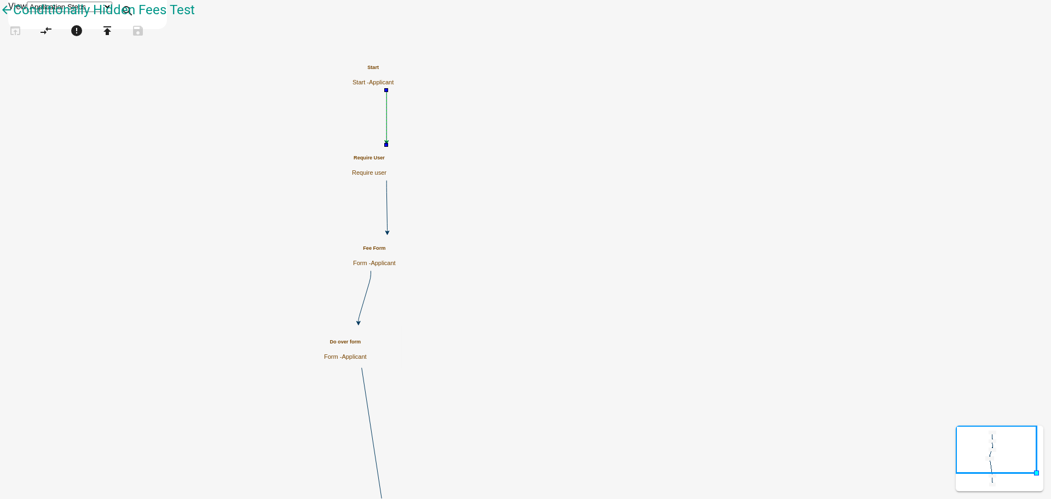
click at [387, 211] on icon at bounding box center [386, 206] width 1 height 51
click at [736, 223] on icon "Start Start - Applicant Fee Form Form - Applicant Require User Require user Pay…" at bounding box center [526, 320] width 1050 height 638
click at [732, 206] on icon "Start Start - Applicant Fee Form Form - Applicant Require User Require user Pay…" at bounding box center [526, 320] width 1050 height 638
click at [366, 189] on icon "Start Start - Applicant Fee Form Form - Applicant Require User Require user Pay…" at bounding box center [526, 320] width 1050 height 638
click at [371, 285] on icon at bounding box center [365, 296] width 13 height 51
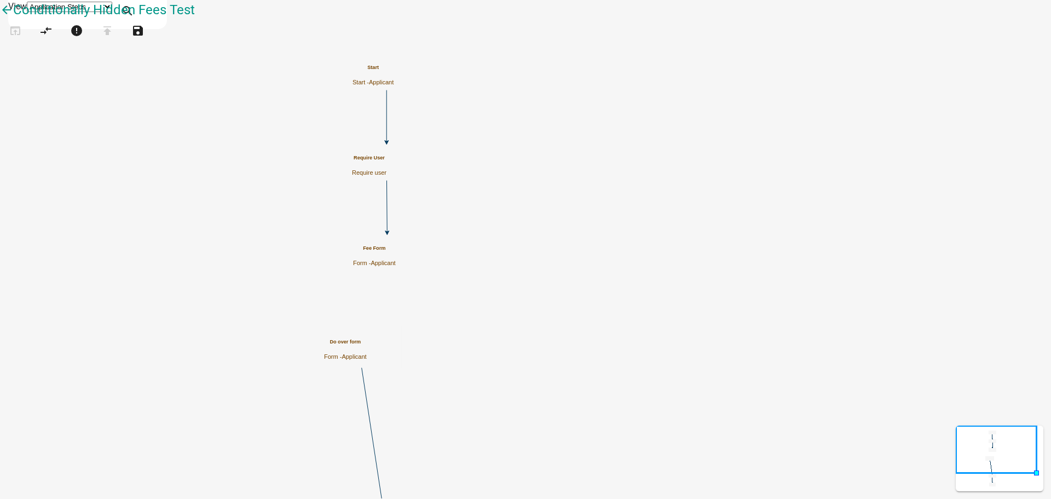
click at [724, 290] on icon "Start Start - Applicant Fee Form Form - Applicant Require User Require user Pay…" at bounding box center [526, 320] width 1050 height 638
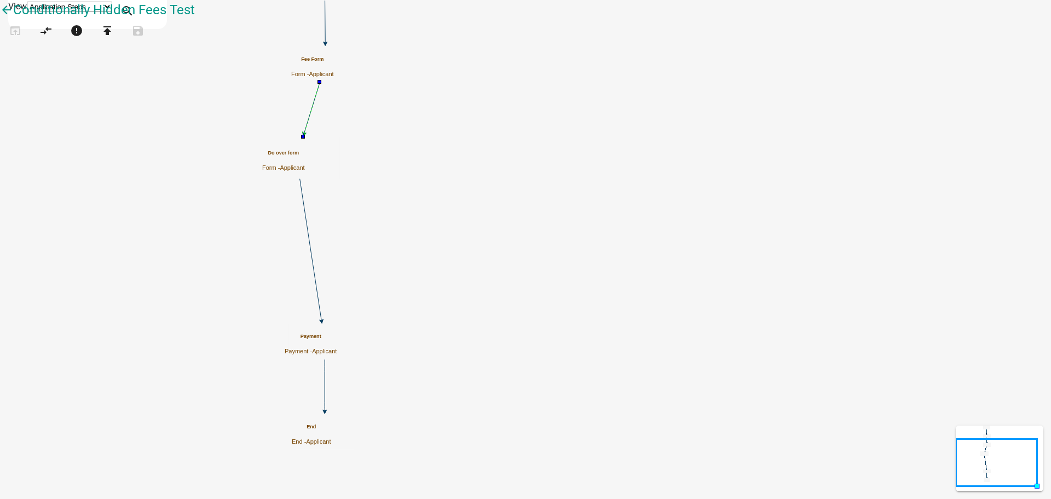
click at [502, 194] on icon "Start Start - Applicant Fee Form Form - Applicant Require User Require user Pay…" at bounding box center [526, 250] width 1050 height 498
click at [495, 212] on icon "Start Start - Applicant Fee Form Form - Applicant Require User Require user Pay…" at bounding box center [526, 250] width 1050 height 498
click at [322, 211] on icon at bounding box center [311, 250] width 22 height 142
click at [642, 259] on icon "Start Start - Applicant Fee Form Form - Applicant Require User Require user Pay…" at bounding box center [526, 250] width 1050 height 498
click at [654, 270] on icon "Start Start - Applicant Fee Form Form - Applicant Require User Require user Pay…" at bounding box center [526, 250] width 1050 height 498
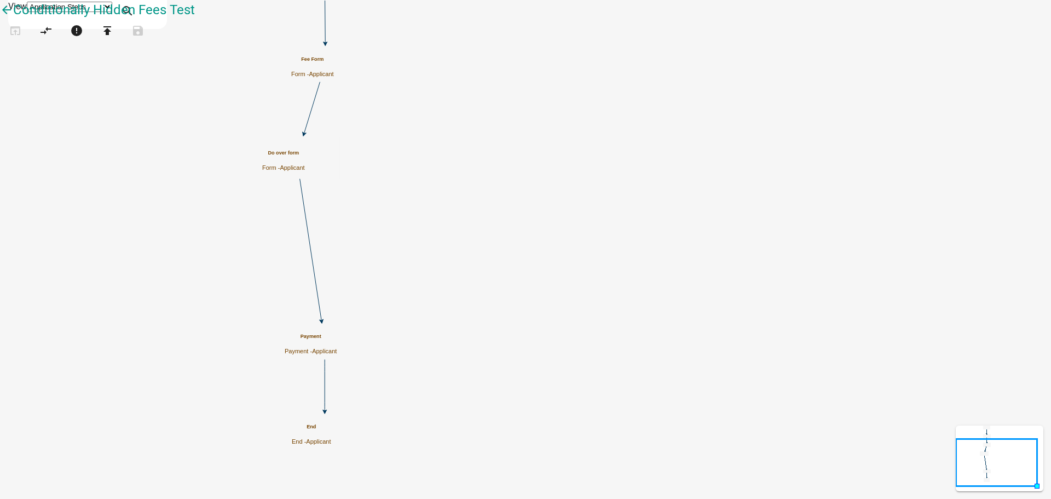
click at [325, 374] on icon at bounding box center [325, 384] width 0 height 51
click at [643, 377] on icon "Start Start - Applicant Fee Form Form - Applicant Require User Require user Pay…" at bounding box center [526, 250] width 1050 height 498
click at [350, 163] on icon "Start Start - Applicant Fee Form Form - Applicant Require User Require user Pay…" at bounding box center [526, 250] width 1050 height 498
click at [13, 19] on icon "arrow_back" at bounding box center [6, 10] width 13 height 15
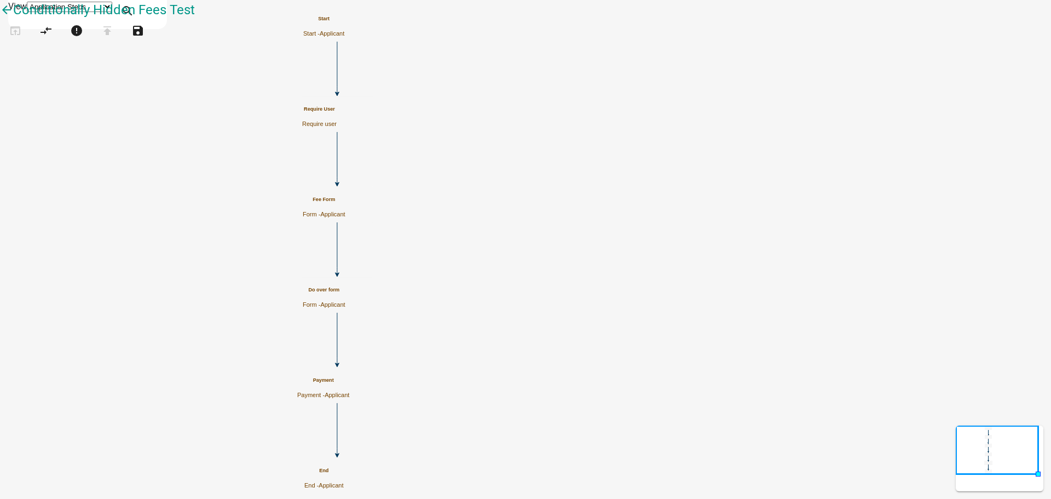
click at [628, 278] on icon "Start Start - Applicant Fee Form Form - Applicant Require User Require user Pay…" at bounding box center [526, 250] width 1050 height 498
drag, startPoint x: 76, startPoint y: 282, endPoint x: 386, endPoint y: 286, distance: 310.4
click at [386, 55] on div "arrow_back Conditionally Hidden Fees Test open_in_browser compare_arrows check_…" at bounding box center [525, 27] width 1051 height 55
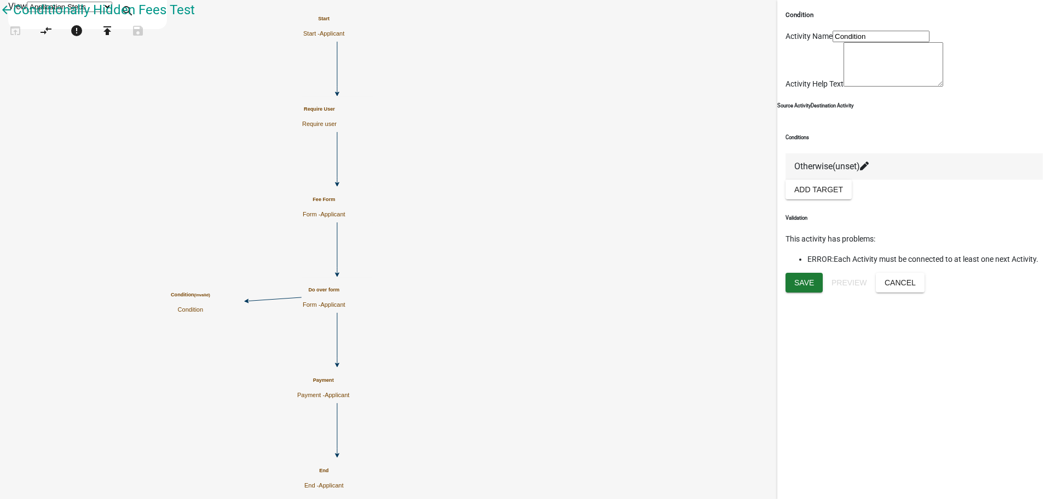
click at [838, 42] on input "Condition" at bounding box center [881, 36] width 97 height 11
click at [839, 42] on input "Condition" at bounding box center [881, 36] width 97 height 11
type input "Do over condition"
click at [816, 292] on button "Save" at bounding box center [804, 283] width 37 height 20
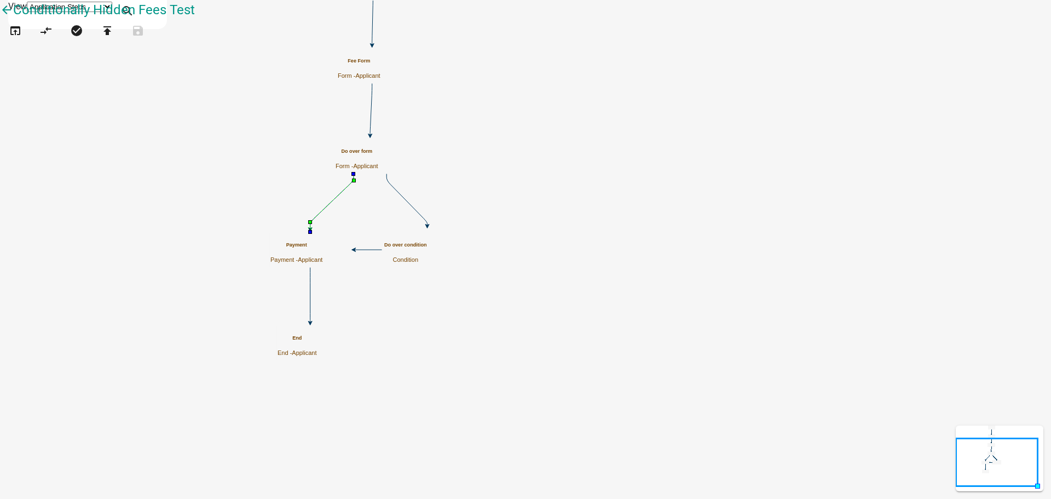
click at [354, 197] on icon at bounding box center [331, 201] width 43 height 55
click at [49, 43] on button "compare_arrows" at bounding box center [46, 32] width 31 height 24
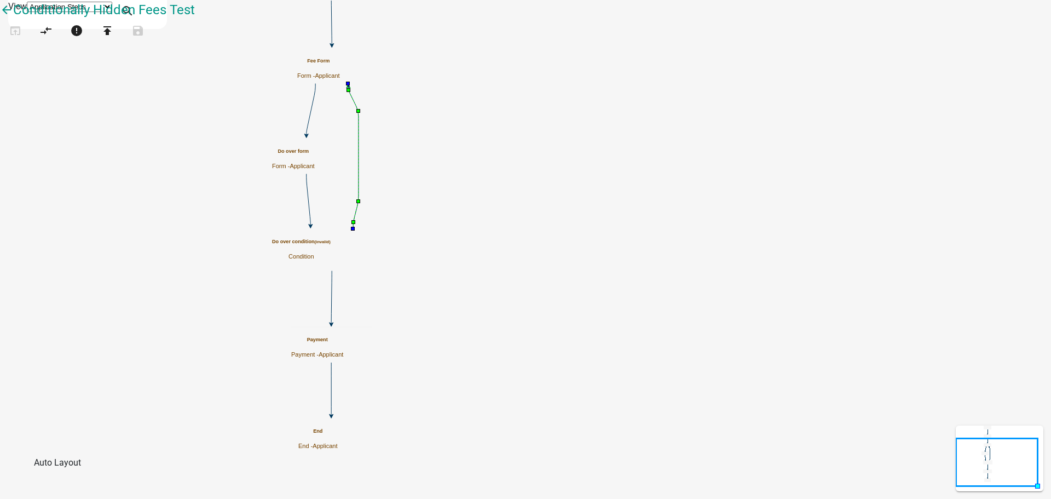
click at [695, 118] on icon "Start Start - Applicant Fee Form Form - Applicant Require User Require user Pay…" at bounding box center [526, 250] width 1050 height 498
click at [331, 244] on small "(invalid)" at bounding box center [323, 241] width 16 height 5
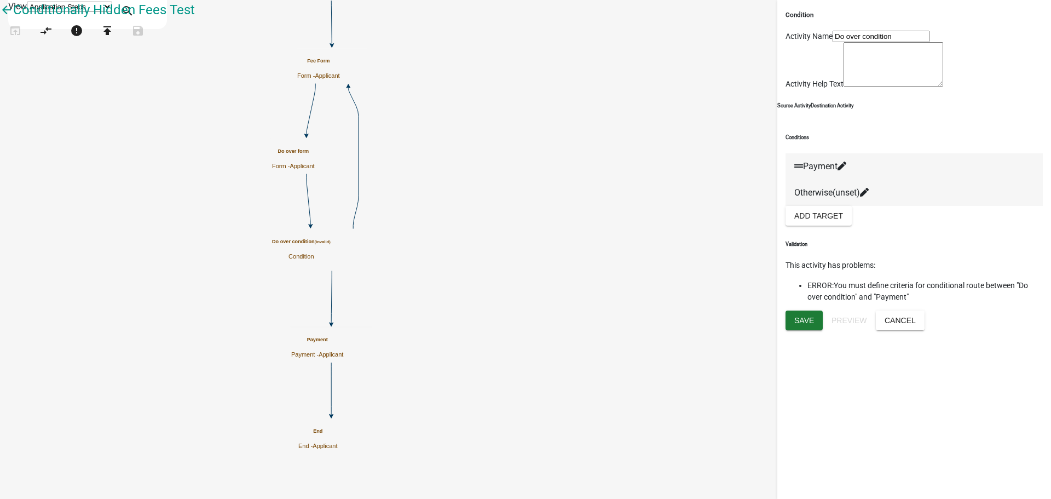
click at [869, 197] on icon at bounding box center [864, 192] width 9 height 9
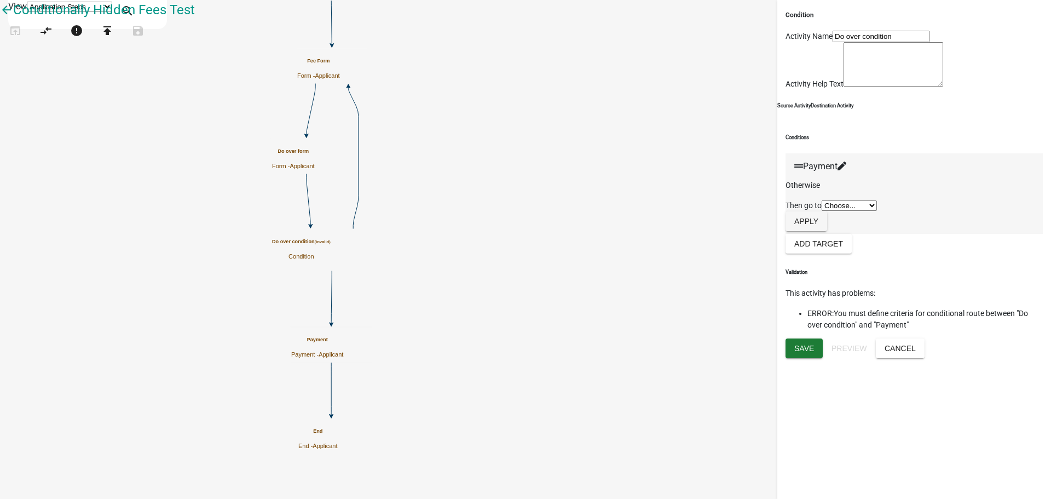
click at [832, 211] on select "Choose... Start Fee Form Require User Payment End Do over form" at bounding box center [849, 205] width 55 height 10
select select "4: bbc066d0-b972-4724-8de4-381d19a4326c"
click at [822, 211] on select "Choose... Start Fee Form Require User Payment End Do over form" at bounding box center [849, 205] width 55 height 10
click at [827, 231] on button "Apply" at bounding box center [807, 221] width 42 height 20
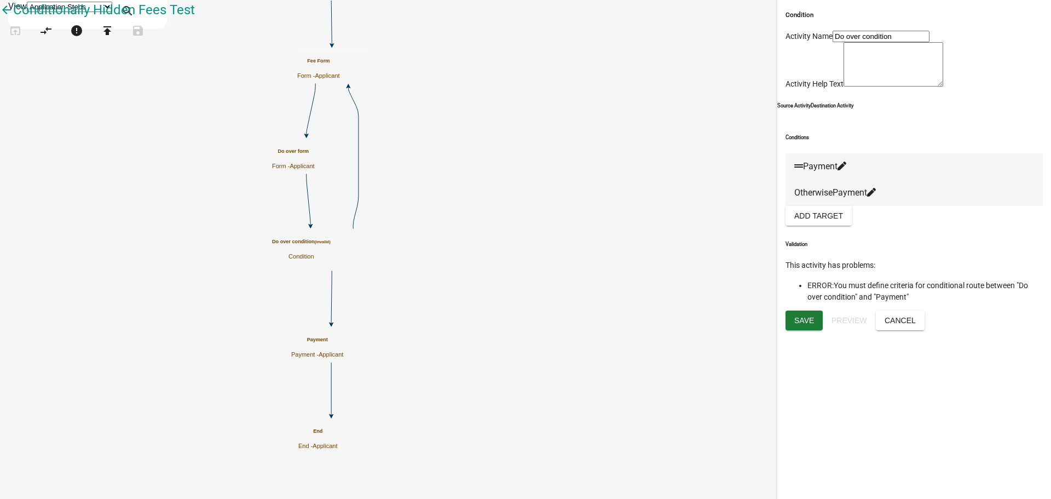
click at [846, 170] on icon at bounding box center [842, 165] width 9 height 9
click at [97, 128] on select "Choose... Start Fee Form Require User Payment End Do over form" at bounding box center [69, 133] width 55 height 10
select select "2: cee0b160-d0c9-49ea-9dd2-056e4dd8fa48"
click at [97, 128] on select "Choose... Start Fee Form Require User Payment End Do over form" at bounding box center [69, 133] width 55 height 10
click at [24, 180] on button "button" at bounding box center [13, 190] width 24 height 21
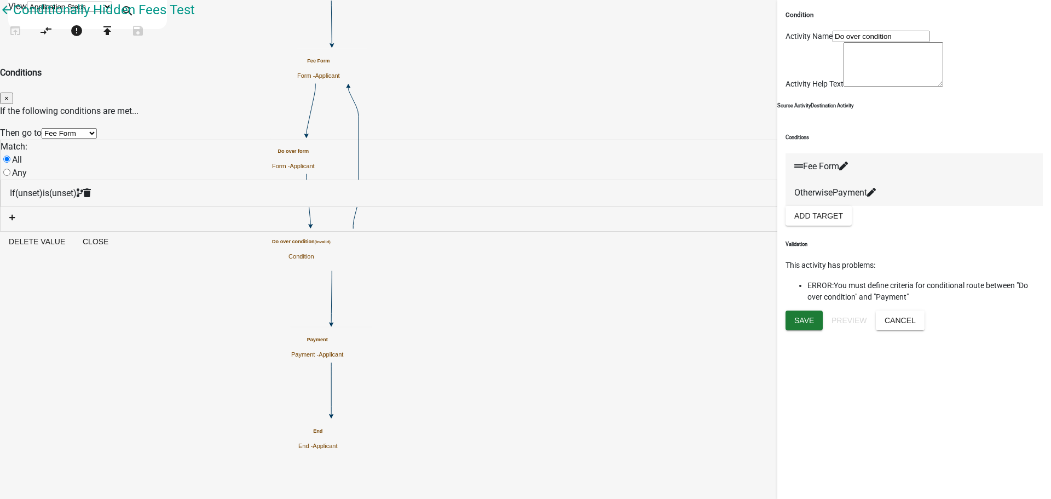
click at [43, 188] on span "(unset)" at bounding box center [28, 193] width 27 height 10
click at [140, 185] on select "Choose... ALL_FEE_RECIPIENTS APPLICANT_CITY APPLICANT_EMAIL_ADDRESS APPLICANT_F…" at bounding box center [73, 187] width 133 height 10
select select "17: doAgain"
click at [140, 182] on select "Choose... ALL_FEE_RECIPIENTS APPLICANT_CITY APPLICANT_EMAIL_ADDRESS APPLICANT_F…" at bounding box center [73, 187] width 133 height 10
click at [45, 208] on select "Choose... No Yes" at bounding box center [23, 213] width 44 height 10
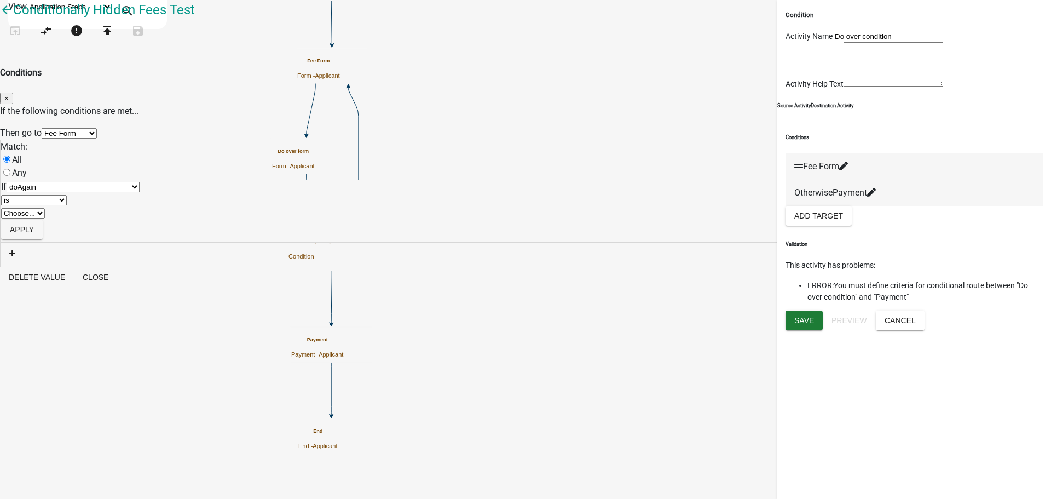
select select "2: Yes"
click at [45, 208] on select "Choose... No Yes" at bounding box center [23, 213] width 44 height 10
click at [43, 220] on button "Apply" at bounding box center [22, 230] width 42 height 20
click at [117, 251] on button "Close" at bounding box center [95, 242] width 43 height 20
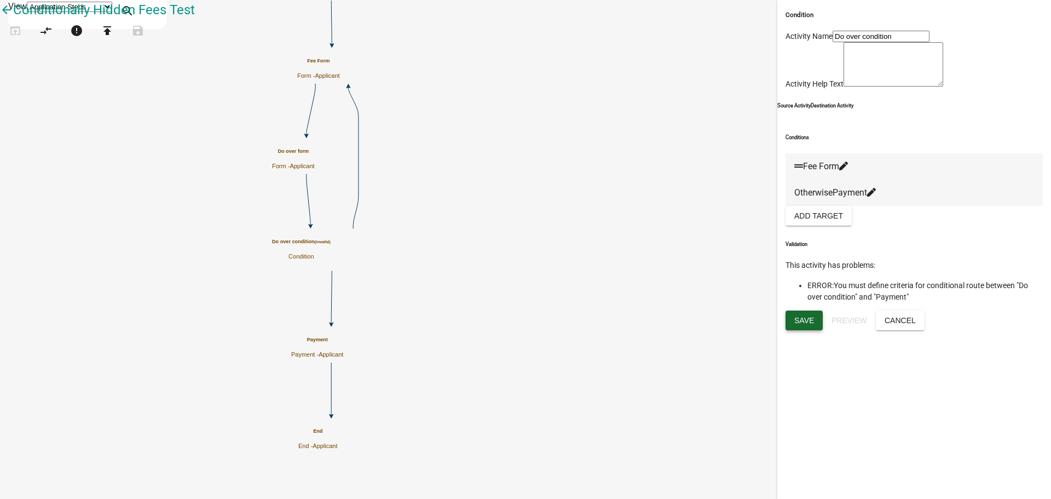
click at [802, 325] on span "Save" at bounding box center [804, 320] width 20 height 9
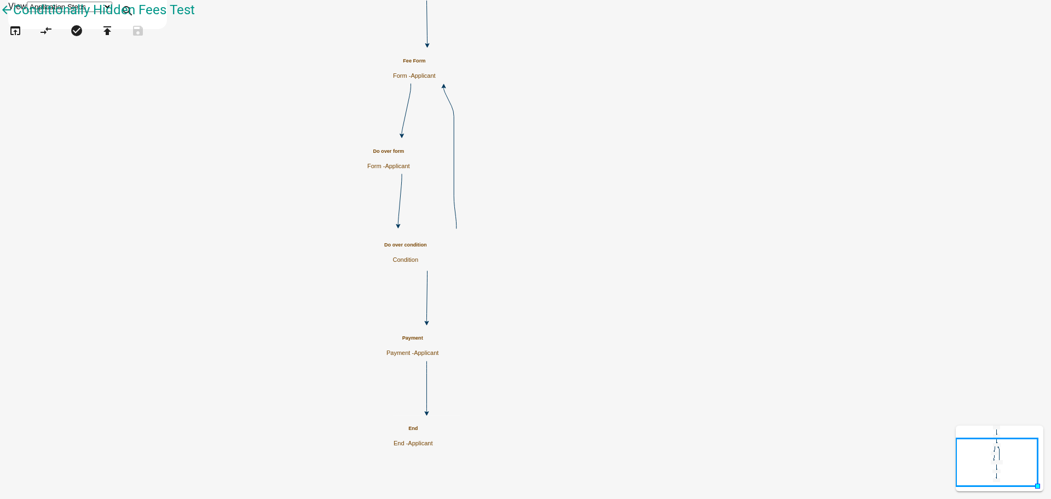
click at [409, 217] on icon "Start Start - Applicant Fee Form Form - Applicant Require User Require user Pay…" at bounding box center [526, 250] width 1050 height 498
click at [114, 39] on icon "publish" at bounding box center [107, 31] width 13 height 15
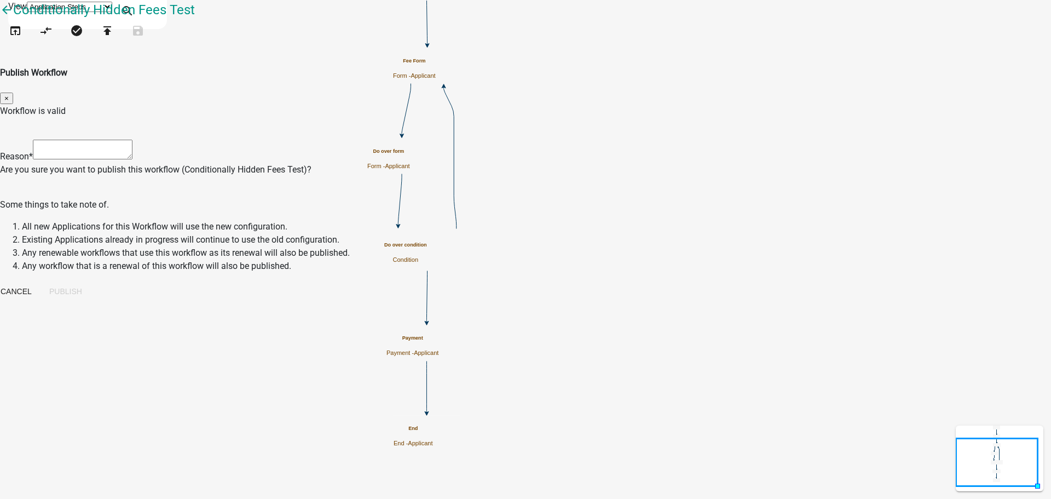
click at [132, 140] on textarea at bounding box center [83, 150] width 100 height 20
type textarea "testing whether conditionally hidden fees are charged in an application"
click at [91, 290] on button "Publish" at bounding box center [66, 291] width 50 height 20
click at [728, 291] on icon "Start Start - Applicant Fee Form Form - Applicant Require User Require user Pay…" at bounding box center [526, 250] width 1050 height 498
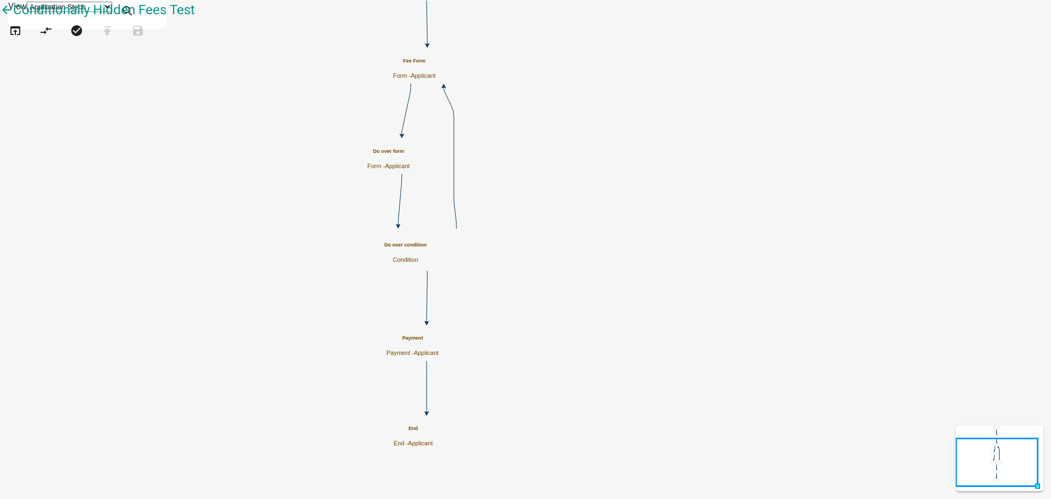
click at [273, 166] on icon "Start Start - Applicant Fee Form Form - Applicant Require User Require user Pay…" at bounding box center [526, 250] width 1050 height 498
click at [388, 124] on icon "Start Start - Applicant Fee Form Form - Applicant Require User Require user Pay…" at bounding box center [526, 250] width 1050 height 498
click at [13, 19] on icon "arrow_back" at bounding box center [6, 10] width 13 height 15
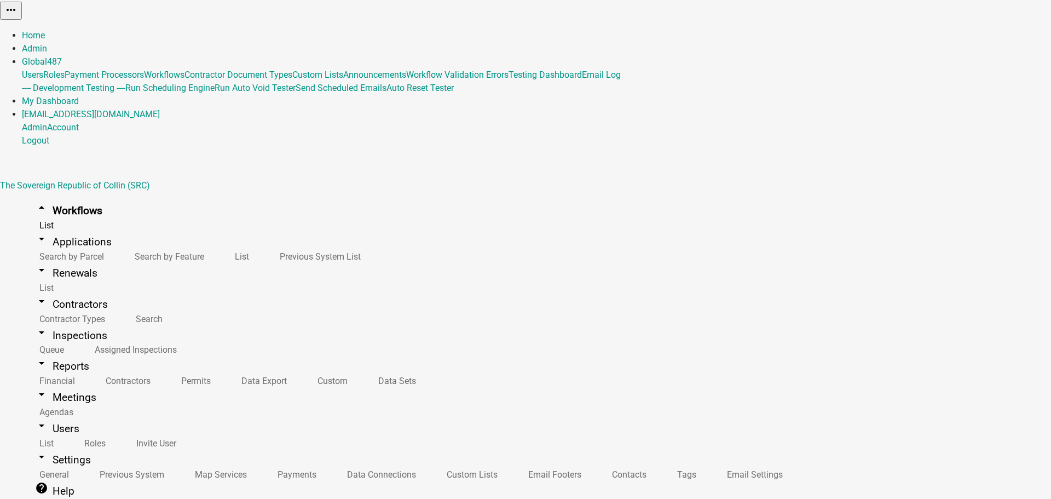
scroll to position [112, 0]
click at [990, 33] on button "Start Application" at bounding box center [1020, 27] width 61 height 11
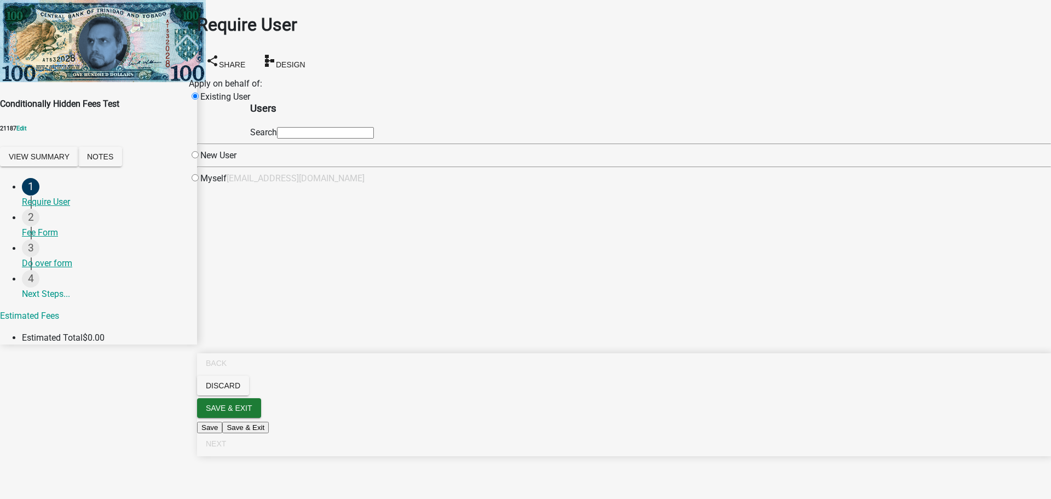
click at [199, 181] on input "radio" at bounding box center [195, 177] width 7 height 7
radio input "true"
radio input "false"
click at [487, 336] on main "Require User share Share schema Design Apply on behalf of: Existing User [EMAIL…" at bounding box center [624, 233] width 854 height 466
click at [226, 448] on span "Next" at bounding box center [216, 443] width 20 height 9
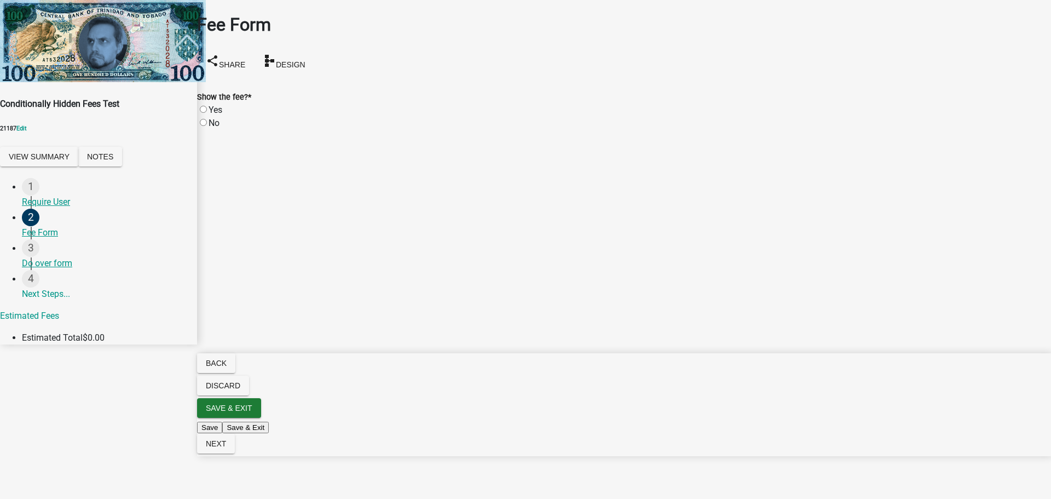
click at [216, 105] on label "Yes" at bounding box center [216, 110] width 14 height 10
click at [207, 106] on input "Yes" at bounding box center [203, 109] width 7 height 7
radio input "true"
click at [285, 230] on main "Fee Form share Share schema Design Show the fee? * Yes No Fee $ 10.00" at bounding box center [624, 233] width 854 height 466
click at [226, 448] on span "Next" at bounding box center [216, 443] width 20 height 9
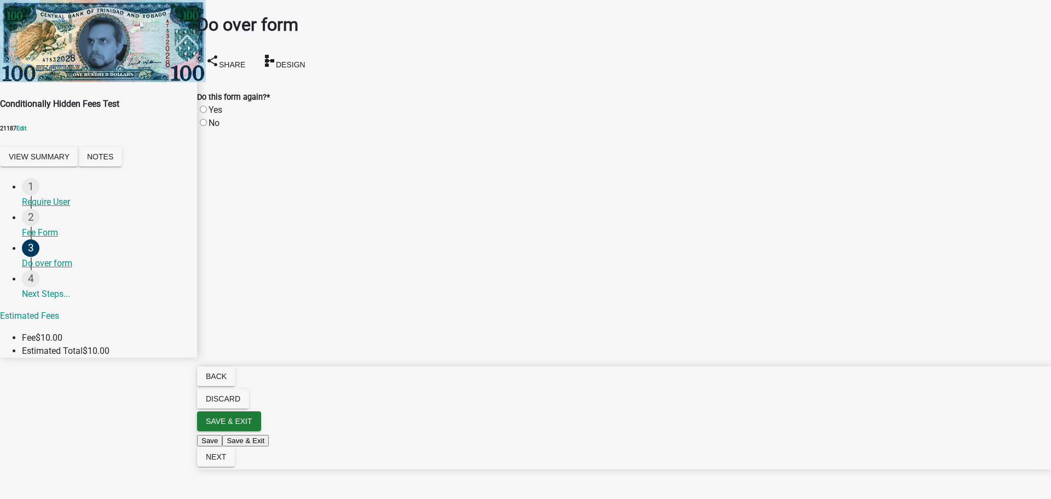
click at [215, 105] on label "Yes" at bounding box center [216, 110] width 14 height 10
click at [207, 106] on input "Yes" at bounding box center [203, 109] width 7 height 7
radio input "true"
click at [226, 461] on span "Next" at bounding box center [216, 456] width 20 height 9
click at [213, 105] on label "Yes" at bounding box center [216, 110] width 14 height 10
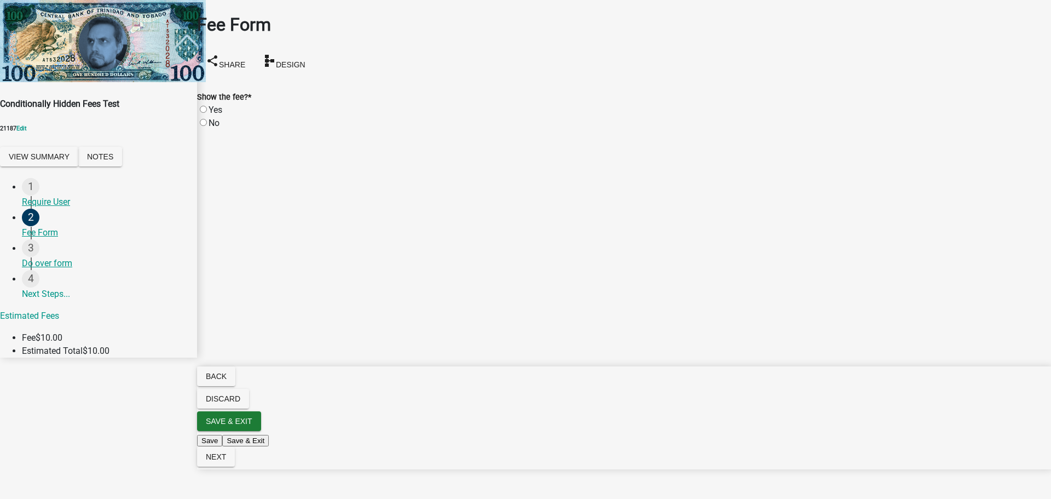
click at [207, 106] on input "Yes" at bounding box center [203, 109] width 7 height 7
radio input "true"
click at [235, 466] on button "Next" at bounding box center [216, 457] width 38 height 20
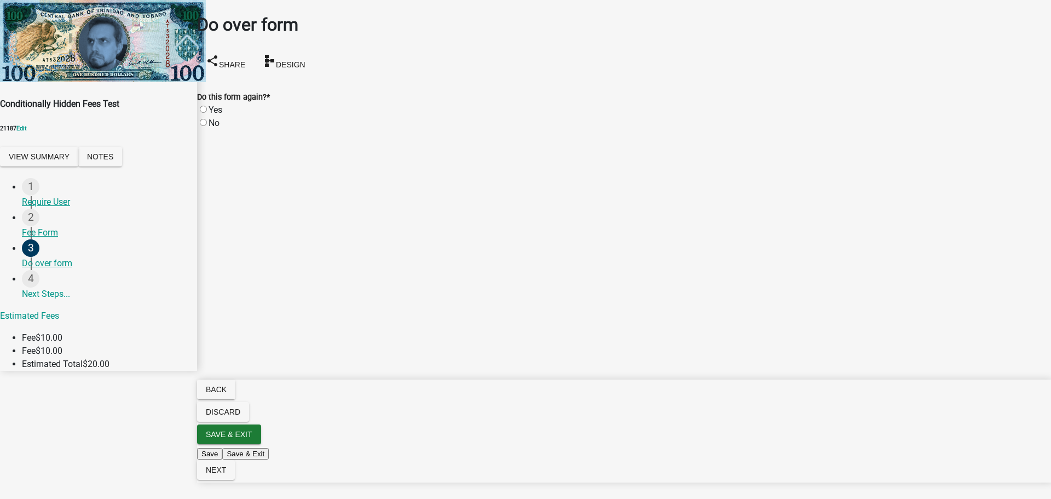
click at [216, 105] on label "Yes" at bounding box center [216, 110] width 14 height 10
click at [207, 106] on input "Yes" at bounding box center [203, 109] width 7 height 7
radio input "true"
click at [235, 480] on button "Next" at bounding box center [216, 470] width 38 height 20
click at [211, 105] on label "Yes" at bounding box center [216, 110] width 14 height 10
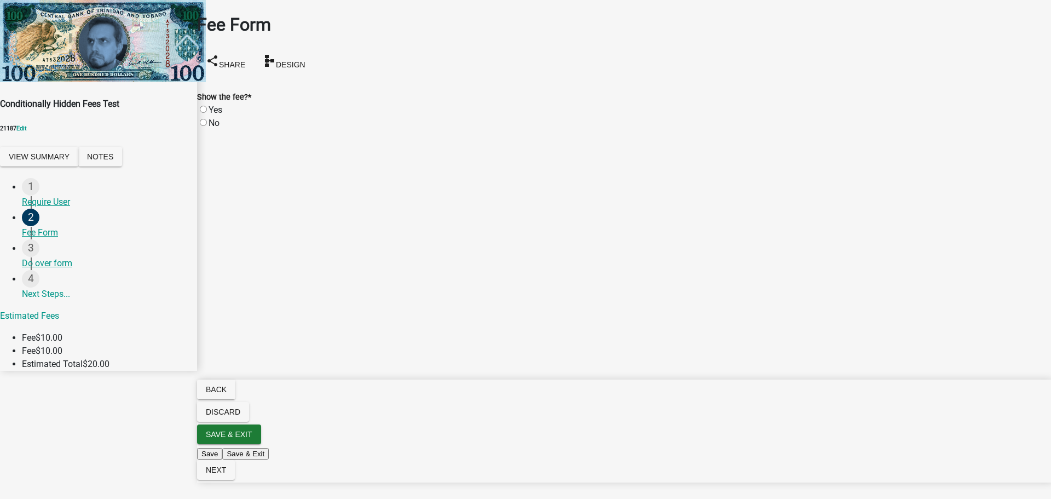
click at [207, 106] on input "Yes" at bounding box center [203, 109] width 7 height 7
radio input "true"
click at [235, 480] on button "Next" at bounding box center [216, 470] width 38 height 20
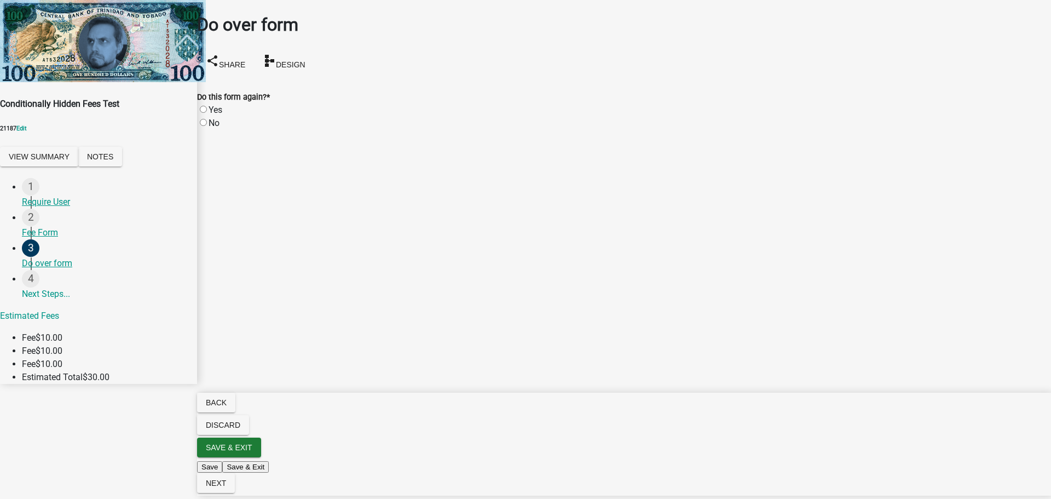
drag, startPoint x: 213, startPoint y: 108, endPoint x: 277, endPoint y: 136, distance: 69.1
click at [213, 118] on label "No" at bounding box center [214, 123] width 11 height 10
click at [207, 119] on input "No" at bounding box center [203, 122] width 7 height 7
radio input "true"
click at [235, 476] on button "Next" at bounding box center [216, 483] width 38 height 20
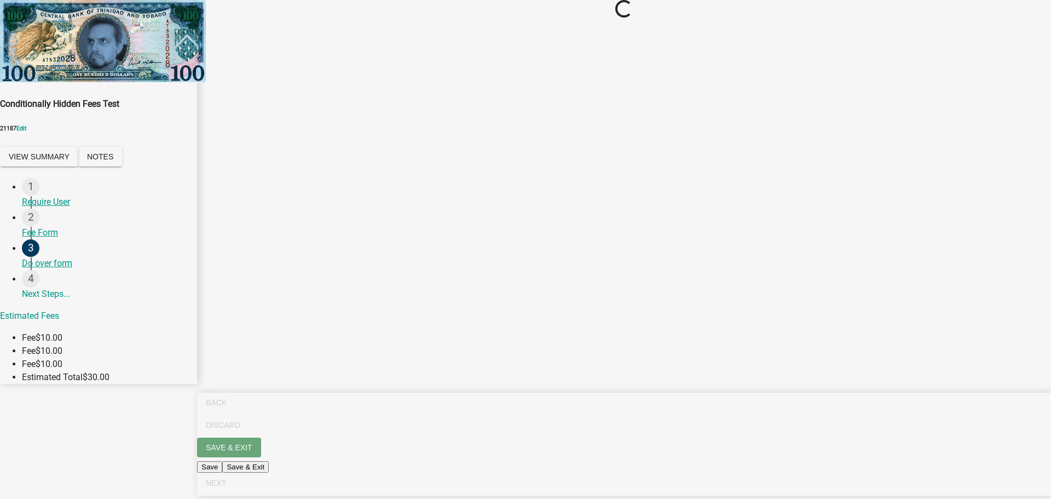
select select "2: 1"
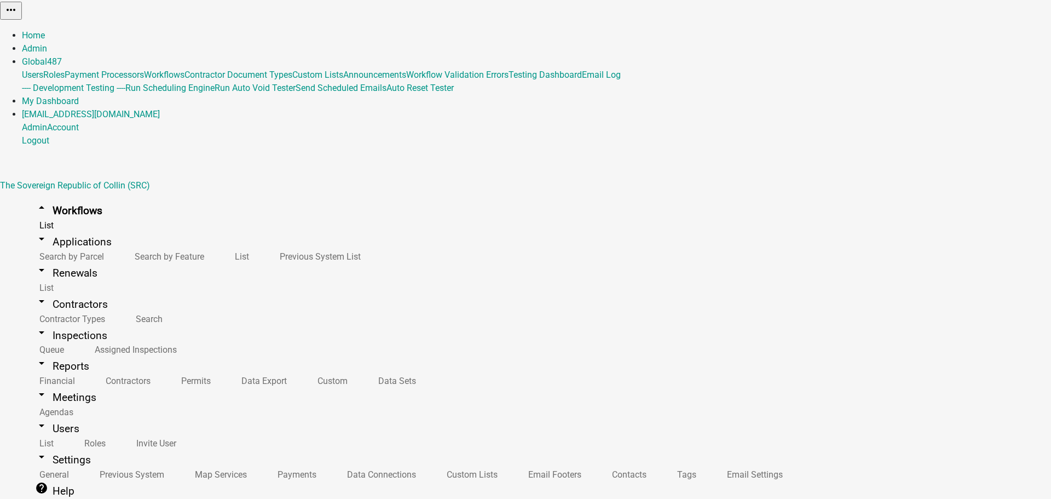
drag, startPoint x: 237, startPoint y: 436, endPoint x: 251, endPoint y: 441, distance: 15.2
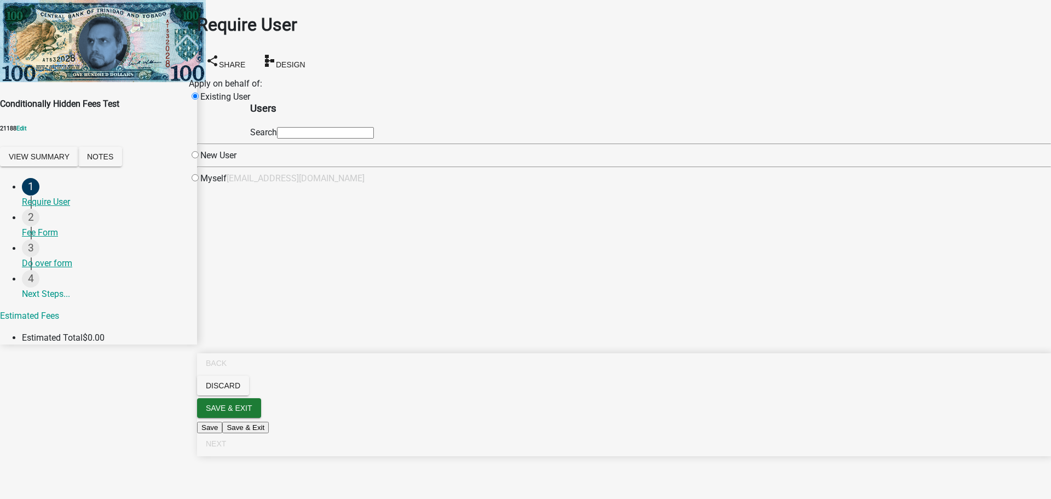
click at [199, 181] on input "radio" at bounding box center [195, 177] width 7 height 7
radio input "true"
radio input "false"
click at [643, 397] on main "Require User share Share schema Design Apply on behalf of: Existing User [EMAIL…" at bounding box center [624, 233] width 854 height 466
click at [235, 453] on button "Next" at bounding box center [216, 444] width 38 height 20
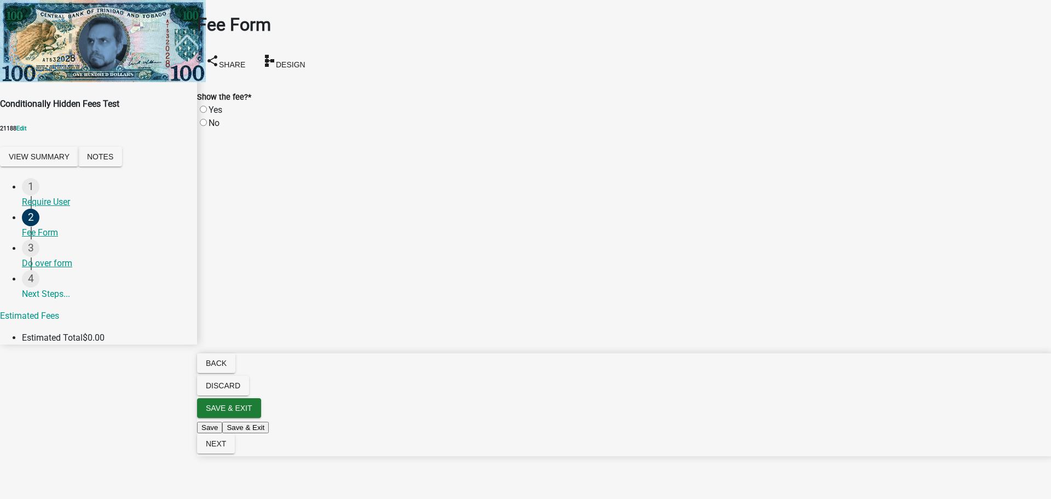
click at [215, 118] on label "No" at bounding box center [214, 123] width 11 height 10
click at [207, 119] on input "No" at bounding box center [203, 122] width 7 height 7
radio input "true"
click at [235, 453] on button "Next" at bounding box center [216, 444] width 38 height 20
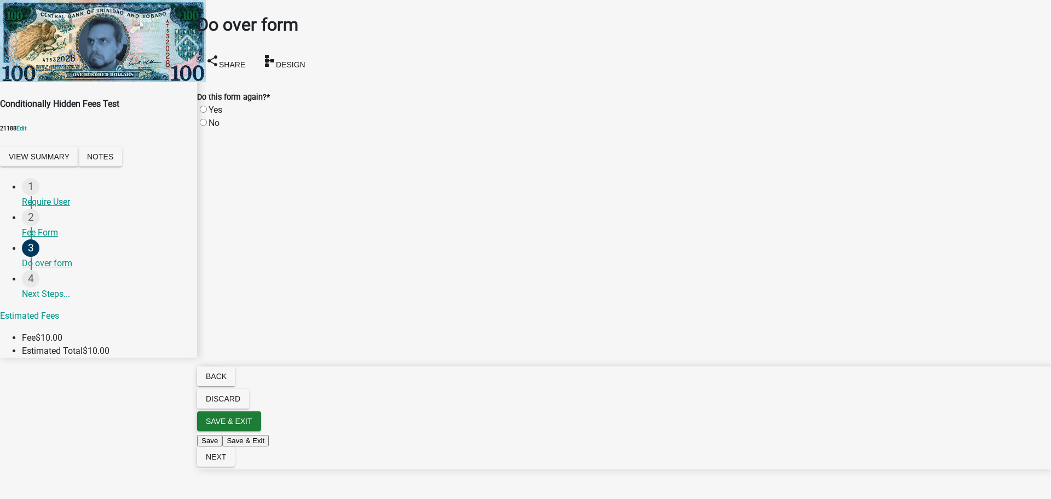
click at [214, 118] on label "No" at bounding box center [214, 123] width 11 height 10
click at [207, 119] on input "No" at bounding box center [203, 122] width 7 height 7
radio input "true"
click at [226, 461] on span "Next" at bounding box center [216, 456] width 20 height 9
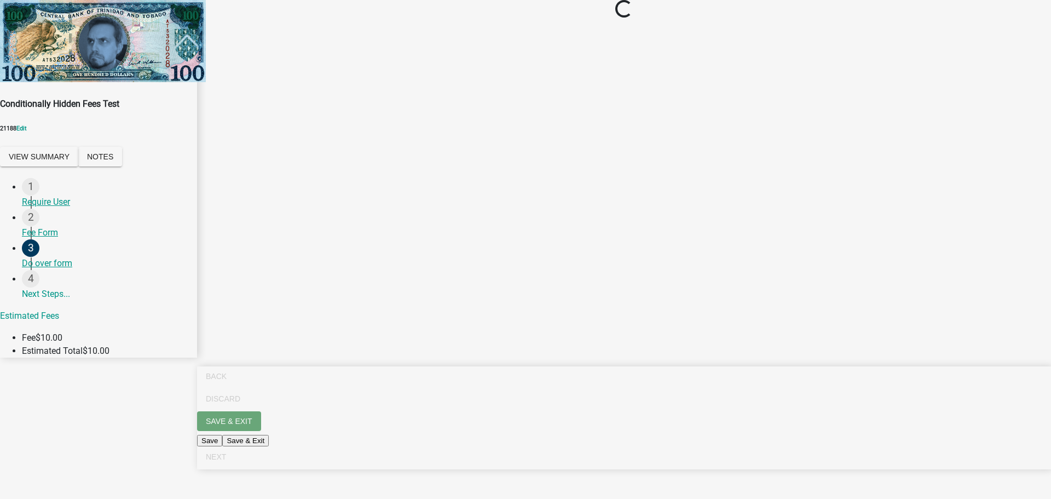
select select "2: 1"
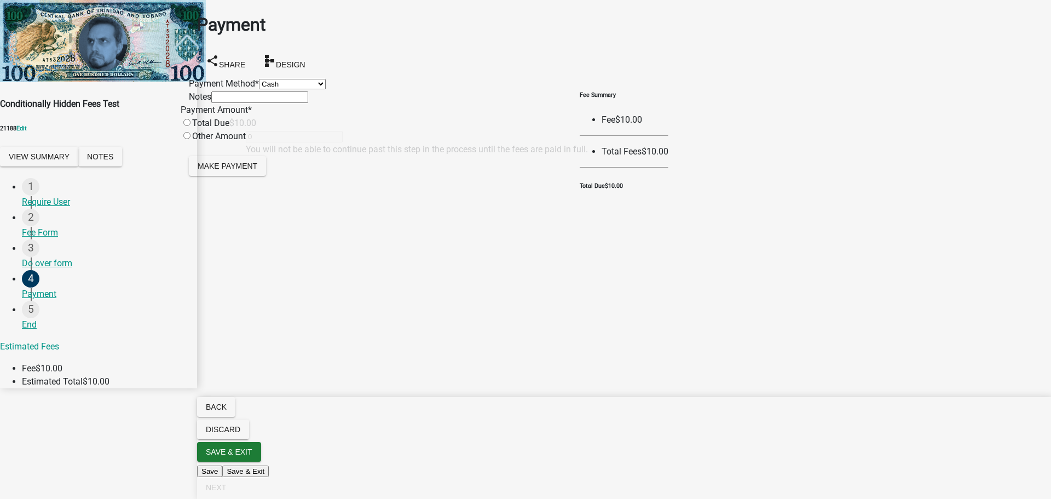
click at [782, 363] on main "Payment share Share schema Design Payment Method * Credit Card POS Check Cash N…" at bounding box center [624, 233] width 854 height 466
click at [545, 25] on div "Payment share Share schema Design" at bounding box center [624, 43] width 854 height 65
click at [545, 24] on div "Payment share Share schema Design" at bounding box center [624, 43] width 854 height 65
click at [544, 25] on div "Payment share Share schema Design" at bounding box center [624, 43] width 854 height 65
click at [443, 33] on div "Payment share Share schema Design" at bounding box center [624, 43] width 854 height 65
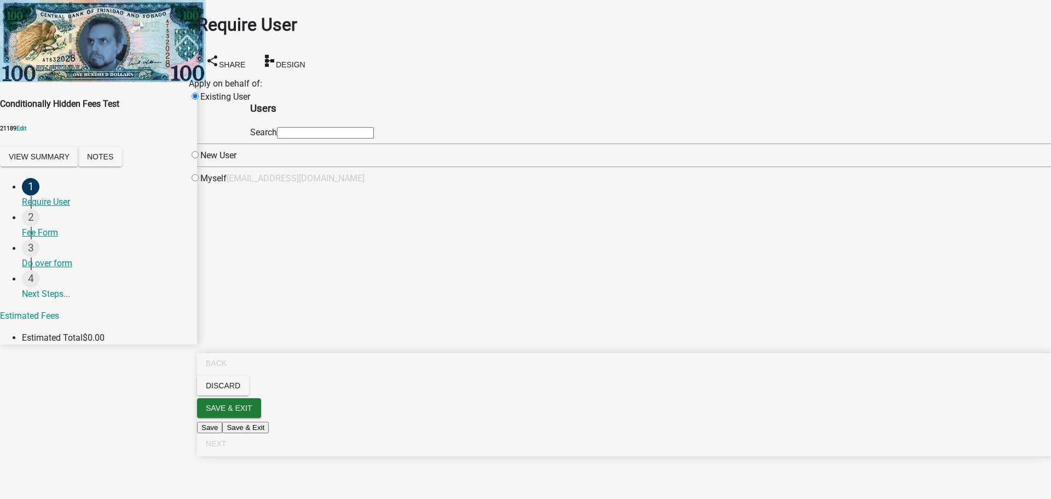
click at [227, 185] on div "Myself" at bounding box center [208, 178] width 38 height 13
click at [199, 181] on input "radio" at bounding box center [195, 177] width 7 height 7
radio input "true"
radio input "false"
click at [235, 453] on button "Next" at bounding box center [216, 444] width 38 height 20
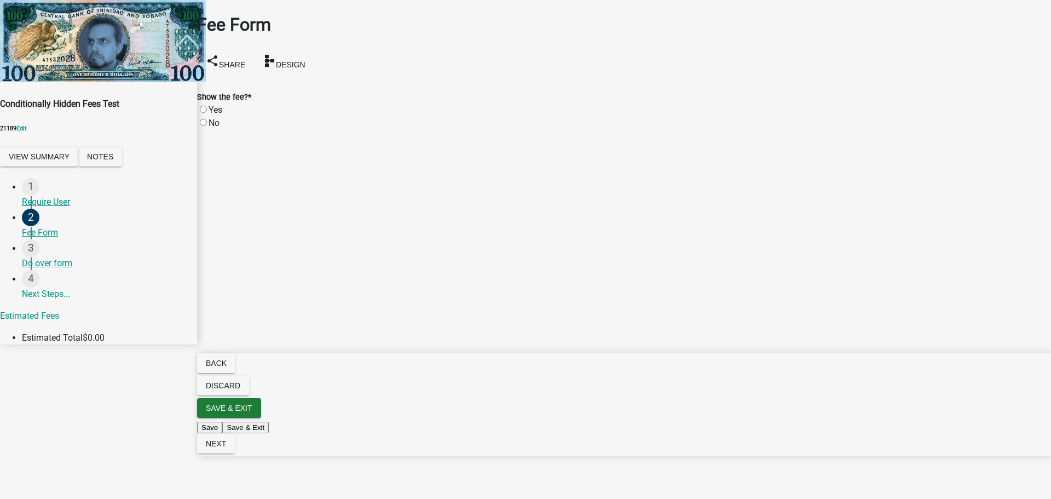
click at [215, 118] on label "No" at bounding box center [214, 123] width 11 height 10
click at [207, 119] on input "No" at bounding box center [203, 122] width 7 height 7
radio input "true"
click at [226, 448] on span "Next" at bounding box center [216, 443] width 20 height 9
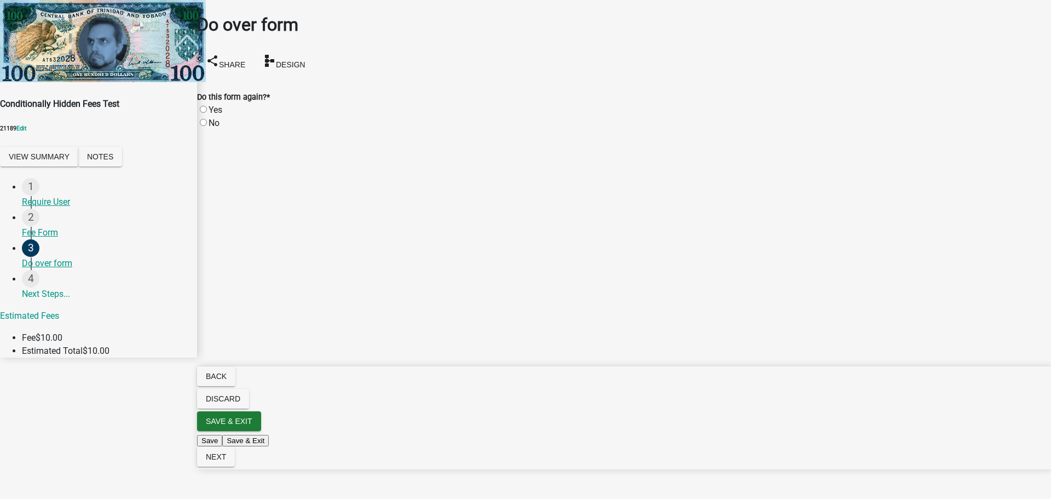
click at [213, 105] on label "Yes" at bounding box center [216, 110] width 14 height 10
click at [207, 106] on input "Yes" at bounding box center [203, 109] width 7 height 7
radio input "true"
drag, startPoint x: 1021, startPoint y: 480, endPoint x: 715, endPoint y: 227, distance: 396.6
click at [235, 466] on button "Next" at bounding box center [216, 457] width 38 height 20
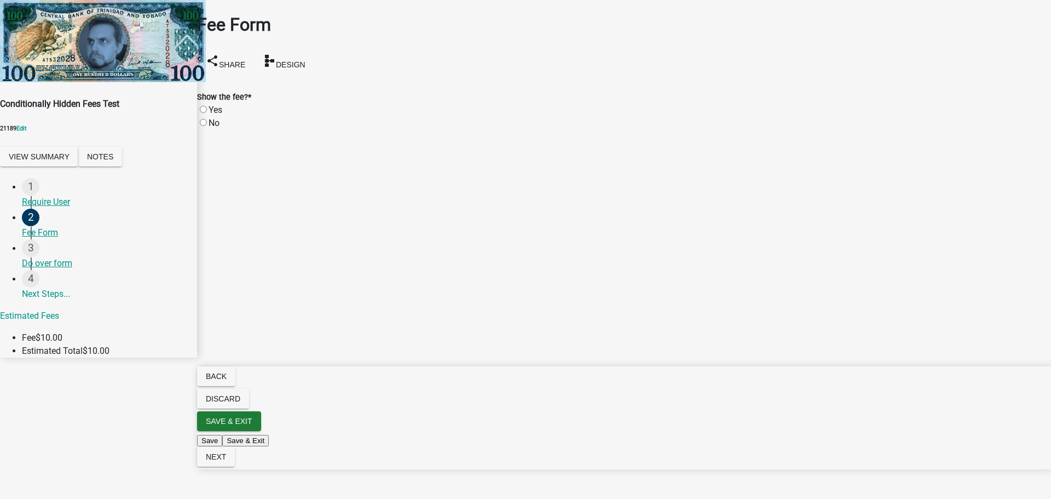
click at [215, 118] on label "No" at bounding box center [214, 123] width 11 height 10
click at [207, 119] on input "No" at bounding box center [203, 122] width 7 height 7
radio input "true"
click at [226, 461] on span "Next" at bounding box center [216, 456] width 20 height 9
drag, startPoint x: 1021, startPoint y: 481, endPoint x: 1013, endPoint y: 454, distance: 27.4
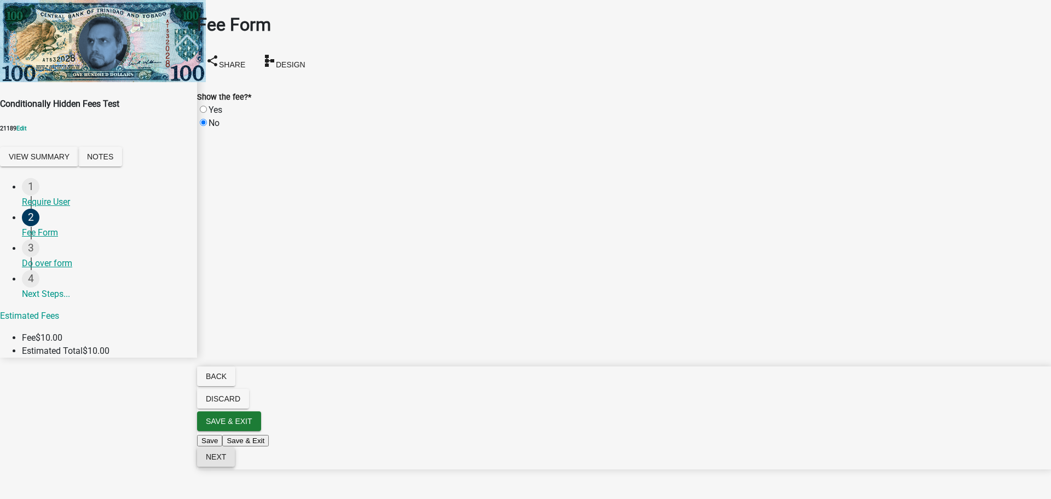
click at [226, 461] on span "Next" at bounding box center [216, 456] width 20 height 9
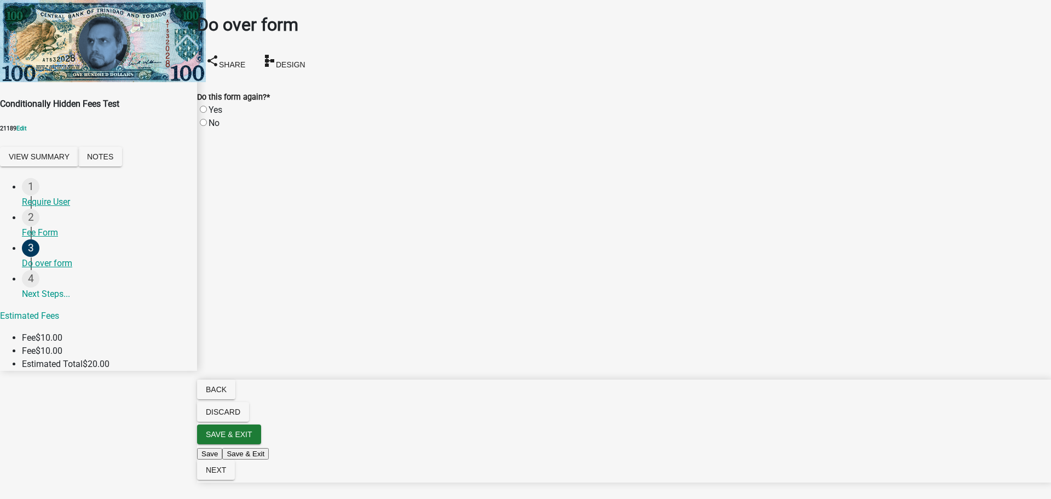
click at [213, 118] on label "No" at bounding box center [214, 123] width 11 height 10
click at [207, 119] on input "No" at bounding box center [203, 122] width 7 height 7
radio input "true"
click at [226, 474] on span "Next" at bounding box center [216, 469] width 20 height 9
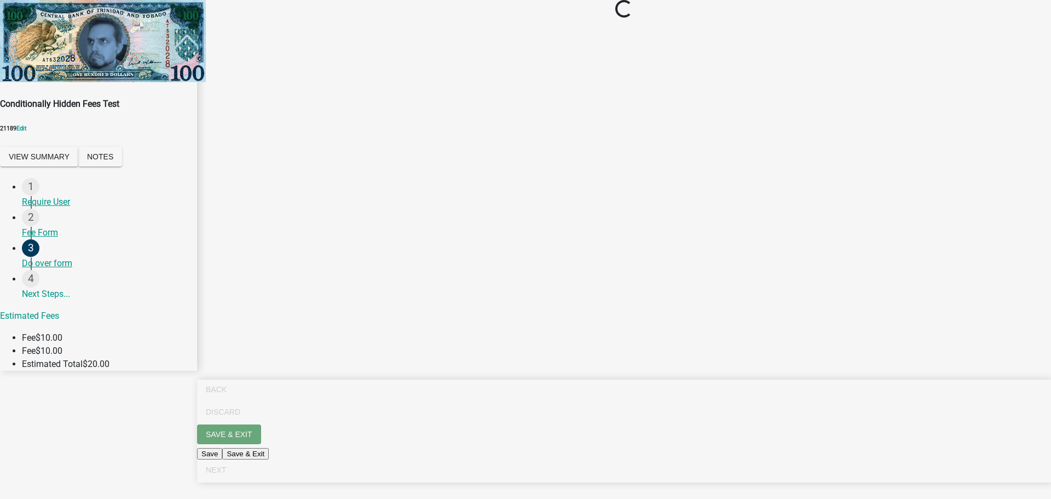
select select "2: 1"
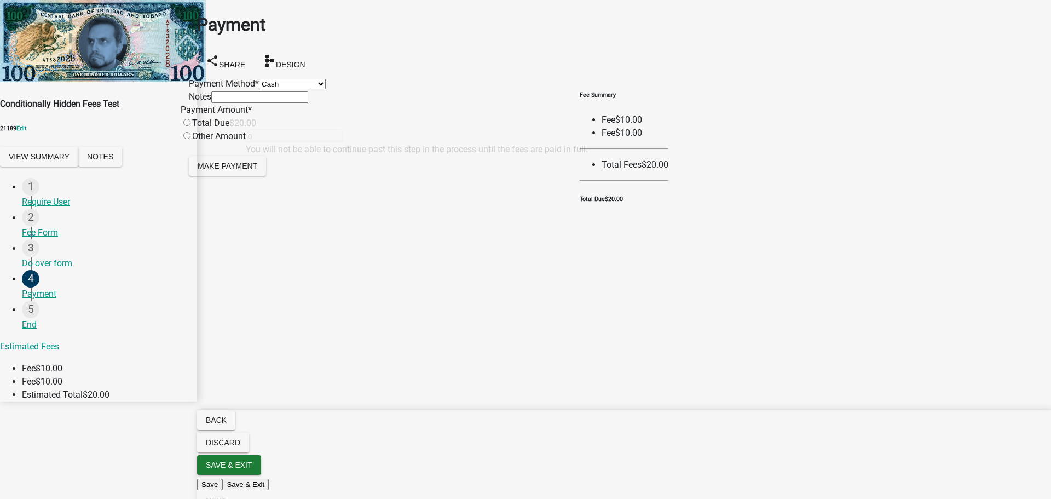
click at [833, 327] on main "Payment share Share schema Design Payment Method * Credit Card POS Check Cash N…" at bounding box center [624, 233] width 854 height 466
click at [402, 328] on main "Payment share Share schema Design Payment Method * Credit Card POS Check Cash N…" at bounding box center [624, 233] width 854 height 466
click at [480, 372] on main "Payment share Share schema Design Payment Method * Credit Card POS Check Cash N…" at bounding box center [624, 233] width 854 height 466
